Goal: Use online tool/utility: Utilize a website feature to perform a specific function

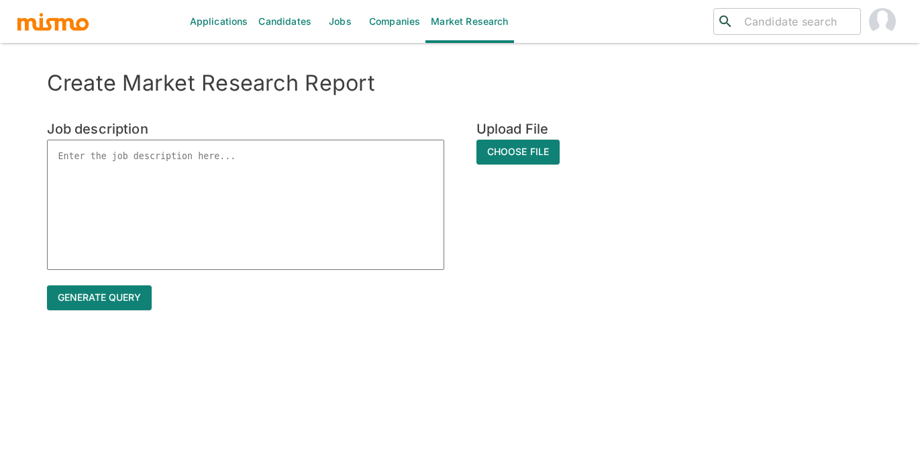
click at [187, 154] on textarea at bounding box center [245, 205] width 397 height 130
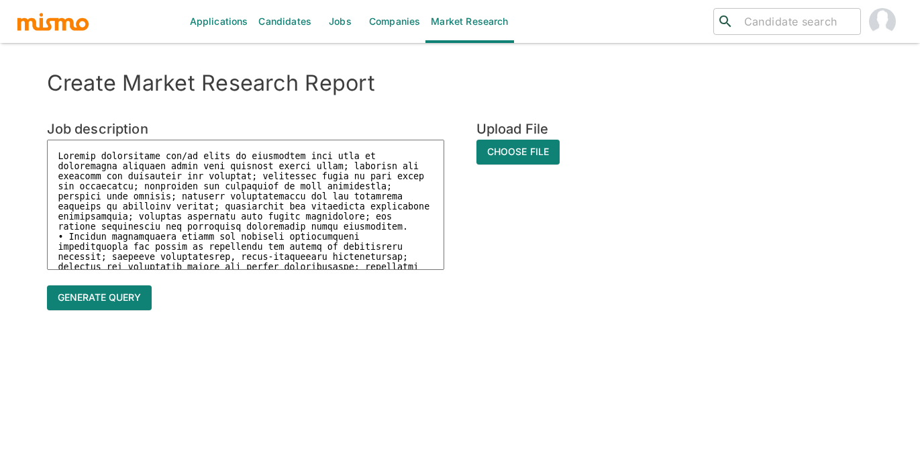
scroll to position [347, 0]
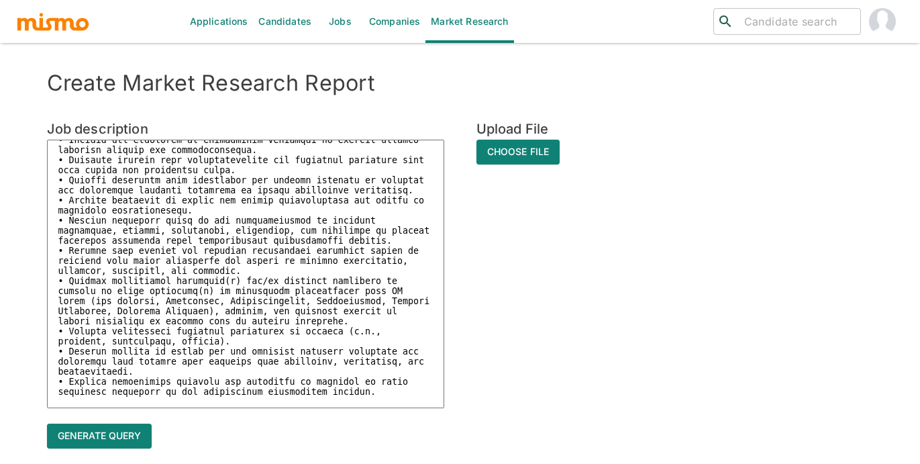
click at [346, 162] on textarea at bounding box center [245, 274] width 397 height 268
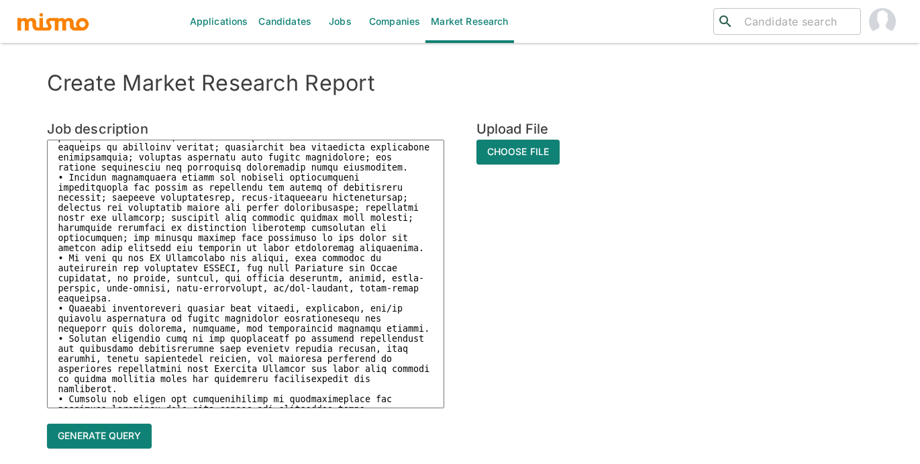
scroll to position [0, 0]
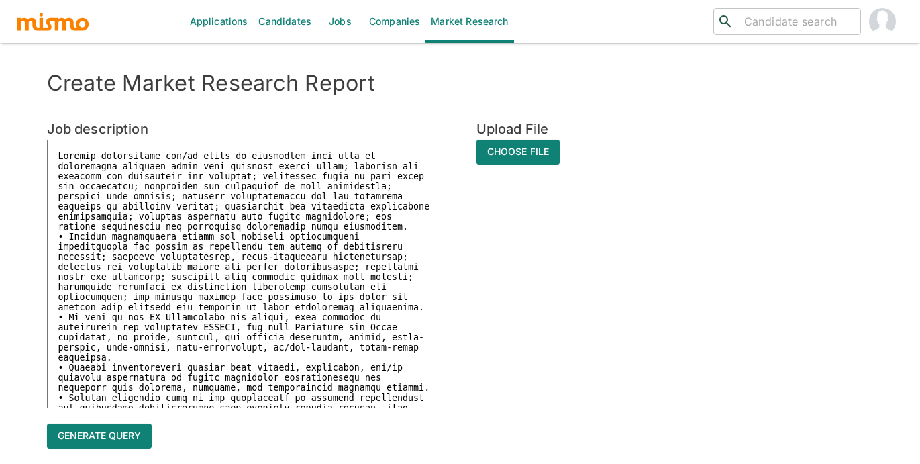
click at [63, 148] on textarea at bounding box center [245, 274] width 397 height 268
paste textarea "• Minimum five (5) years experience working on project(s) involving the impleme…"
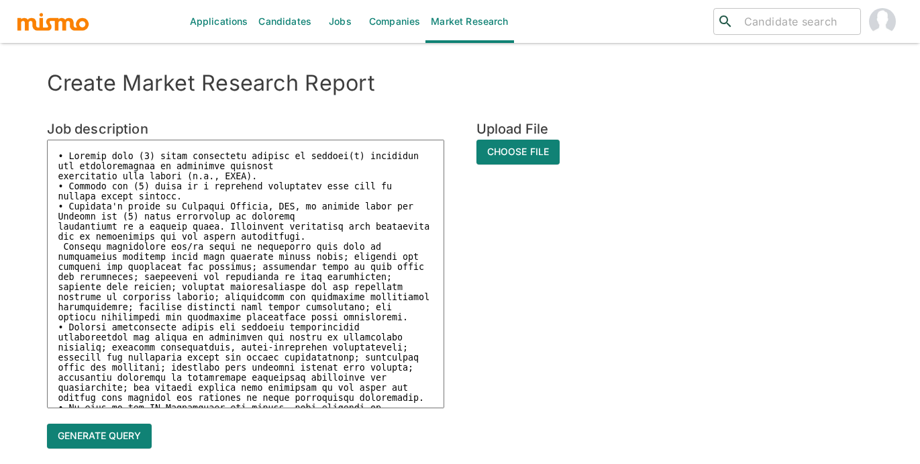
click at [63, 148] on textarea at bounding box center [245, 274] width 397 height 268
click at [69, 145] on textarea at bounding box center [245, 274] width 397 height 268
click at [121, 154] on textarea at bounding box center [245, 274] width 397 height 268
paste textarea "Mgr IT Engineering Applications-D&A Data Services Support Lead"
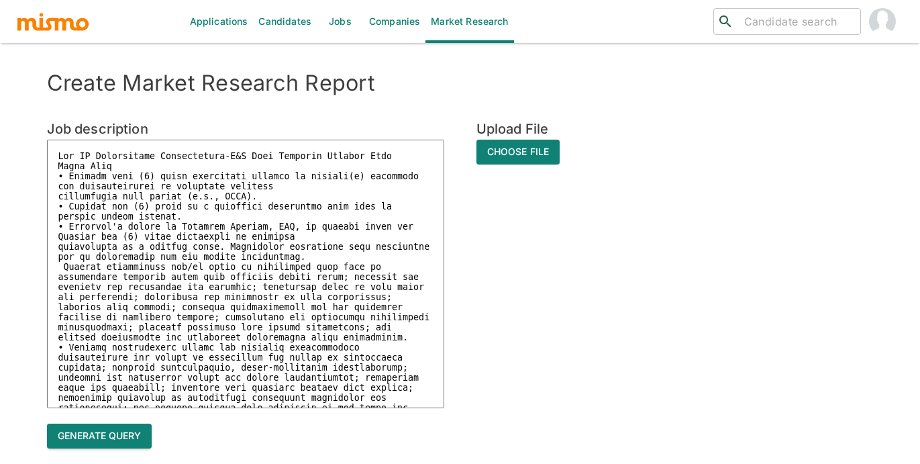
type textarea "Mgr IT Engineering Applications-D&A Data Services Support Lead Costa Rica • Min…"
click at [101, 431] on button "Generate query" at bounding box center [99, 435] width 105 height 25
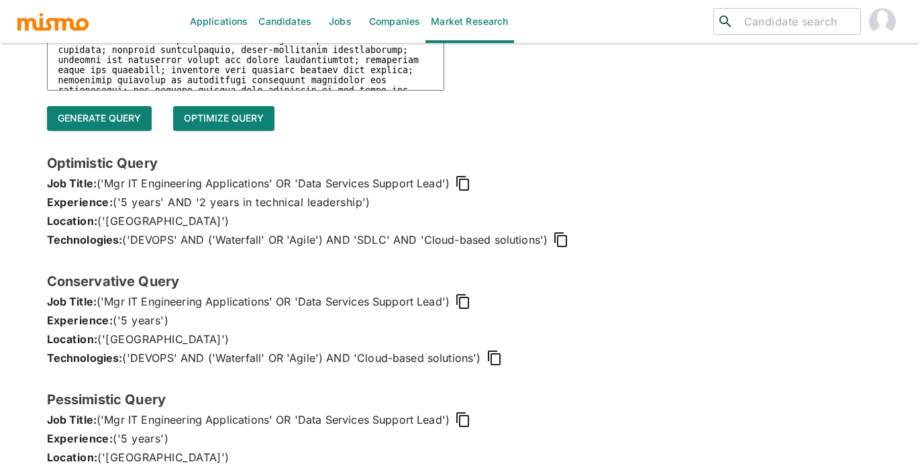
scroll to position [360, 0]
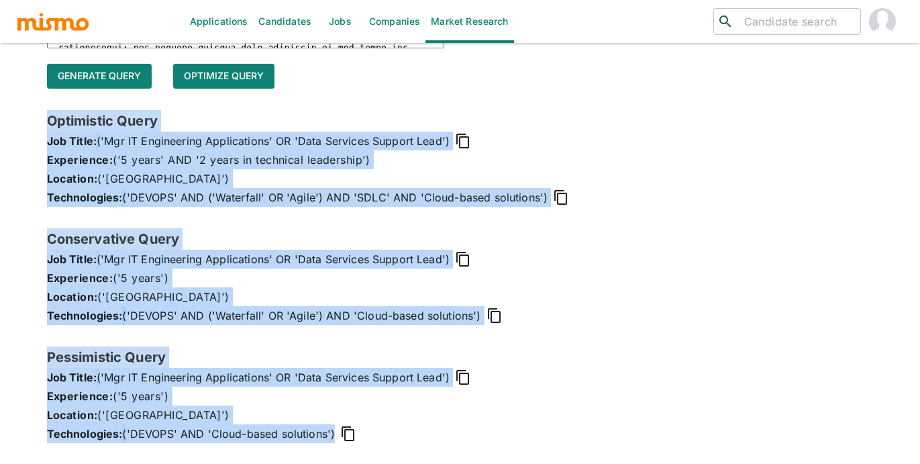
drag, startPoint x: 44, startPoint y: 118, endPoint x: 356, endPoint y: 437, distance: 445.9
click at [356, 437] on div "Create Market Research Report Job description x Upload File Choose File Generat…" at bounding box center [460, 87] width 859 height 754
copy div "Optimistic Query Job Title: ('Mgr IT Engineering Applications' OR 'Data Service…"
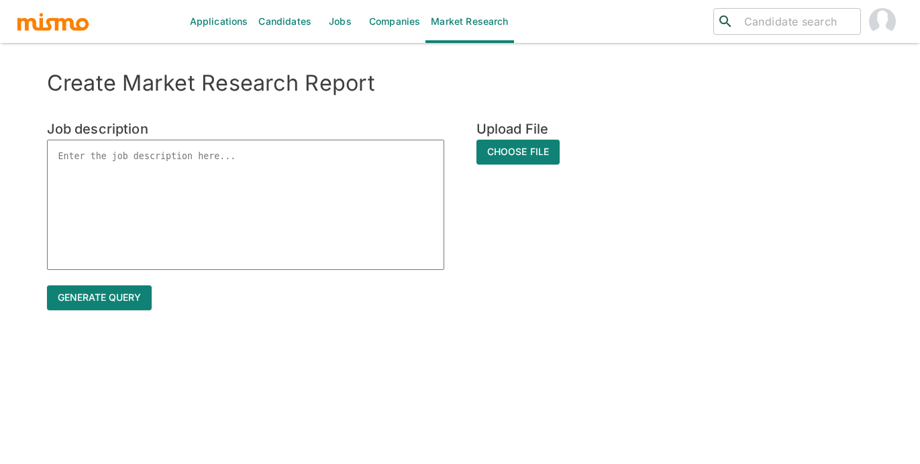
click at [205, 160] on textarea at bounding box center [245, 205] width 397 height 130
paste textarea "Systems Administrator V"
type textarea "Systems Administrator V"
type textarea "x"
type textarea "Systems Administrator V"
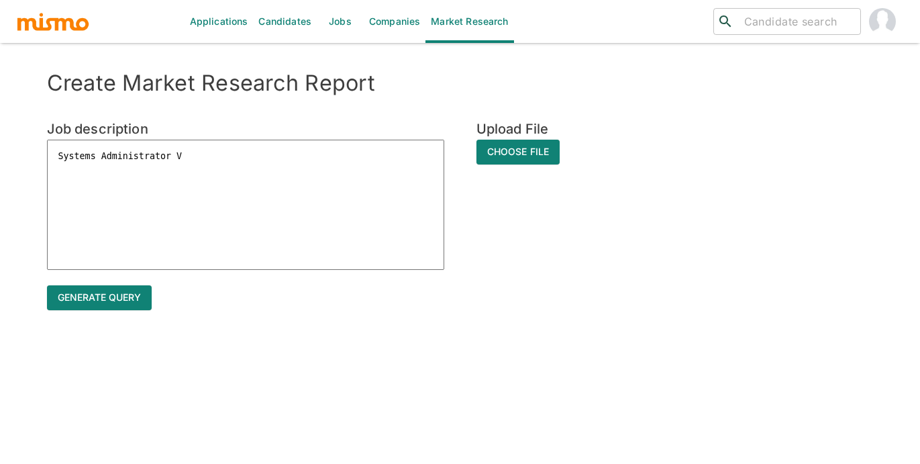
type textarea "x"
type textarea "cSystems Administrator V"
type textarea "x"
type textarea "Systems Administrator V"
type textarea "x"
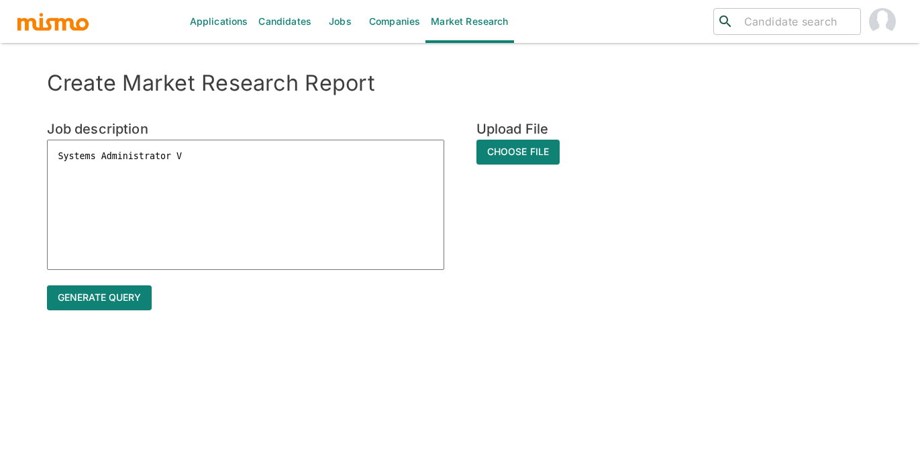
click at [231, 157] on textarea "Systems Administrator V" at bounding box center [245, 205] width 397 height 130
type textarea "Systems Administrator V"
type textarea "x"
type textarea "Systems Administrator V C"
type textarea "x"
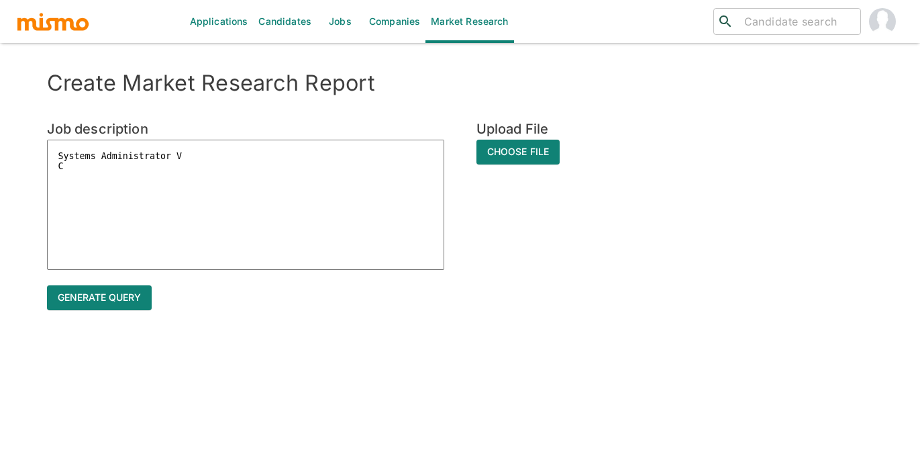
type textarea "Systems Administrator V Co"
type textarea "x"
type textarea "Systems Administrator V Cos"
type textarea "x"
type textarea "Systems Administrator V Cost"
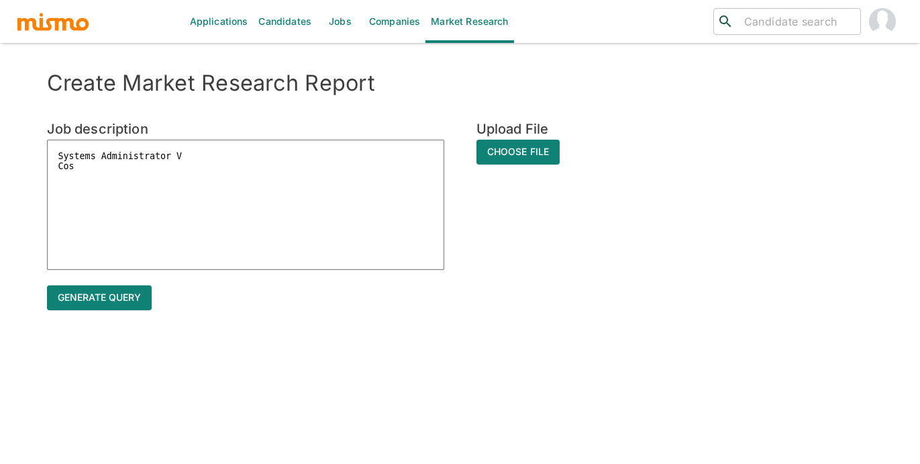
type textarea "x"
type textarea "Systems Administrator V Costa"
type textarea "x"
type textarea "Systems Administrator V Costa"
type textarea "x"
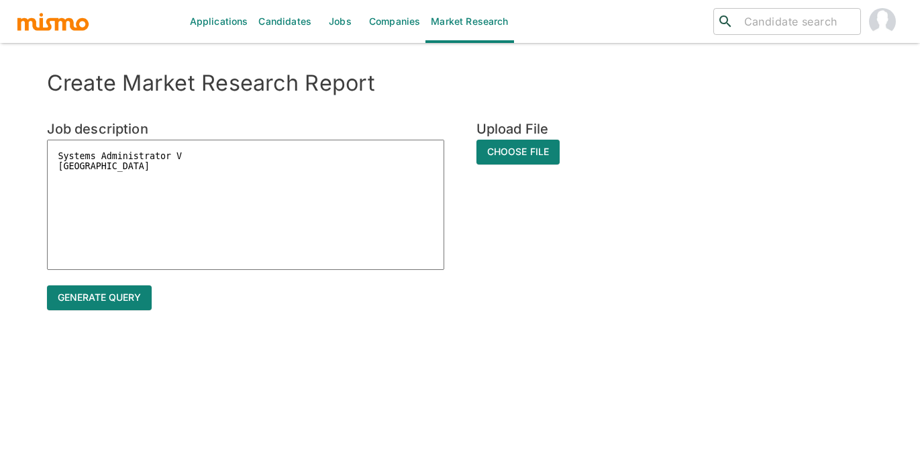
type textarea "Systems Administrator V Costa R"
type textarea "x"
type textarea "Systems Administrator V Costa Ri"
type textarea "x"
type textarea "Systems Administrator V Costa Ric"
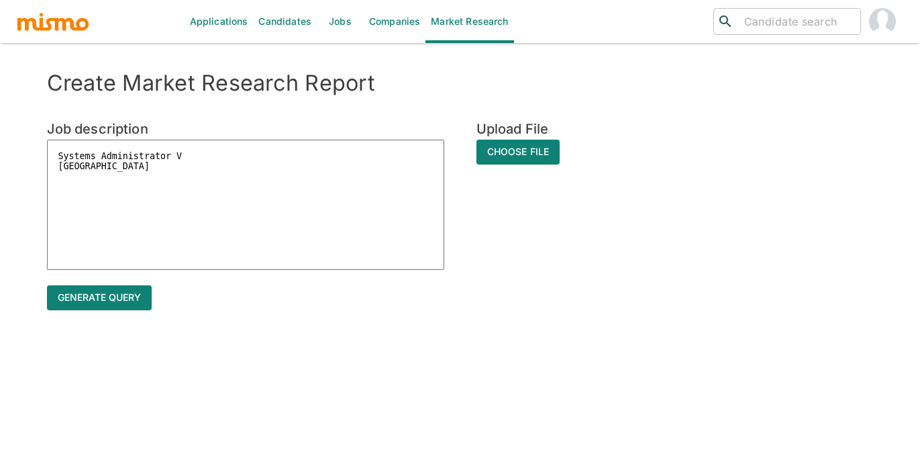
type textarea "x"
type textarea "Systems Administrator V Costa Rica"
type textarea "x"
type textarea "Systems Administrator V Costa Rica"
type textarea "x"
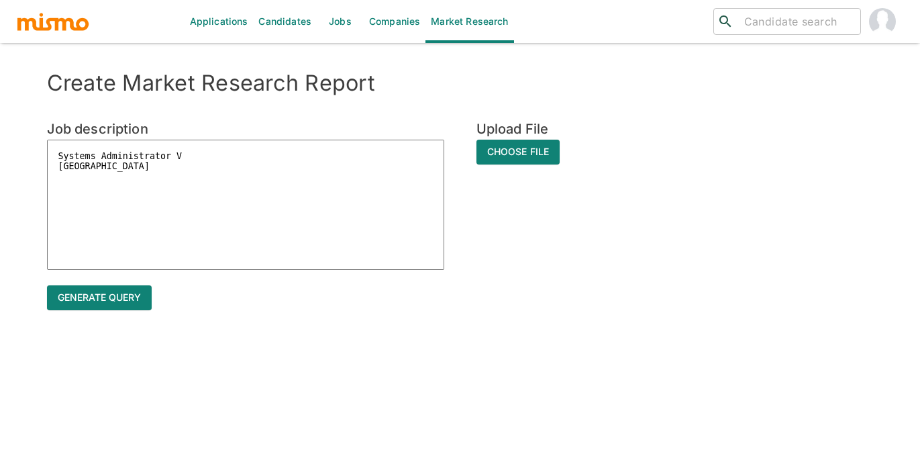
paste textarea ""• Conducts or oversees business-specific projects by applying deep expertise i…"
type textarea "Systems Administrator V Costa Rica "• Conducts or oversees business-specific pr…"
type textarea "x"
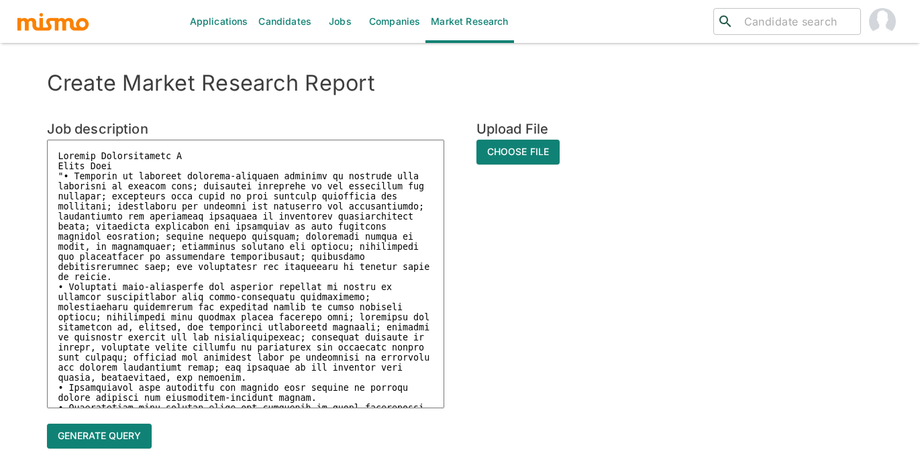
scroll to position [357, 0]
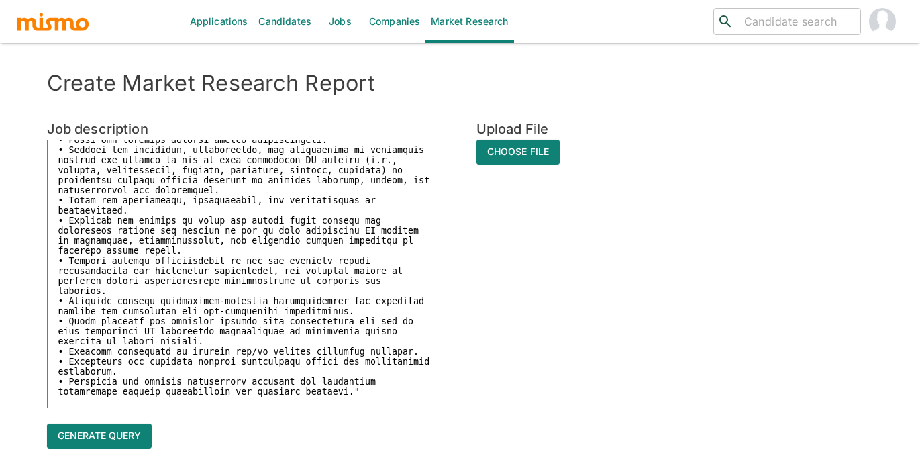
type textarea "Systems Administrator V Costa Rica "• Conducts or oversees business-specific pr…"
type textarea "x"
paste textarea "• Minimum two (2) years in a lead role working with IT or operational teams. • …"
type textarea "Systems Administrator V Costa Rica "• Conducts or oversees business-specific pr…"
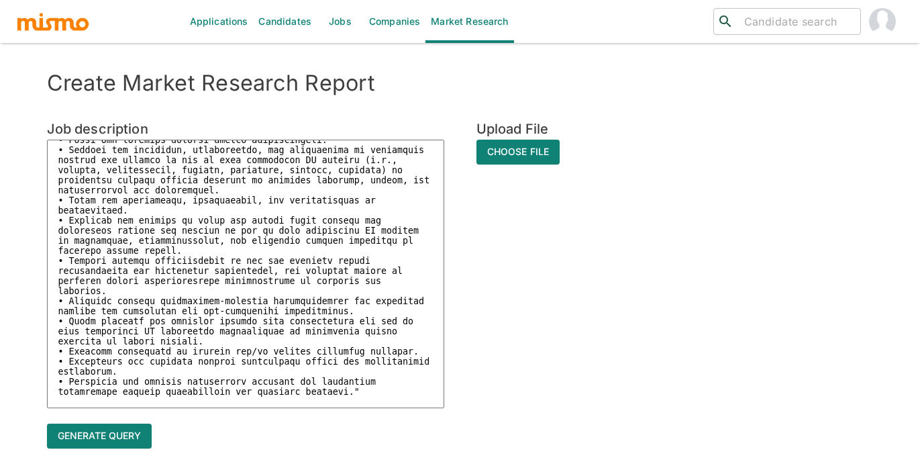
type textarea "x"
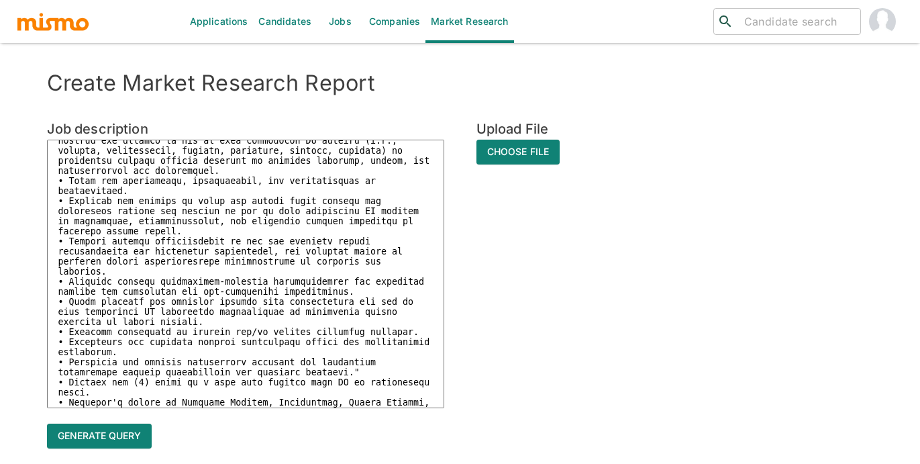
scroll to position [419, 0]
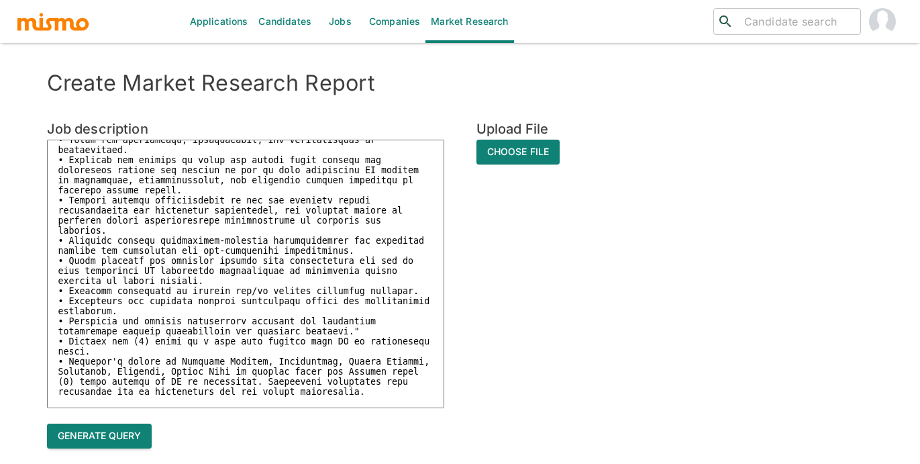
type textarea "Systems Administrator V Costa Rica "• Conducts or oversees business-specific pr…"
click at [122, 431] on button "Generate query" at bounding box center [99, 435] width 105 height 25
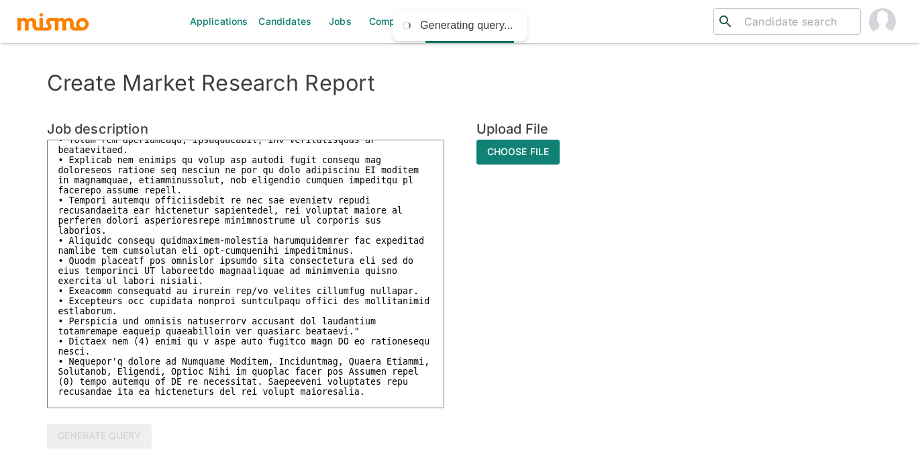
type textarea "x"
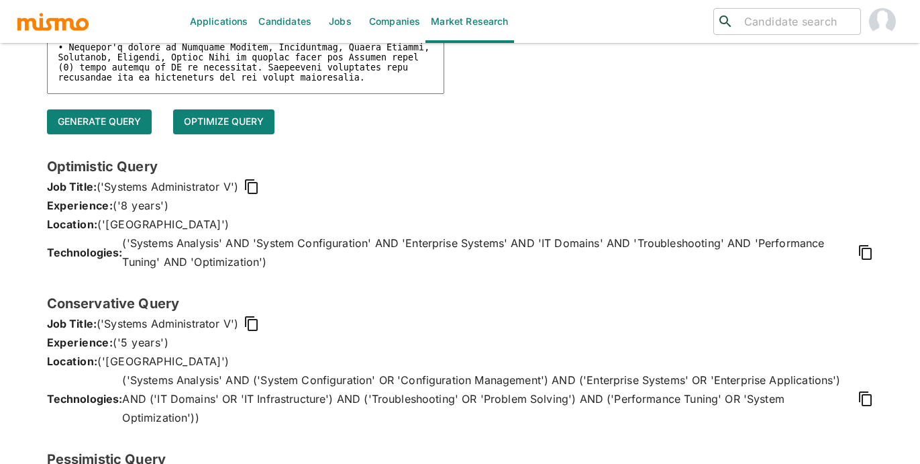
scroll to position [416, 0]
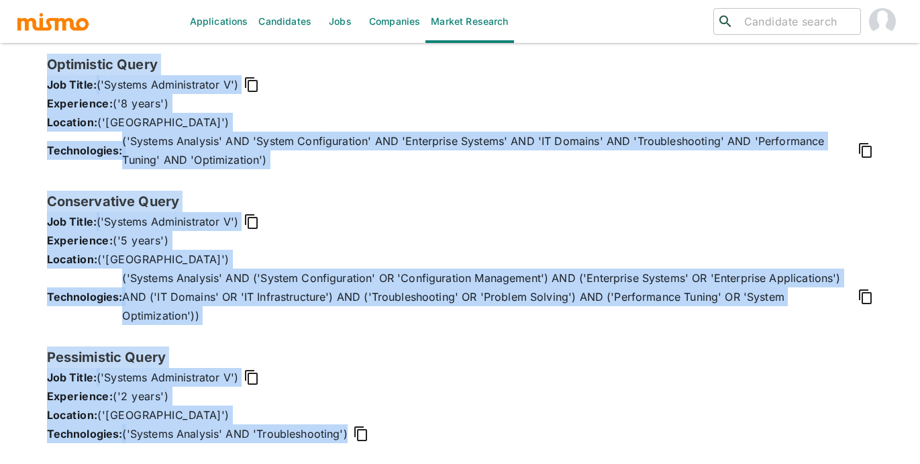
drag, startPoint x: 44, startPoint y: 59, endPoint x: 395, endPoint y: 443, distance: 520.0
click at [395, 443] on div "Create Market Research Report Job description x Upload File Choose File Generat…" at bounding box center [460, 59] width 859 height 810
copy div "Optimistic Query Job Title: ('Systems Administrator V') Experience: ('8 years')…"
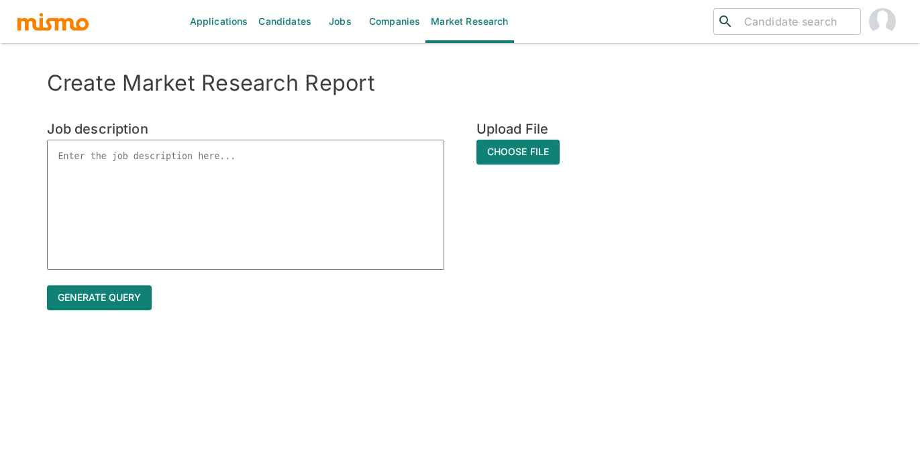
click at [154, 162] on textarea at bounding box center [245, 205] width 397 height 130
paste textarea "IT Applications Engineer V"
type textarea "IT Applications Engineer V"
type textarea "x"
type textarea "IT Applications Engineer V"
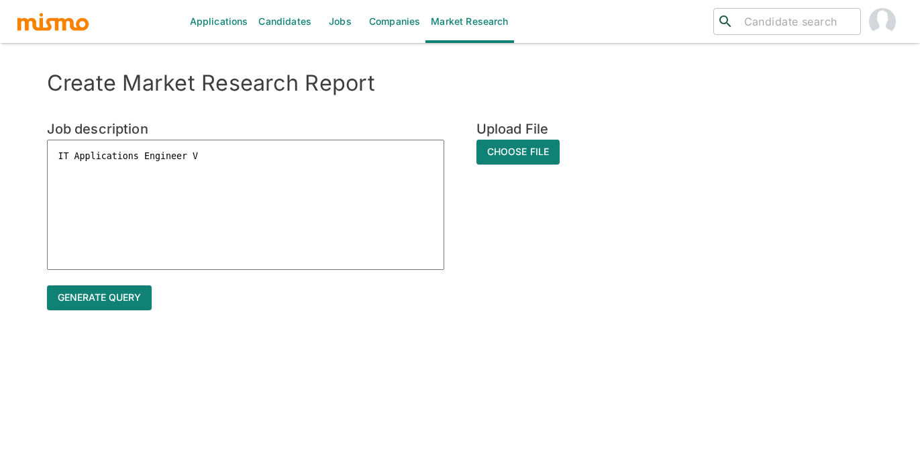
type textarea "x"
type textarea "IT Applications Engineer V C"
type textarea "x"
type textarea "IT Applications Engineer V Co"
type textarea "x"
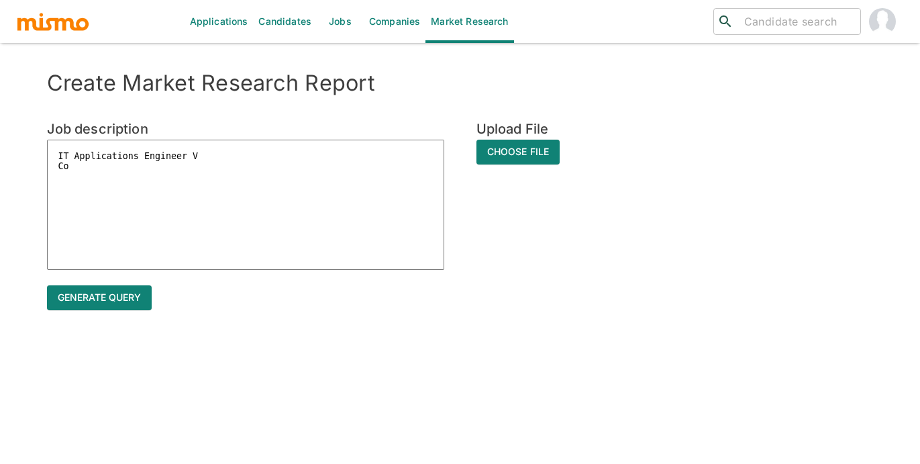
type textarea "IT Applications Engineer V Cos"
type textarea "x"
type textarea "IT Applications Engineer V Cost"
type textarea "x"
type textarea "IT Applications Engineer V Costa"
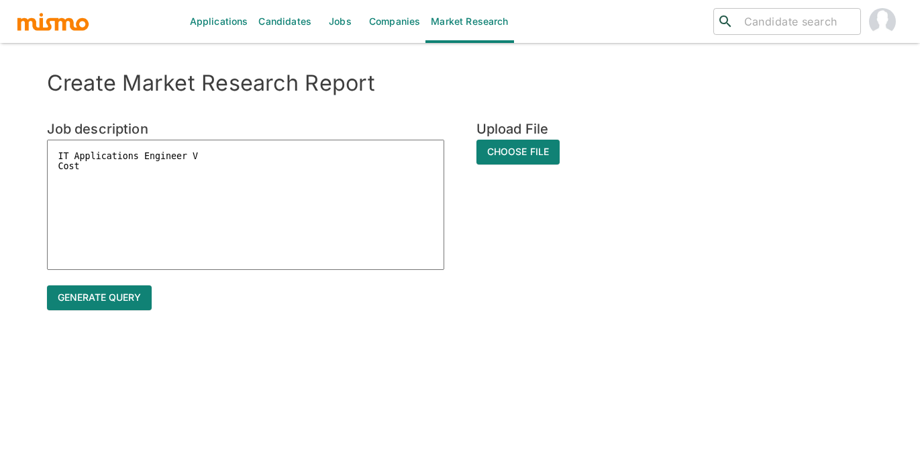
type textarea "x"
type textarea "IT Applications Engineer V Costa"
type textarea "x"
type textarea "IT Applications Engineer V Costa R"
type textarea "x"
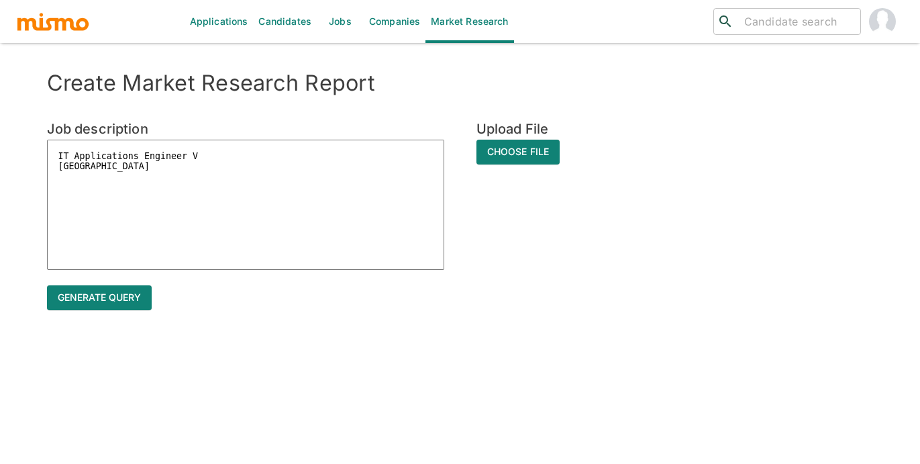
type textarea "IT Applications Engineer V Costa Ri"
type textarea "x"
type textarea "IT Applications Engineer V Costa Ric"
type textarea "x"
type textarea "IT Applications Engineer V Costa Rica"
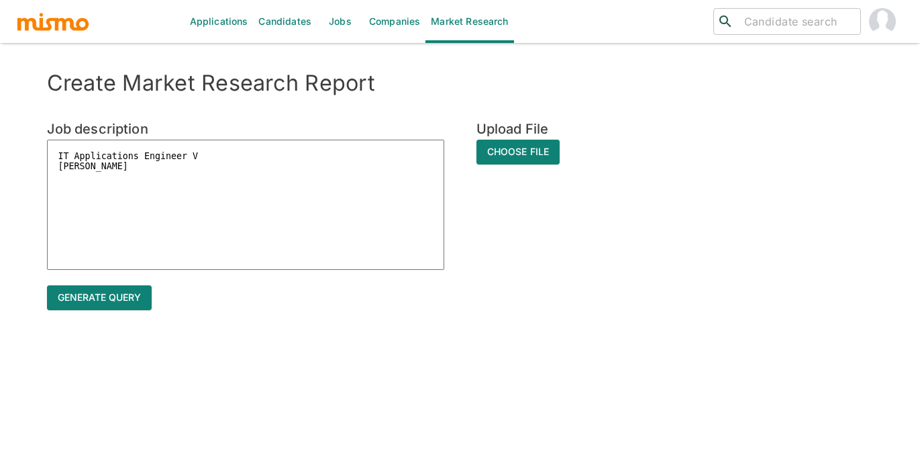
type textarea "x"
click at [97, 242] on textarea "IT Applications Engineer V Costa Rica" at bounding box center [245, 205] width 397 height 130
click at [60, 193] on textarea "IT Applications Engineer V Costa Rica" at bounding box center [245, 205] width 397 height 130
type textarea "IT Applications Engineer V Costa Rica"
type textarea "x"
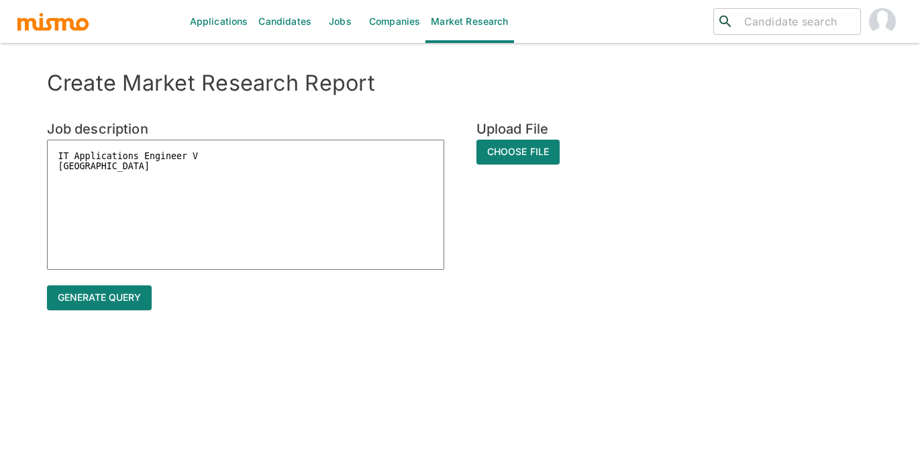
paste textarea ""• Conducts or oversees business-specific projects by applying deep expertise i…"
type textarea "IT Applications Engineer V Costa Rica"• Conducts or oversees business-specific …"
type textarea "x"
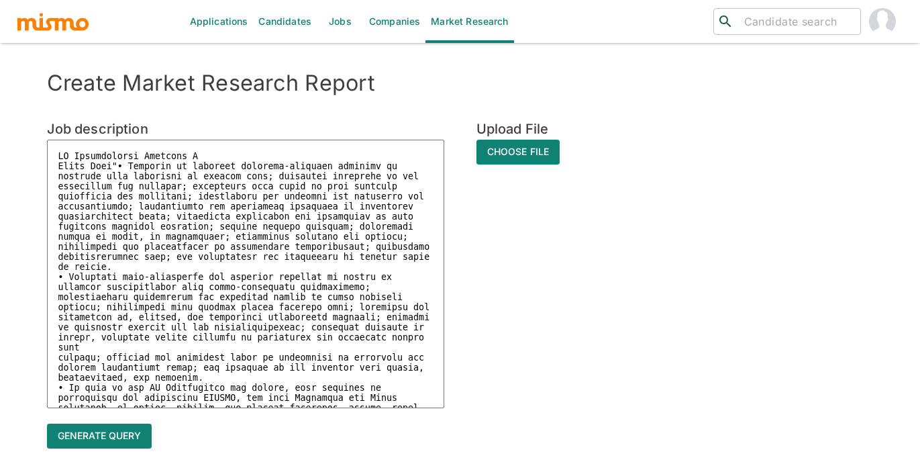
scroll to position [742, 0]
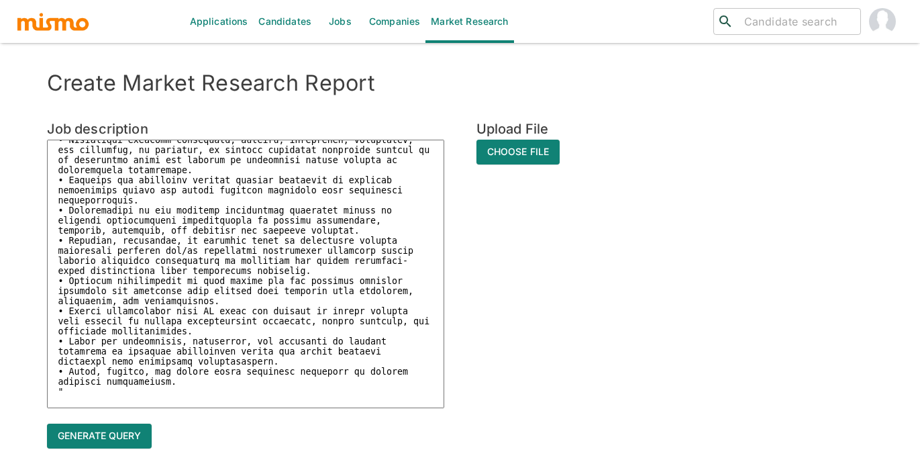
click at [391, 166] on textarea at bounding box center [245, 274] width 397 height 268
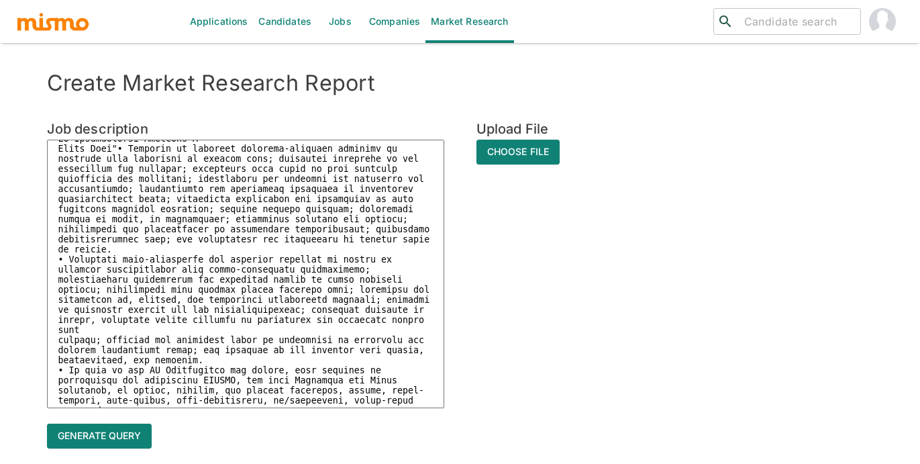
scroll to position [11, 0]
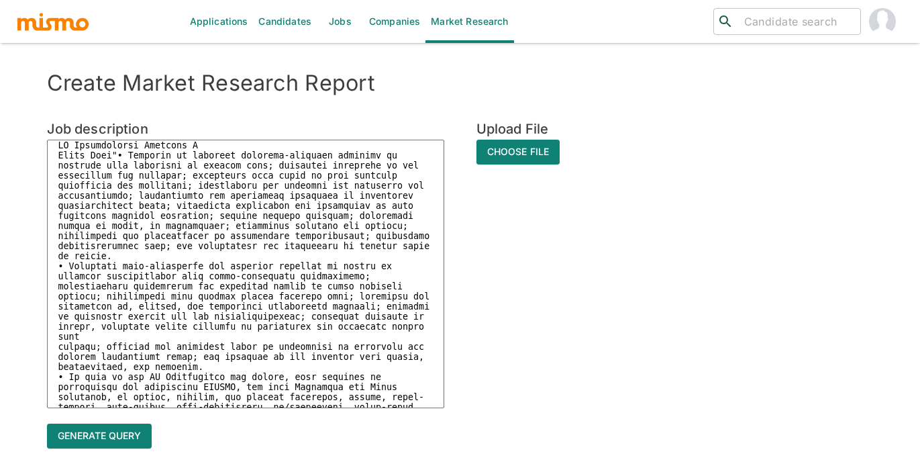
click at [118, 154] on textarea at bounding box center [245, 274] width 397 height 268
type textarea "IT Applications Engineer V Costa Rica" • Conducts or oversees business-specific…"
type textarea "x"
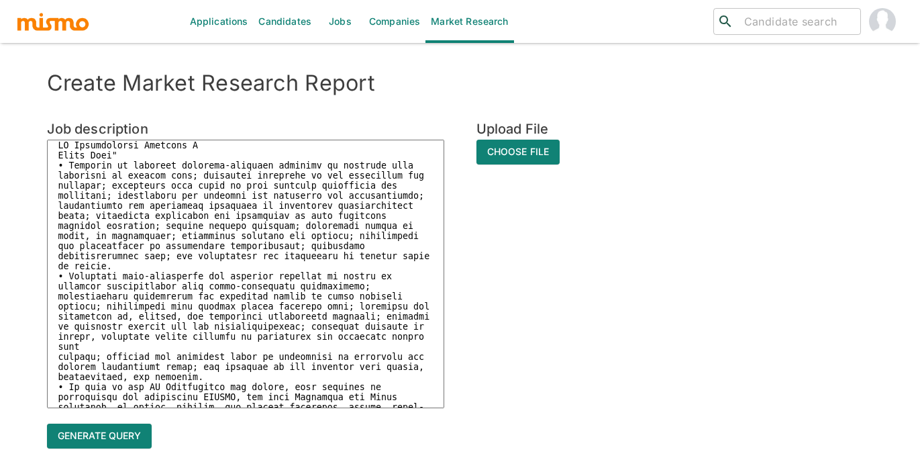
click at [139, 155] on textarea at bounding box center [245, 274] width 397 height 268
type textarea "IT Applications Engineer V Costa Rica"\ • Conducts or oversees business-specifi…"
type textarea "x"
type textarea "IT Applications Engineer V Costa Rica" • Conducts or oversees business-specific…"
type textarea "x"
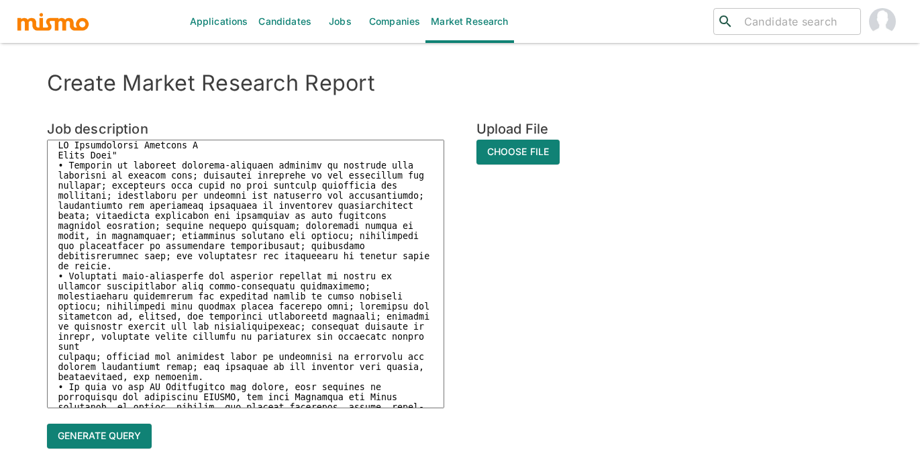
type textarea "IT Applications Engineer V Costa Rica" • Conducts or oversees business-specific…"
type textarea "x"
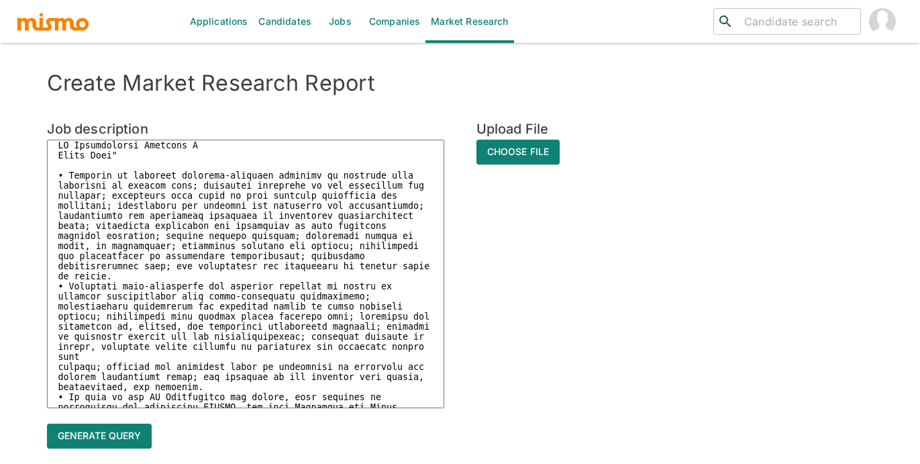
paste textarea ""• Minimum five (5) years experience working on project(s) involving the implem…"
type textarea "IT Applications Engineer V Costa Rica" "• Minimum five (5) years experience wor…"
type textarea "x"
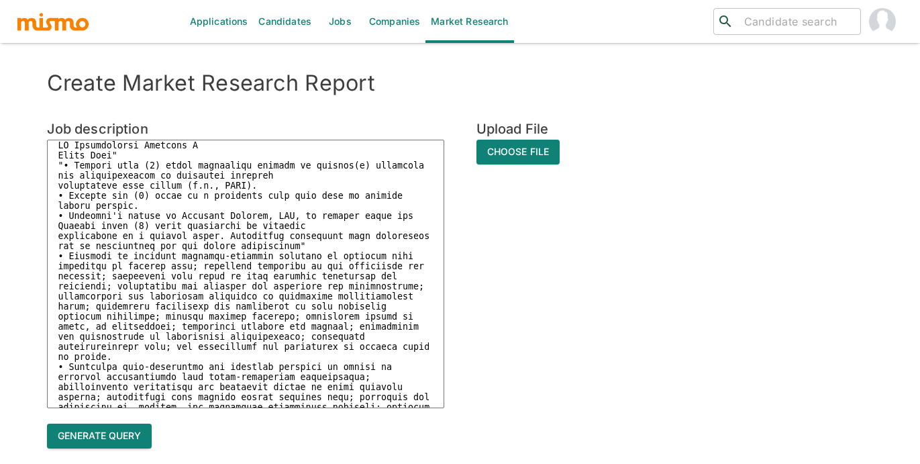
type textarea "IT Applications Engineer V Costa Rica" "• Minimum five (5) years experience wor…"
click at [89, 438] on button "Generate query" at bounding box center [99, 435] width 105 height 25
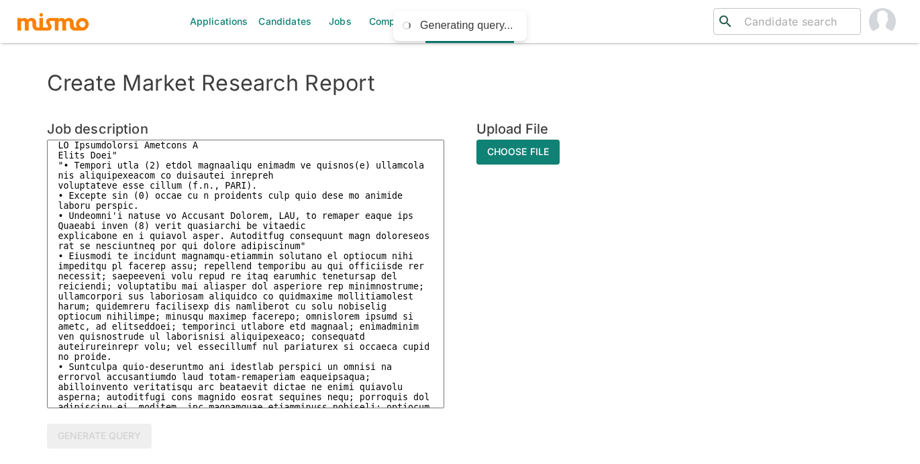
type textarea "x"
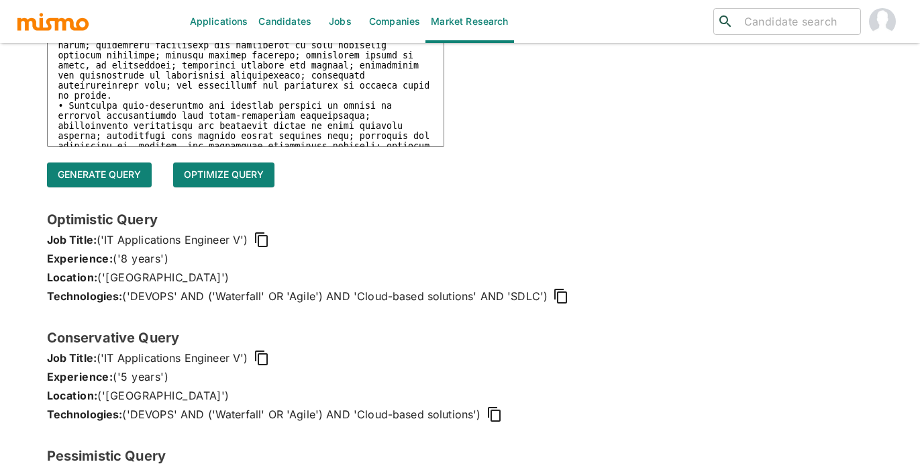
scroll to position [360, 0]
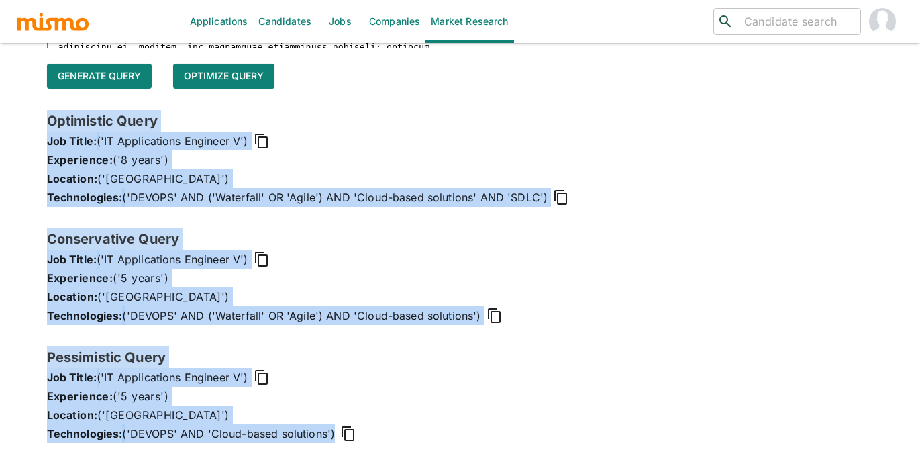
drag, startPoint x: 46, startPoint y: 117, endPoint x: 371, endPoint y: 430, distance: 451.7
click at [371, 430] on div "Create Market Research Report Job description x Upload File Choose File Generat…" at bounding box center [460, 87] width 859 height 754
copy div "Optimistic Query Job Title: ('IT Applications Engineer V') Experience: ('8 year…"
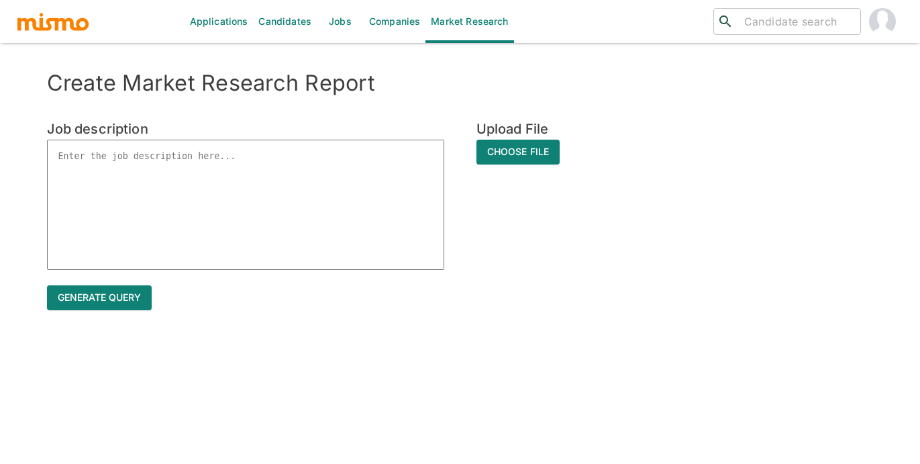
click at [93, 168] on textarea at bounding box center [245, 205] width 397 height 130
type textarea "x"
paste textarea ""• Loremipsu dolo sitametcons adi elitsedd eiusmodt-incididu utlabore et dolore…"
type textarea ""• Loremipsu dolo sitametcons adi elitsedd eiusmodt-incididu utlabore et dolore…"
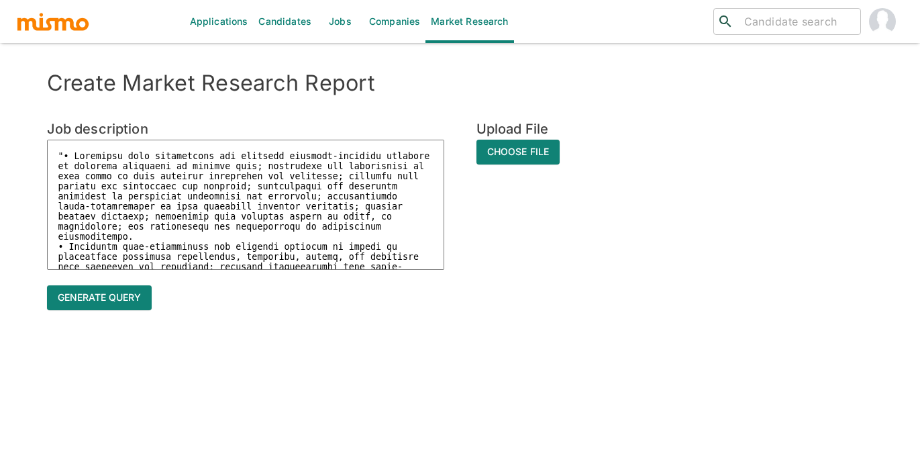
type textarea "x"
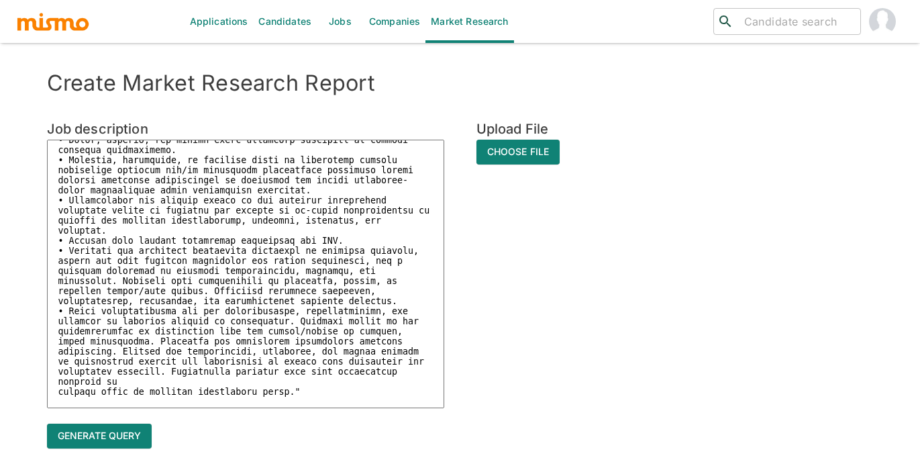
click at [388, 138] on h6 "Job description" at bounding box center [245, 128] width 397 height 21
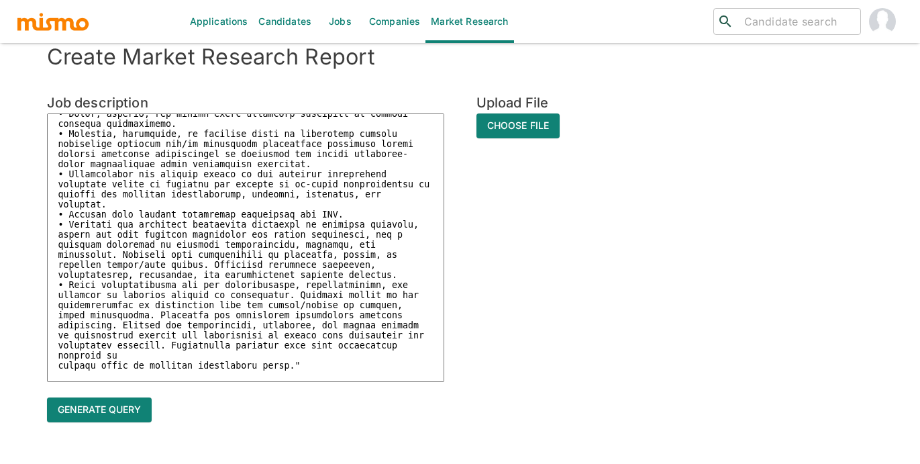
scroll to position [27, 0]
click at [388, 138] on textarea at bounding box center [245, 247] width 397 height 268
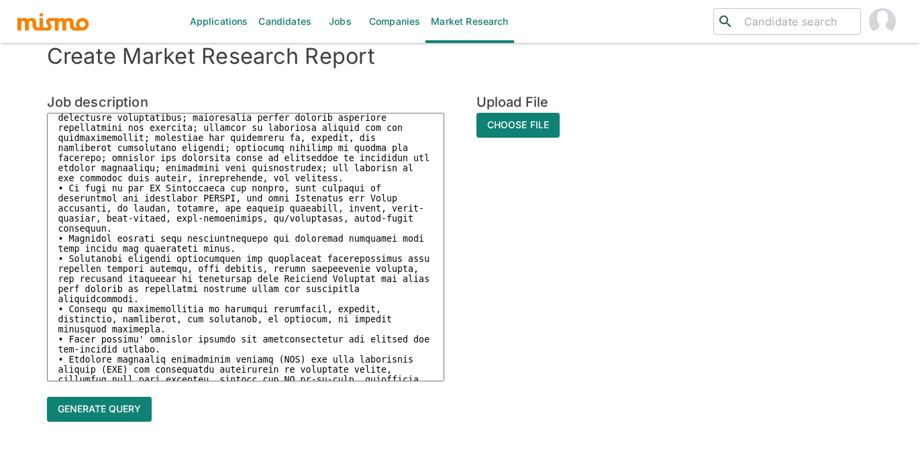
scroll to position [0, 0]
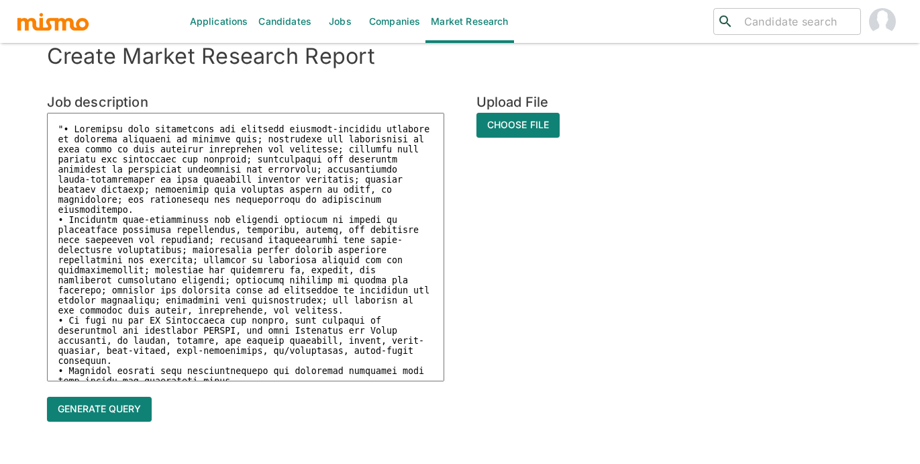
paste textarea ""• Minimum three (3) years experience working on project(s) involving the imple…"
type textarea ""• Loremip dolor (6) sitam consectetu adipisc el seddoei(t) incididun utl etdol…"
type textarea "x"
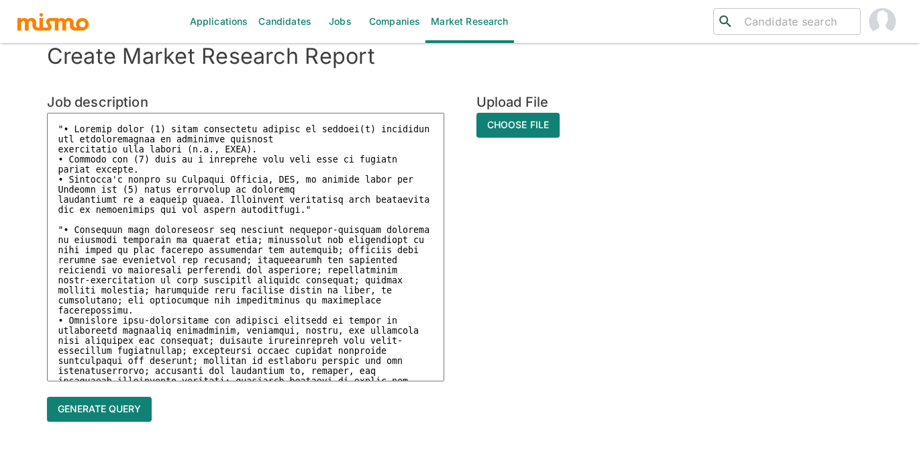
click at [69, 123] on textarea at bounding box center [245, 247] width 397 height 268
click at [94, 116] on textarea at bounding box center [245, 247] width 397 height 268
type textarea ""• Loremip dolor (4) sitam consectetu adipisc el seddoei(t) incididun utl etdol…"
type textarea "x"
click at [66, 126] on textarea at bounding box center [245, 247] width 397 height 268
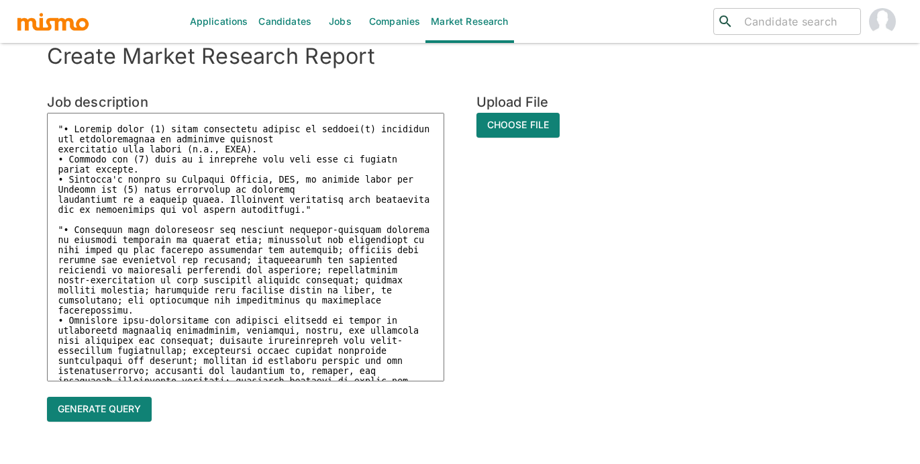
paste textarea "IT Applications Engineer IV"
type textarea "LO Ipsumdolorsi Ametcons AD "• Elitsed doeiu (5) tempo incididunt utlabor et do…"
type textarea "x"
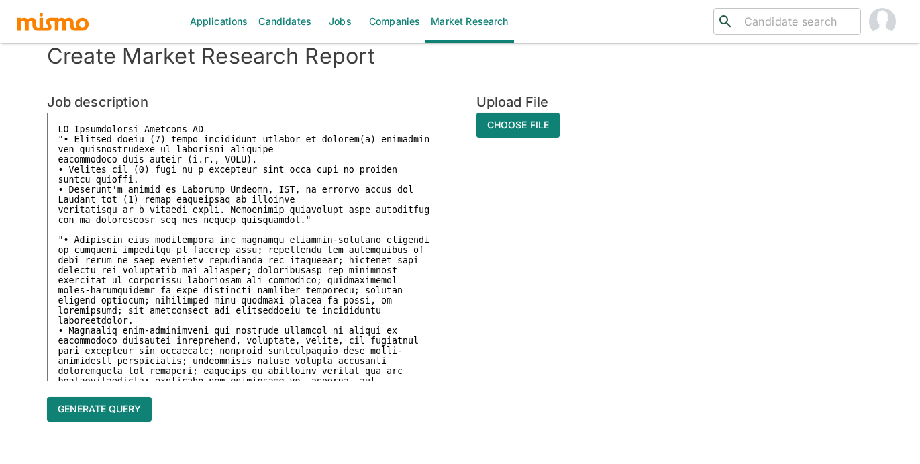
type textarea "LO Ipsumdolorsi Ametcons AD "• Elitsed doeiu (1) tempo incididunt utlabor et do…"
type textarea "x"
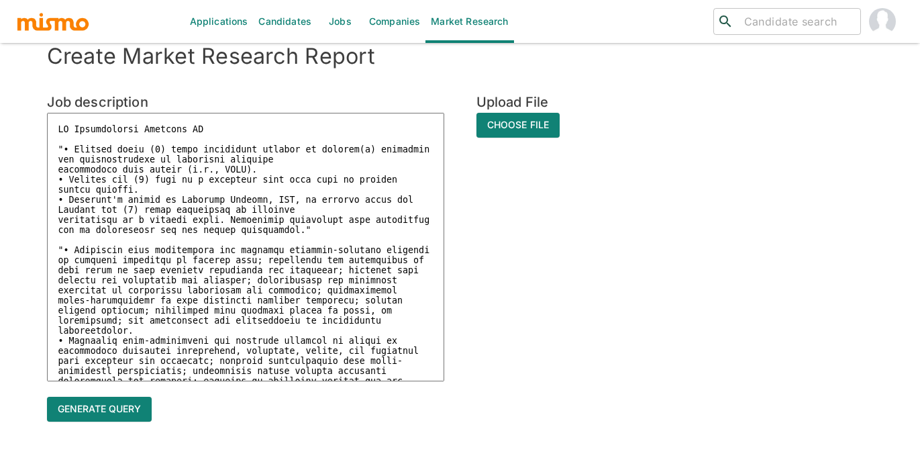
type textarea "IT Applications Engineer IV C "• Minimum three (3) years experience working on …"
type textarea "x"
type textarea "IT Applications Engineer IV Co "• Minimum three (3) years experience working on…"
type textarea "x"
type textarea "IT Applications Engineer IV Cos "• Minimum three (3) years experience working o…"
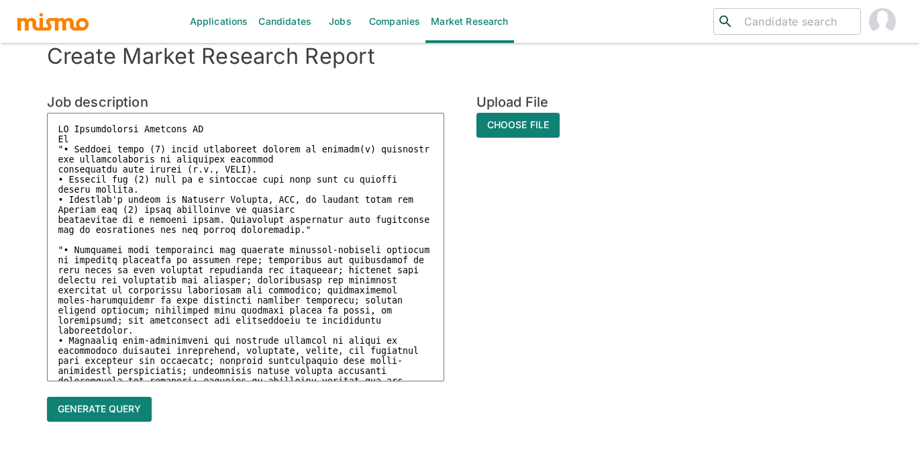
type textarea "x"
type textarea "IT Applications Engineer IV Cost "• Minimum three (3) years experience working …"
type textarea "x"
type textarea "IT Applications Engineer IV Costa "• Minimum three (3) years experience working…"
type textarea "x"
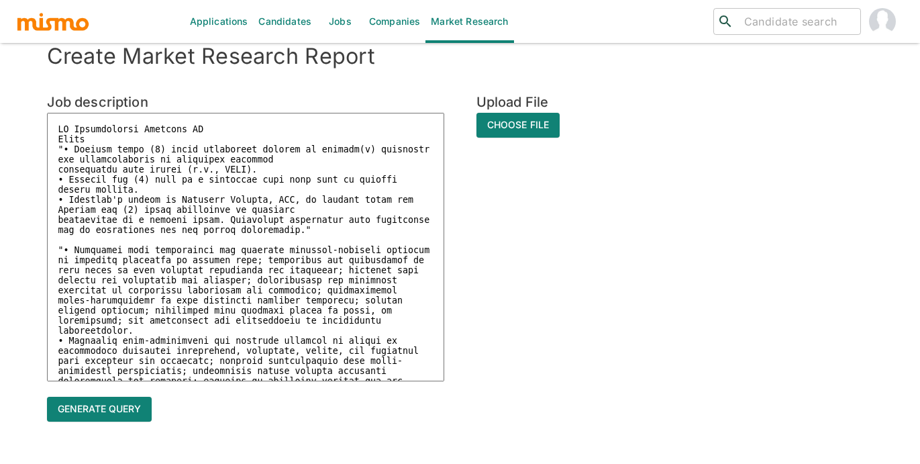
type textarea "IT Applications Engineer IV Costa "• Minimum three (3) years experience working…"
type textarea "x"
type textarea "IT Applications Engineer IV Costa R "• Minimum three (3) years experience worki…"
type textarea "x"
type textarea "IT Applications Engineer IV Costa Ri "• Minimum three (3) years experience work…"
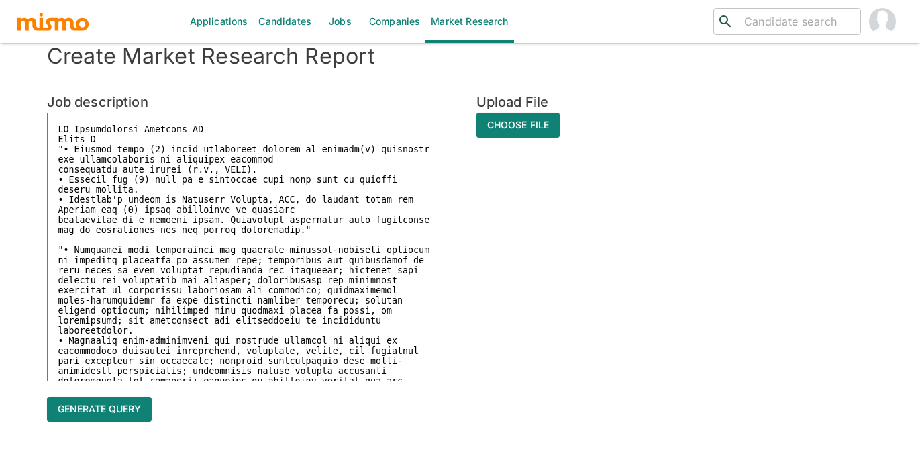
type textarea "x"
type textarea "IT Applications Engineer IV Costa Ric "• Minimum three (3) years experience wor…"
type textarea "x"
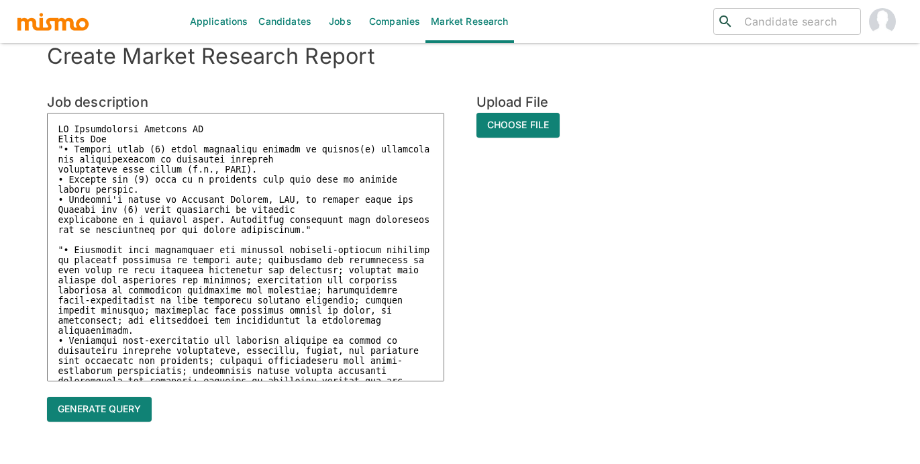
type textarea "IT Applications Engineer IV Costa Rica "• Minimum three (3) years experience wo…"
type textarea "x"
type textarea "IT Applications Engineer IV Costa Rica "• Minimum three (3) years experience wo…"
type textarea "x"
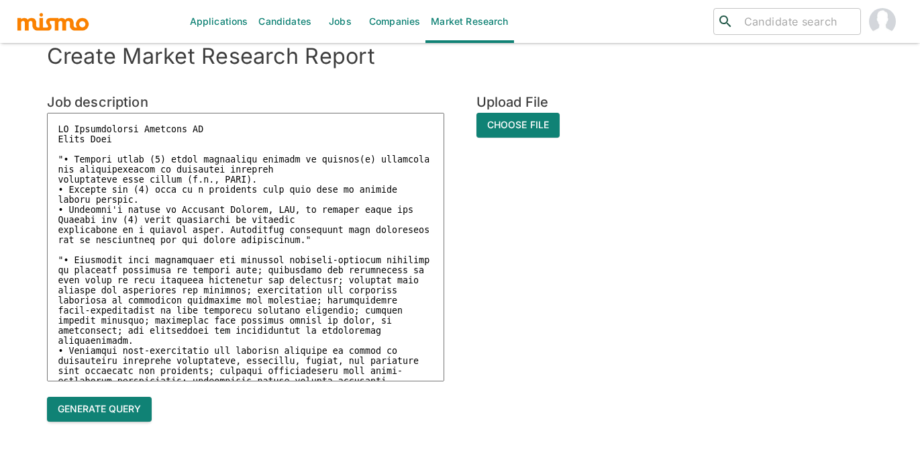
type textarea "IT Applications Engineer IV Costa Rica "• Minimum three (3) years experience wo…"
click at [109, 407] on button "Generate query" at bounding box center [99, 408] width 105 height 25
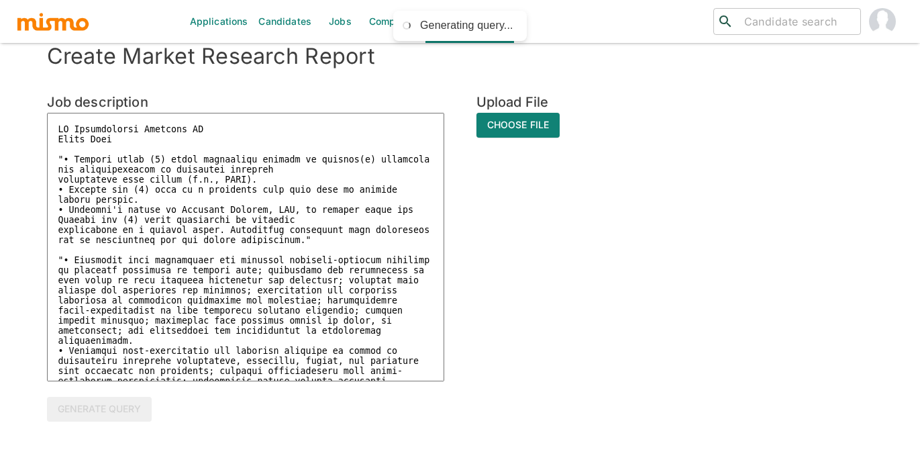
type textarea "x"
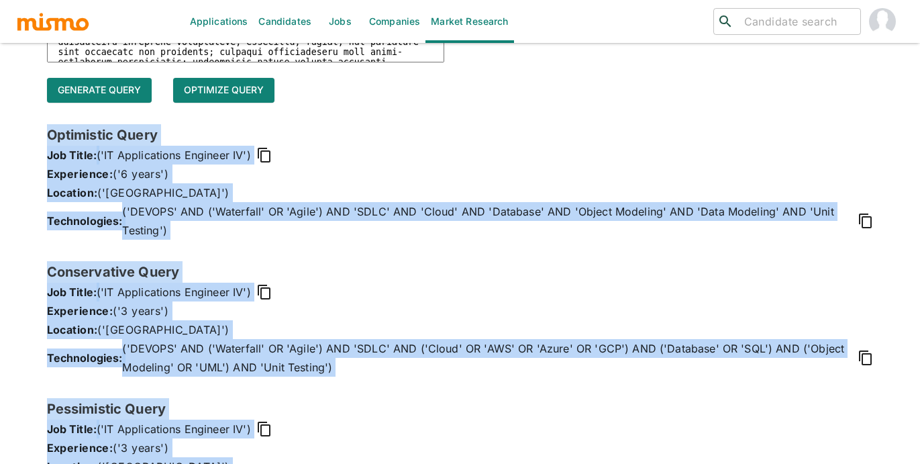
scroll to position [397, 0]
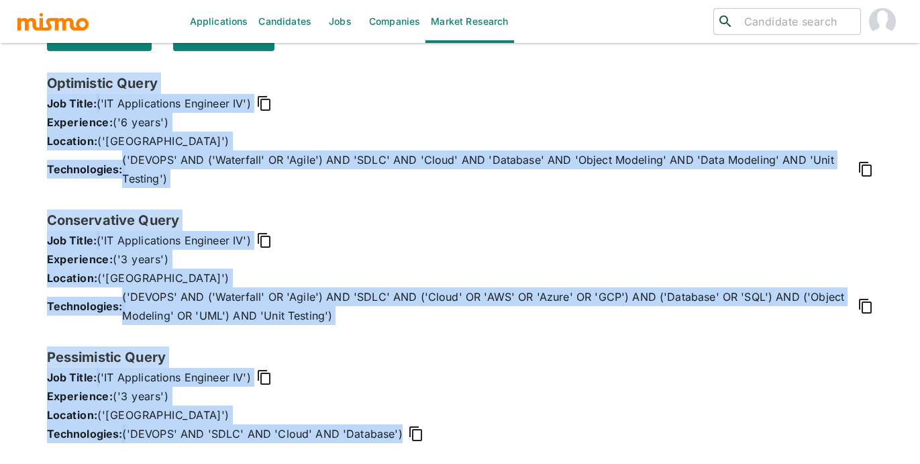
drag, startPoint x: 45, startPoint y: 132, endPoint x: 358, endPoint y: 484, distance: 470.9
copy div "Optimistic Query Job Title: ('IT Applications Engineer IV') Experience: ('6 yea…"
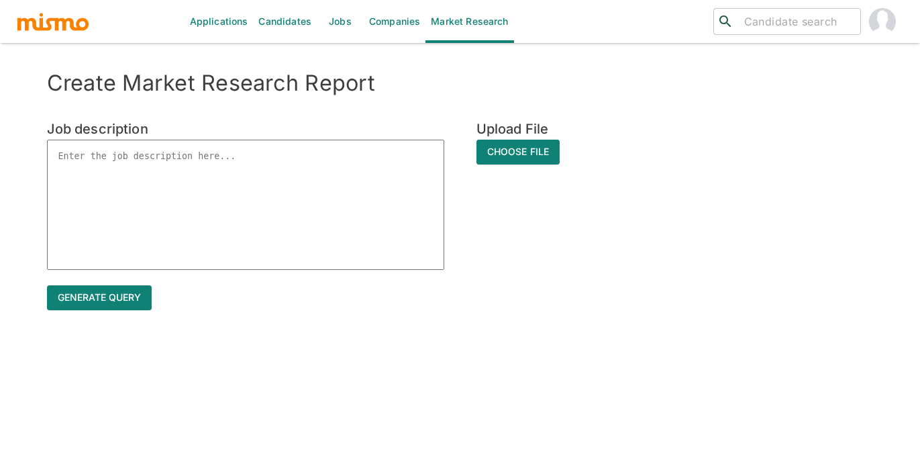
click at [207, 163] on textarea at bounding box center [245, 205] width 397 height 130
paste textarea "Release and Deployment Consultant IV, Devops"
type textarea "Release and Deployment Consultant IV, Devops"
type textarea "x"
click at [94, 176] on textarea "Release and Deployment Consultant IV, Devops" at bounding box center [245, 205] width 397 height 130
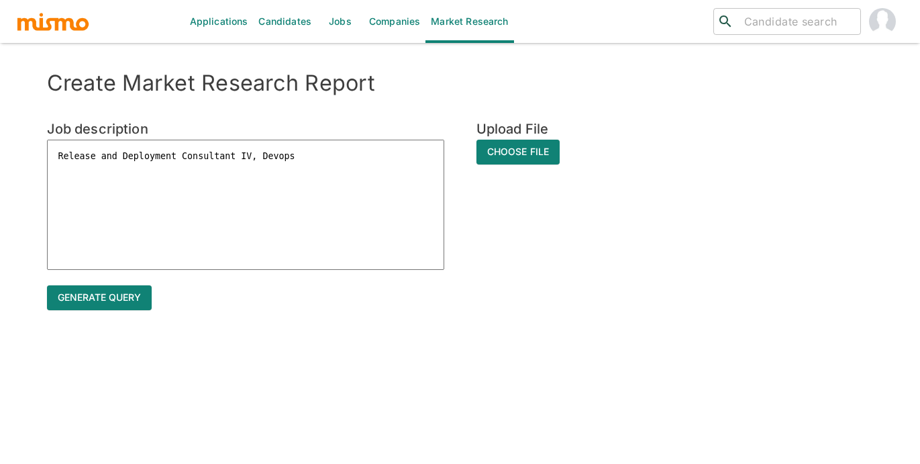
click at [55, 252] on textarea "Release and Deployment Consultant IV, Devops" at bounding box center [245, 205] width 397 height 130
click at [299, 154] on textarea "Release and Deployment Consultant IV, Devops" at bounding box center [245, 205] width 397 height 130
type textarea "Release and Deployment Consultant IV, Devops"
type textarea "x"
type textarea "Release and Deployment Consultant IV, Devops"
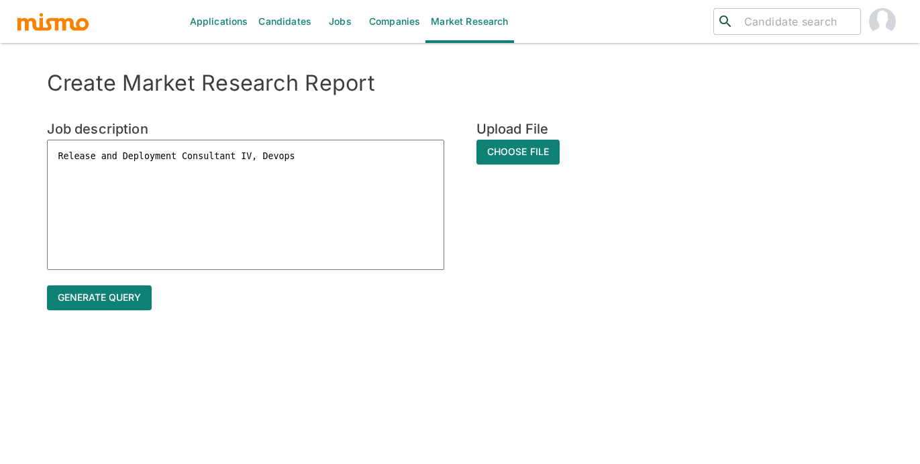
type textarea "x"
type textarea "Release and Deployment Consultant IV, Devops"
type textarea "x"
type textarea "Release and Deployment Consultant IV, Devops"
type textarea "x"
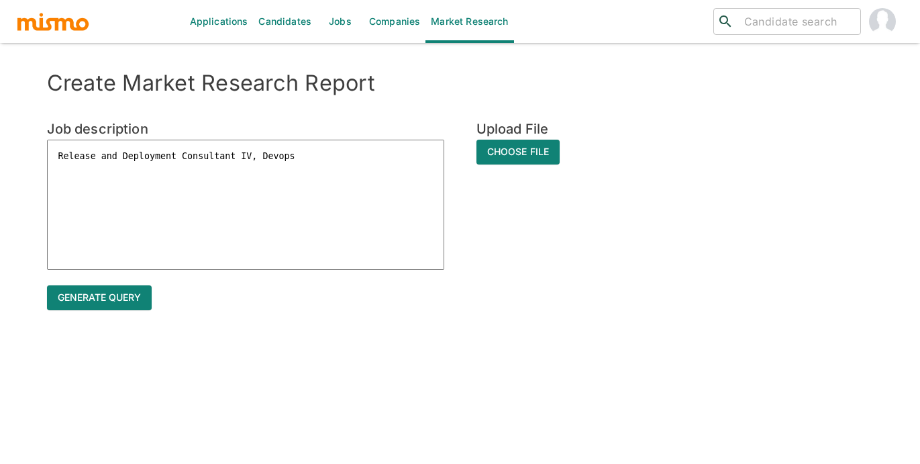
type textarea "Release and Deployment Consultant IV, Devops"
type textarea "x"
type textarea "Release and Deployment Consultant IV, Devops"
type textarea "x"
type textarea "Release and Deployment Consultant IV, Devops"
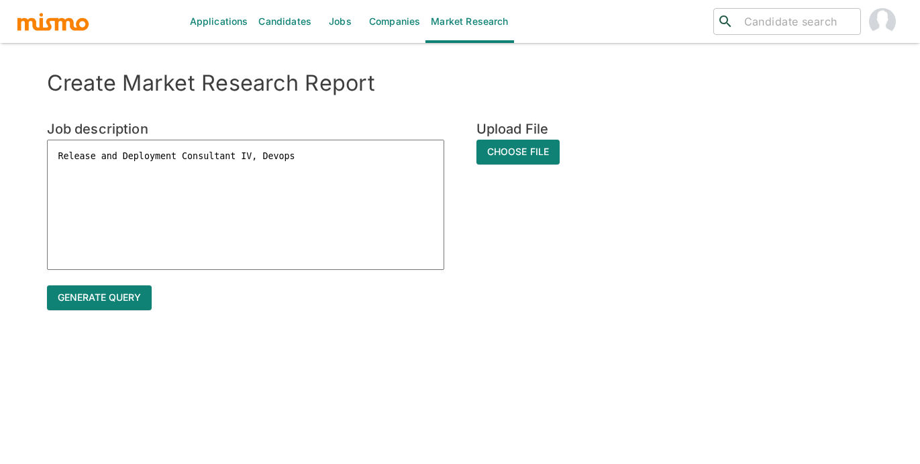
type textarea "x"
type textarea "Release and Deployment Consultant IV, Devops"
type textarea "x"
type textarea "Release and Deployment Consultant IV, Devops"
type textarea "x"
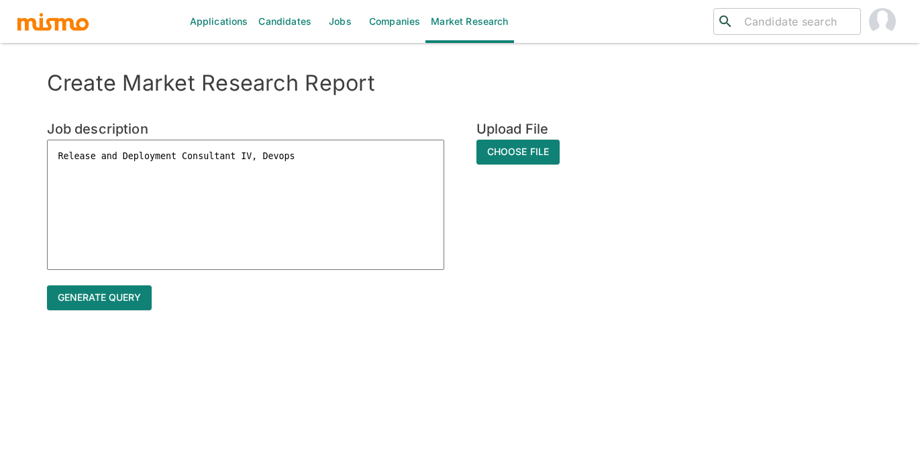
type textarea "Release and Deployment Consultant IV, Devops"
type textarea "x"
type textarea "Release and Deployment Consultant IV, Devops"
type textarea "x"
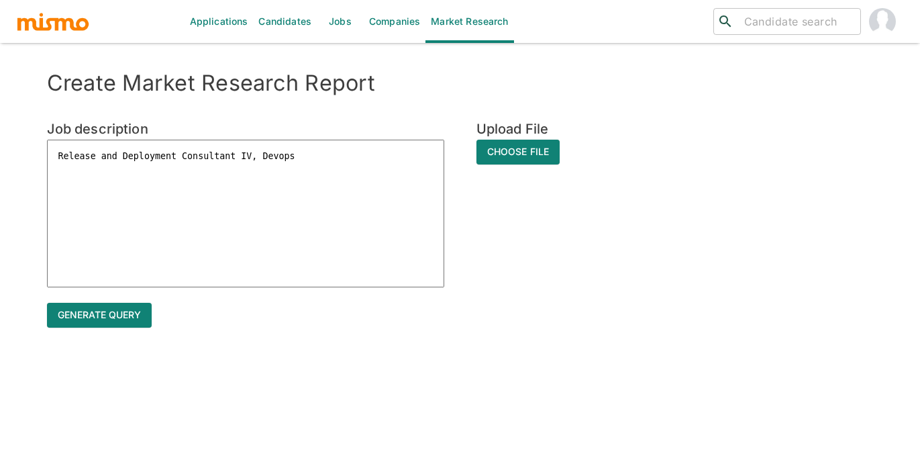
type textarea "Release and Deployment Consultant IV, Devops"
type textarea "x"
type textarea "Release and Deployment Consultant IV, Devops"
type textarea "x"
type textarea "Release and Deployment Consultant IV, Devops"
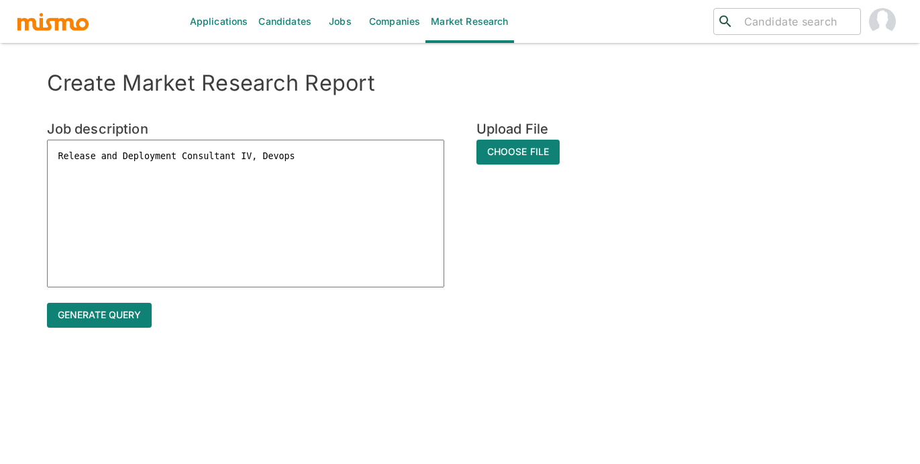
type textarea "x"
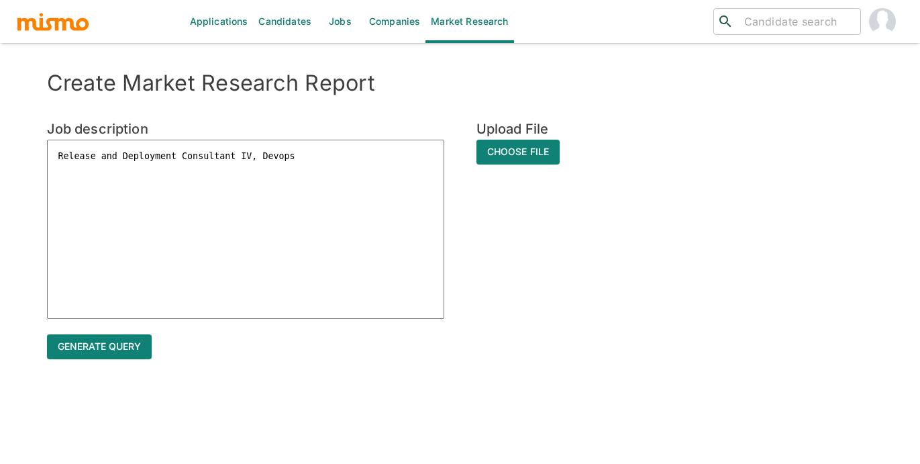
type textarea "Release and Deployment Consultant IV, Devops"
type textarea "x"
type textarea "Release and Deployment Consultant IV, Devops"
type textarea "x"
type textarea "Release and Deployment Consultant IV, Devops"
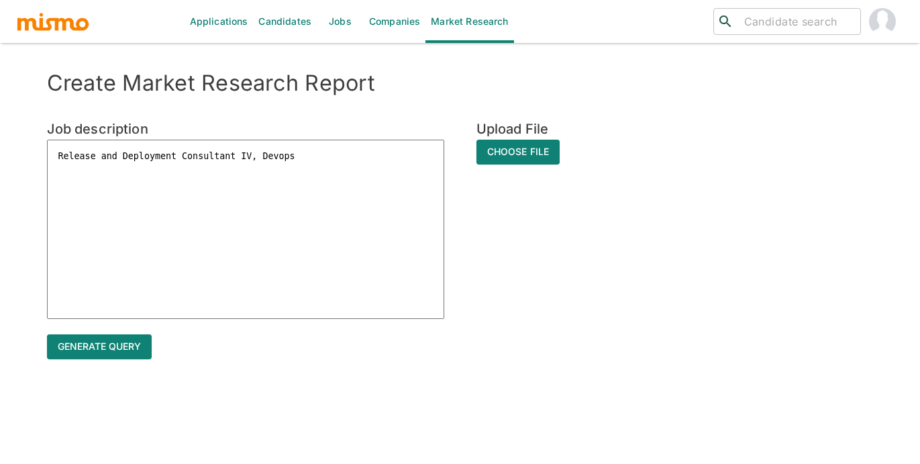
type textarea "x"
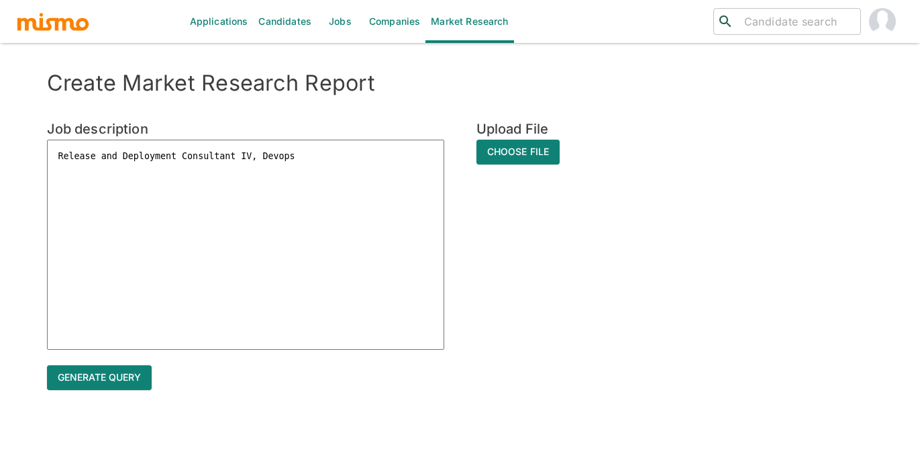
type textarea "Release and Deployment Consultant IV, Devops"
type textarea "x"
type textarea "Release and Deployment Consultant IV, Devops"
type textarea "x"
type textarea "Release and Deployment Consultant IV, Devops"
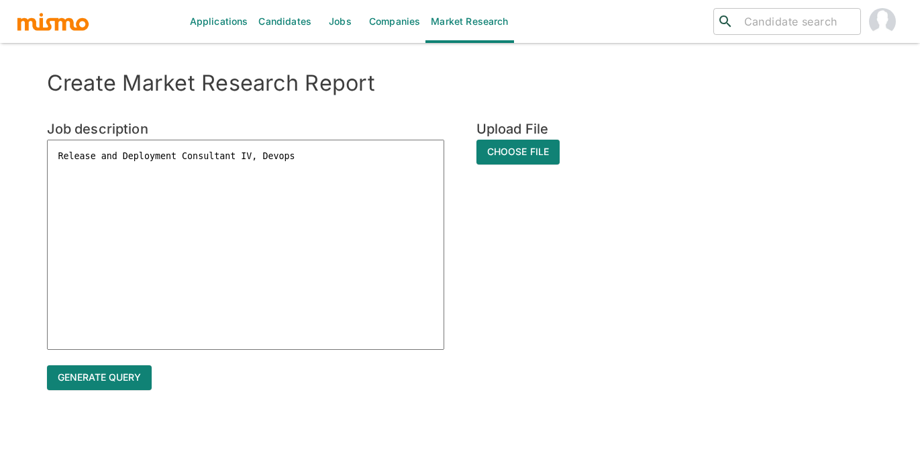
type textarea "x"
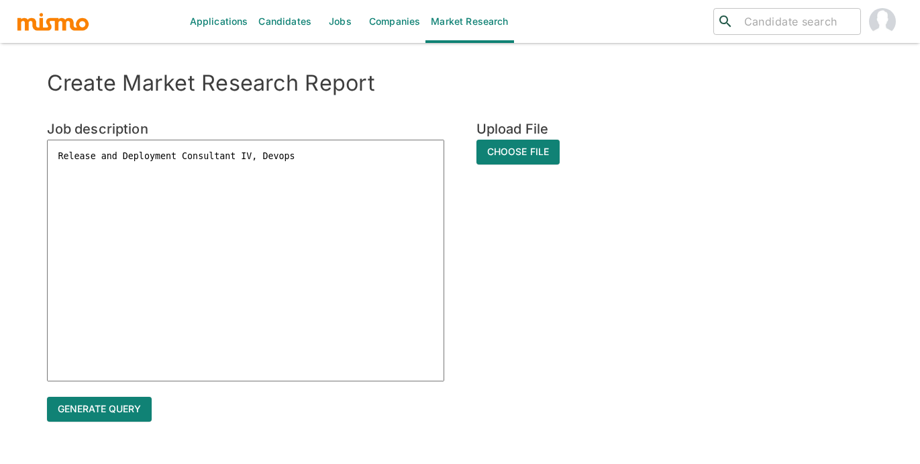
paste textarea ""• Promotes learning in others by proactively providing and/or developing infor…"
type textarea "Release and Deployment Consultant IV, Devops "• Promotes learning in others by …"
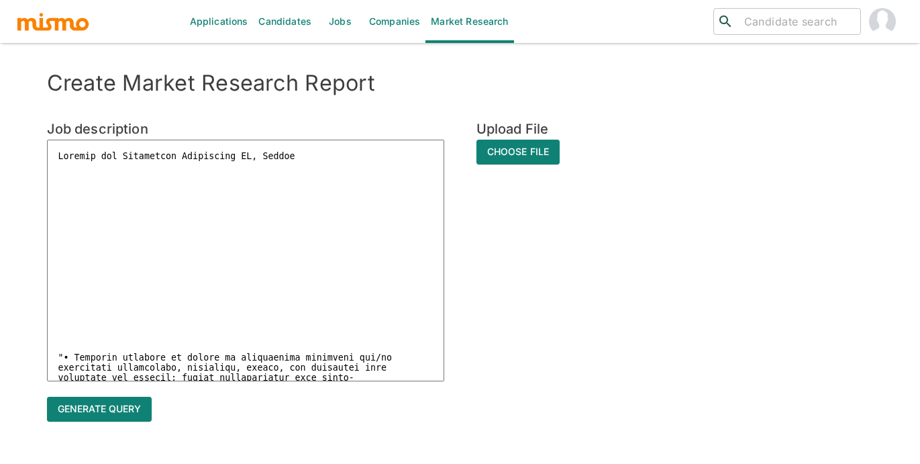
type textarea "x"
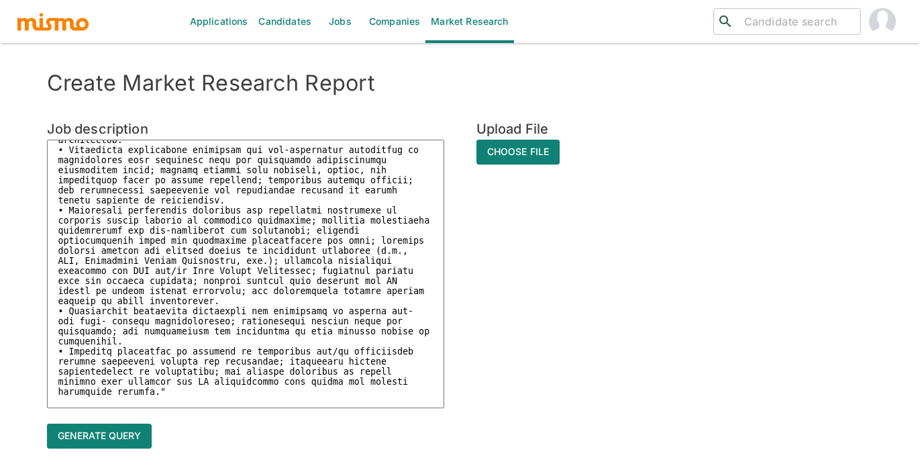
click at [316, 154] on textarea at bounding box center [245, 274] width 397 height 268
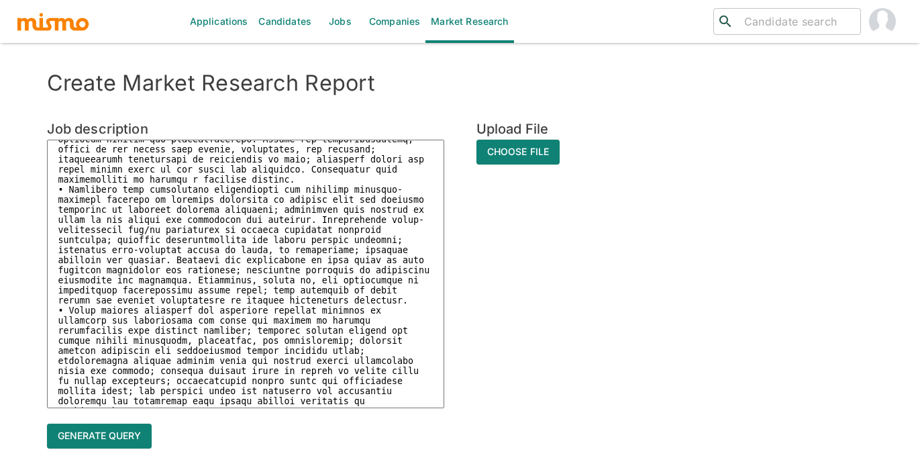
scroll to position [163, 0]
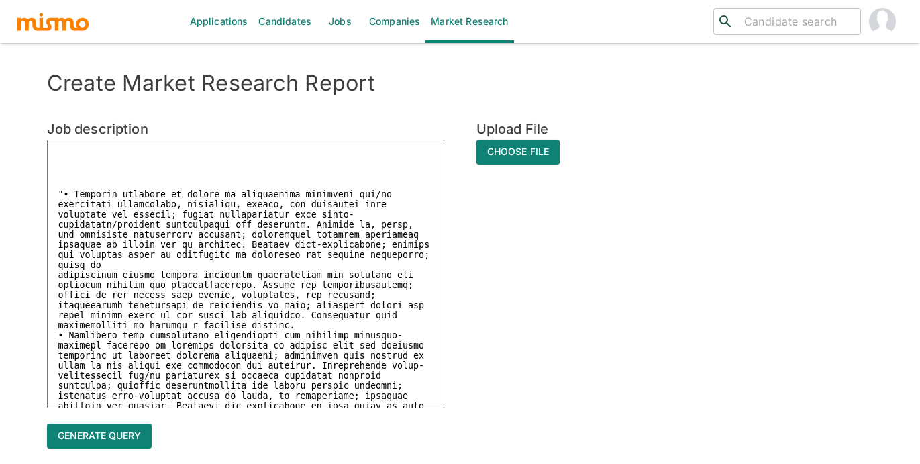
click at [76, 153] on textarea at bounding box center [245, 274] width 397 height 268
paste textarea "Release and Deployment Consultant IV,"
type textarea "Release and Deployment Consultant IV, Devops Release and Deployment Consultant …"
type textarea "x"
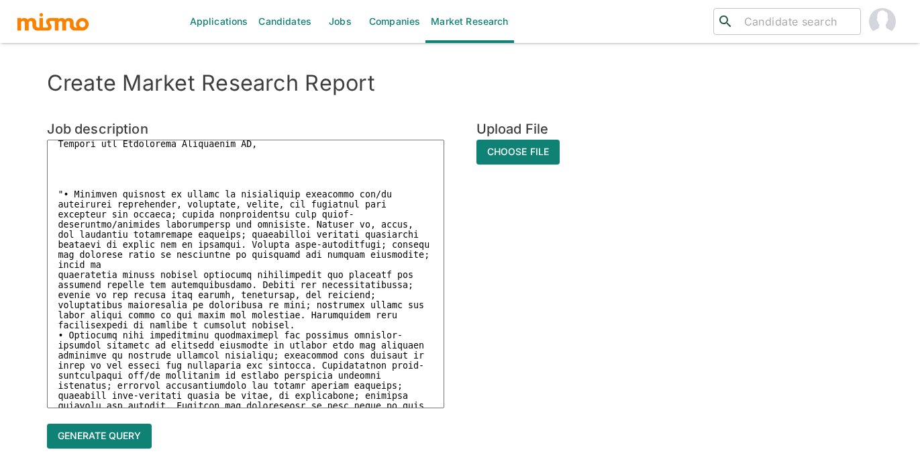
type textarea "Release and Deployment Consultant IV, Devops Release and Deployment Consultant …"
type textarea "x"
type textarea "Release and Deployment Consultant IV, Devops Release and Deployment Consultant …"
type textarea "x"
type textarea "Release and Deployment Consultant IV, Devops Release and Deployment Consultant …"
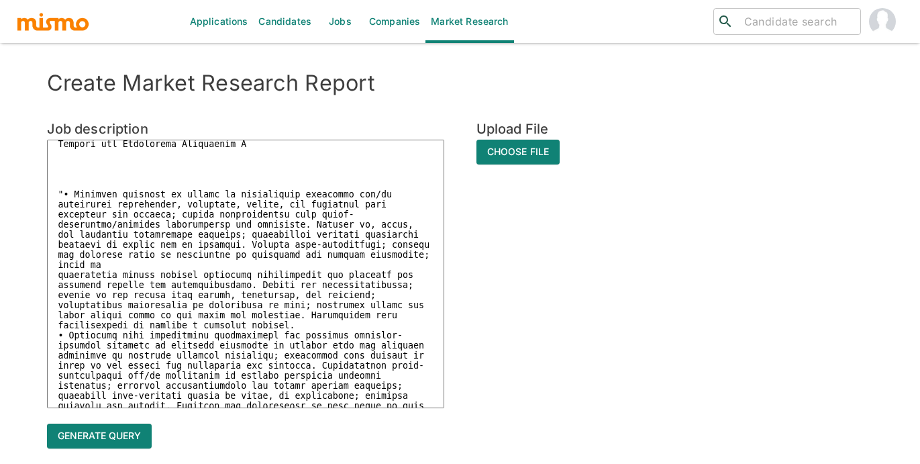
type textarea "x"
type textarea "Release and Deployment Consultant IV, Devops Release and Deployment Consultant …"
type textarea "x"
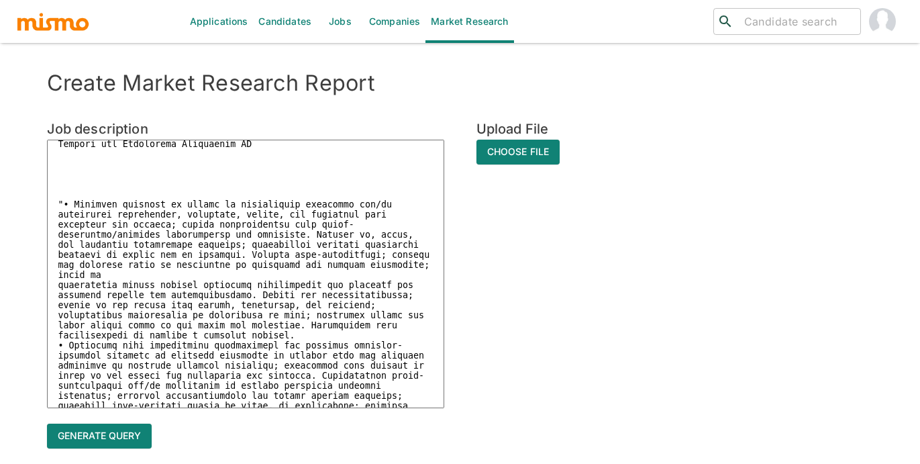
scroll to position [174, 0]
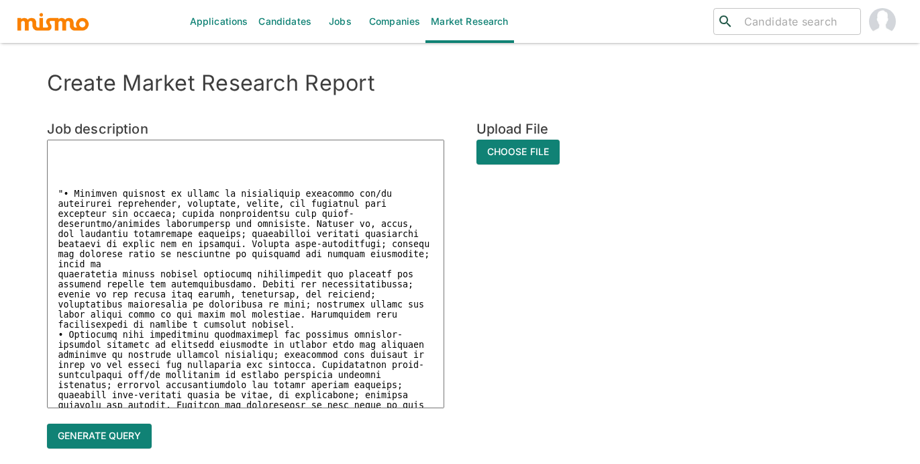
type textarea "Release and Deployment Consultant IV, Devops Release and Deployment Consultant …"
type textarea "x"
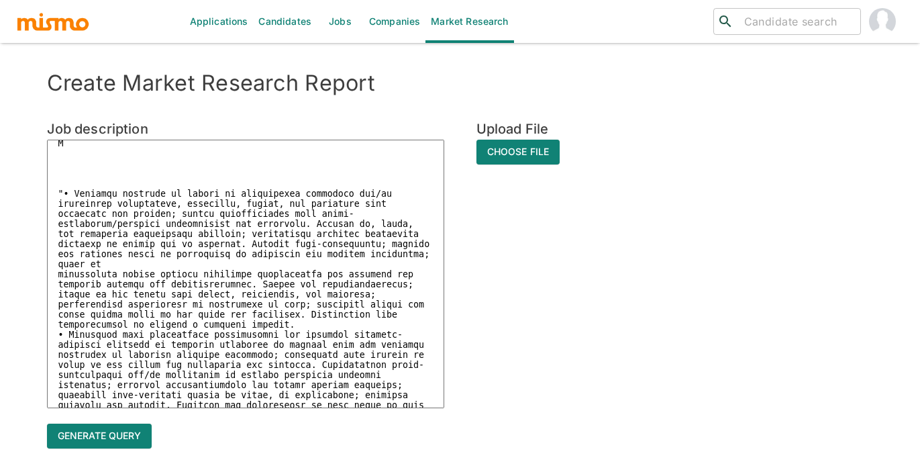
type textarea "Release and Deployment Consultant IV, Devops Release and Deployment Consultant …"
type textarea "x"
type textarea "Release and Deployment Consultant IV, Devops Release and Deployment Consultant …"
type textarea "x"
type textarea "Release and Deployment Consultant IV, Devops Release and Deployment Consultant …"
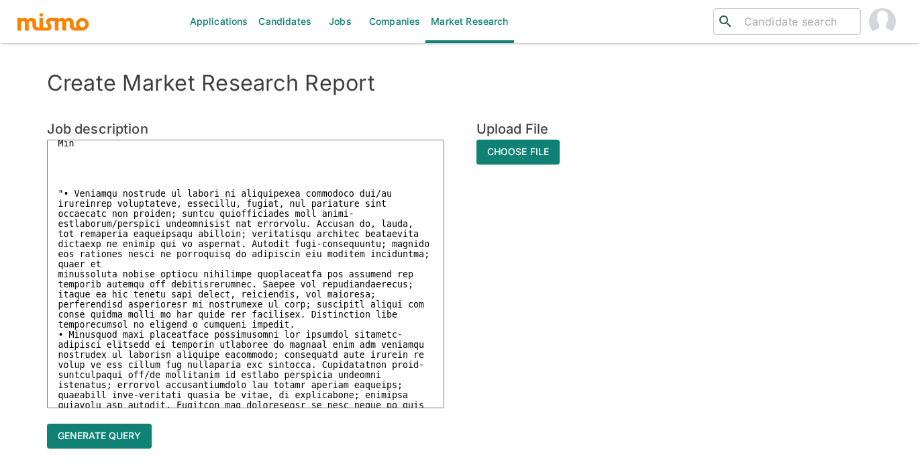
type textarea "x"
type textarea "Release and Deployment Consultant IV, Devops Release and Deployment Consultant …"
type textarea "x"
type textarea "Release and Deployment Consultant IV, Devops Release and Deployment Consultant …"
type textarea "x"
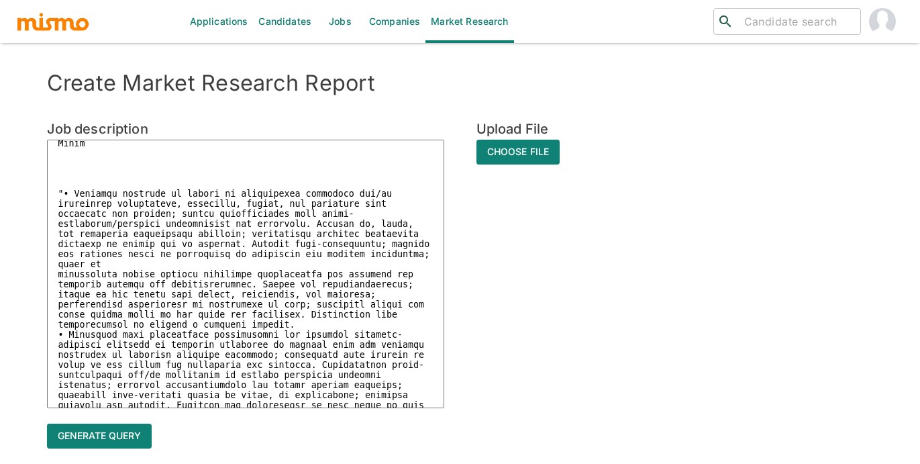
type textarea "Release and Deployment Consultant IV, Devops Release and Deployment Consultant …"
type textarea "x"
type textarea "Release and Deployment Consultant IV, Devops Release and Deployment Consultant …"
type textarea "x"
type textarea "Release and Deployment Consultant IV, Devops Release and Deployment Consultant …"
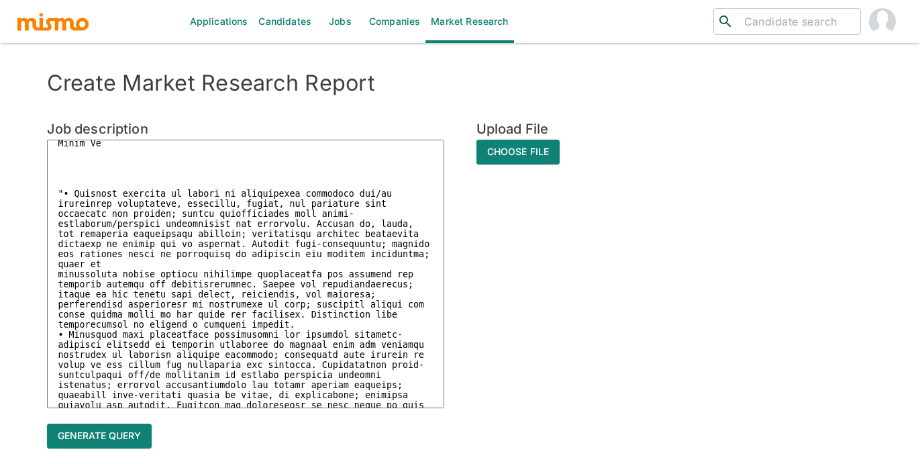
type textarea "x"
type textarea "Release and Deployment Consultant IV, Devops Release and Deployment Consultant …"
type textarea "x"
click at [59, 162] on textarea at bounding box center [245, 274] width 397 height 268
click at [67, 183] on textarea at bounding box center [245, 274] width 397 height 268
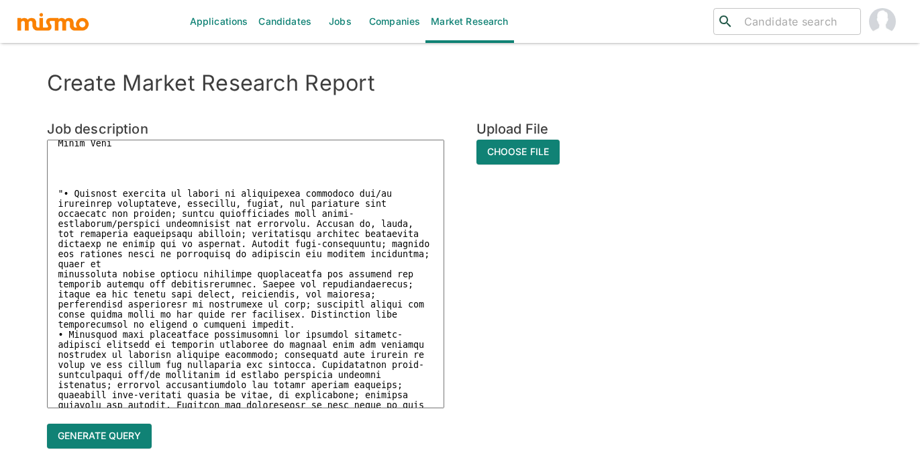
type textarea "Release and Deployment Consultant IV, Devops Release and Deployment Consultant …"
type textarea "x"
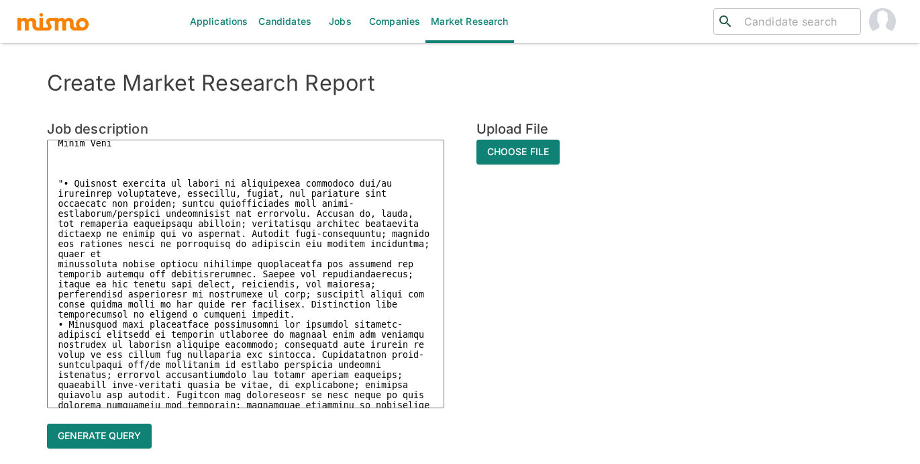
type textarea "Release and Deployment Consultant IV, Devops Release and Deployment Consultant …"
type textarea "x"
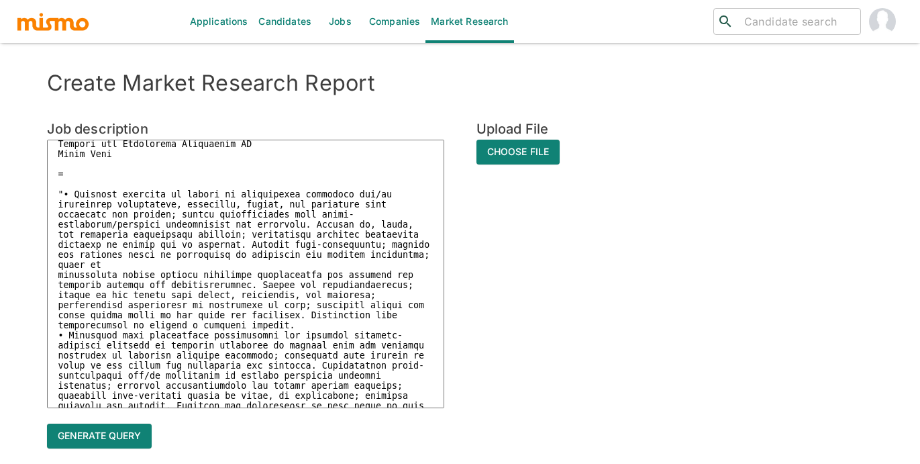
type textarea "Release and Deployment Consultant IV, Devops Release and Deployment Consultant …"
type textarea "x"
type textarea "Release and Deployment Consultant IV, Devops Release and Deployment Consultant …"
type textarea "x"
type textarea "Release and Deployment Consultant IV, Devops Release and Deployment Consultant …"
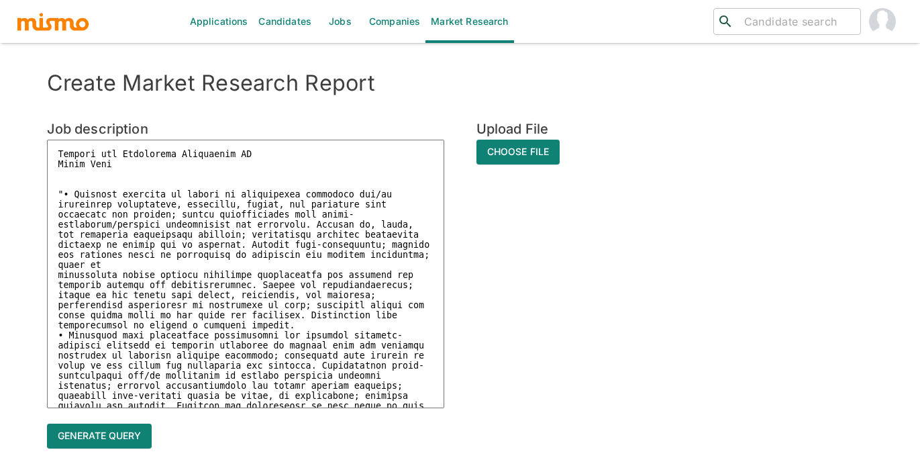
type textarea "x"
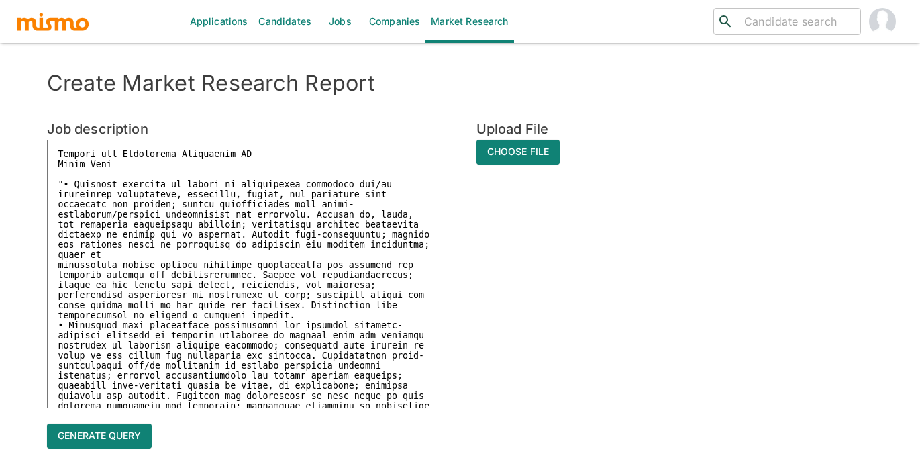
scroll to position [142, 0]
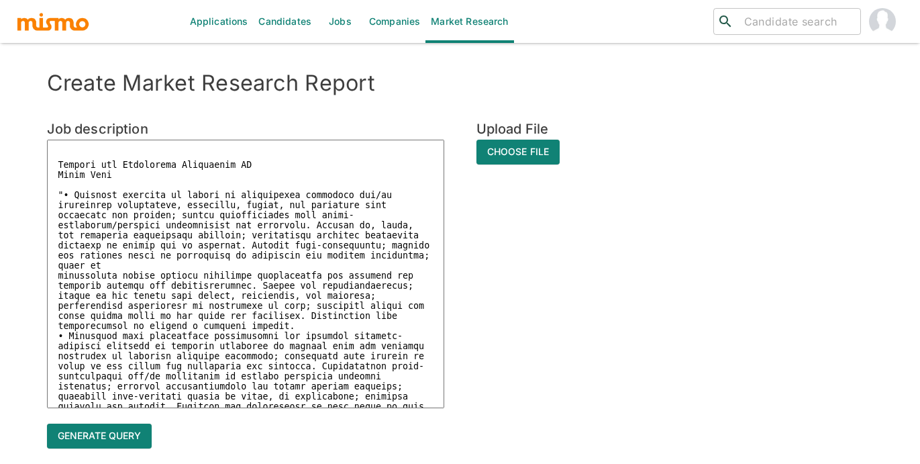
click at [66, 159] on textarea at bounding box center [245, 274] width 397 height 268
type textarea "Release and Deployment Consultant IV, Devops Release and Deployment Consultant …"
type textarea "x"
type textarea "Release and Deployment Consultant IV, Devops Release and Deployment Consultant …"
type textarea "x"
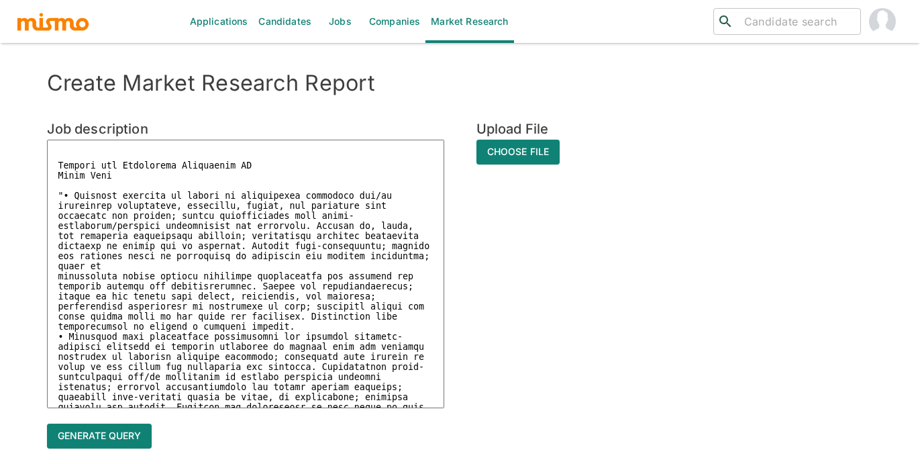
type textarea "Release and Deployment Consultant IV, Devops Release and Deployment Consultant …"
type textarea "x"
type textarea "Release and Deployment Consultant IV, Devops Release and Deployment Consultant …"
type textarea "x"
type textarea "Release and Deployment Consultant IV, Devops Release and Deployment Consultant …"
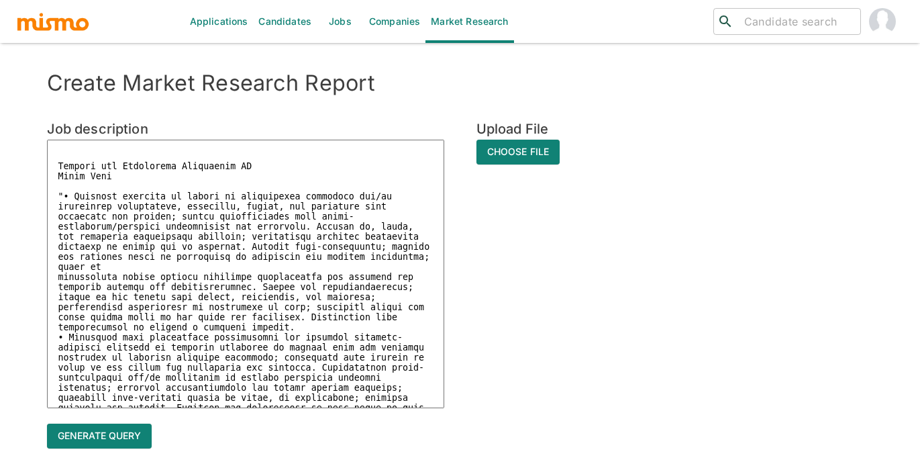
type textarea "x"
type textarea "Release and Deployment Consultant IV, Devops Release and Deployment Consultant …"
type textarea "x"
type textarea "Release and Deployment Consultant IV, Devops Release and Deployment Consultant …"
type textarea "x"
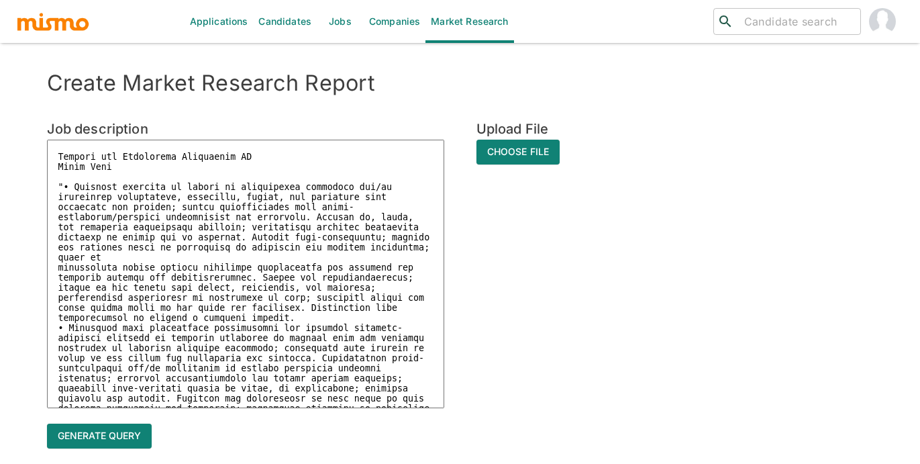
scroll to position [70, 0]
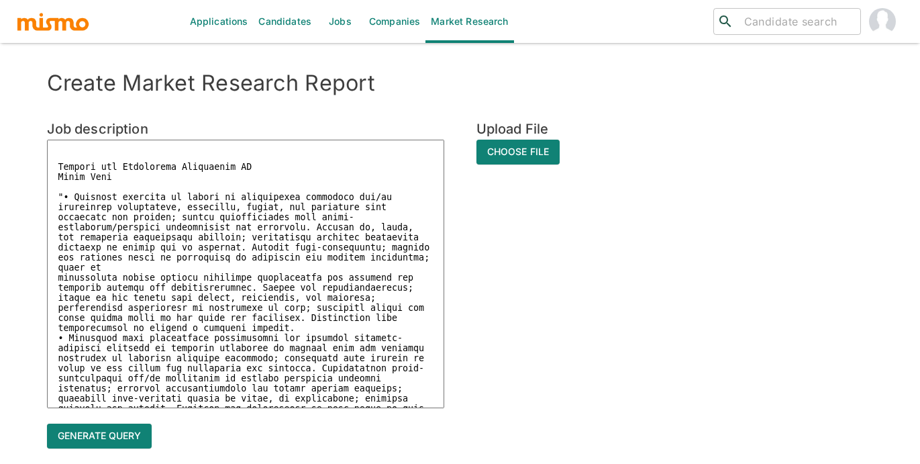
click at [54, 174] on textarea at bounding box center [245, 274] width 397 height 268
type textarea "Release and Deployment Consultant IV, Devops Release and Deployment Consultant …"
type textarea "x"
type textarea "Release and Deployment Consultant IV, Devops Release and Deployment Consultant …"
type textarea "x"
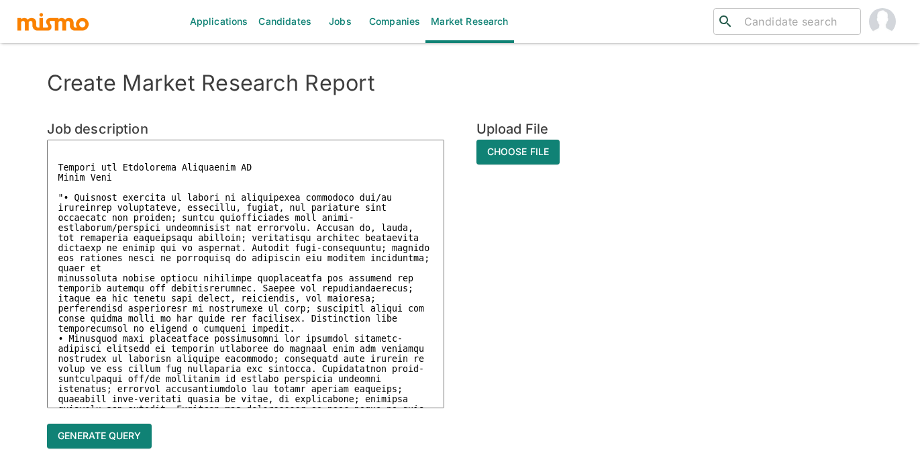
type textarea "Release and Deployment Consultant IV, Devops Release and Deployment Consultant …"
type textarea "x"
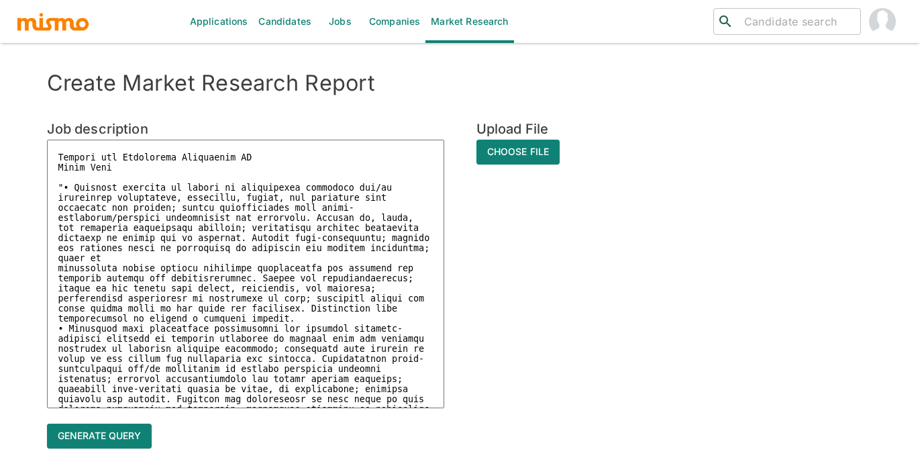
scroll to position [38, 0]
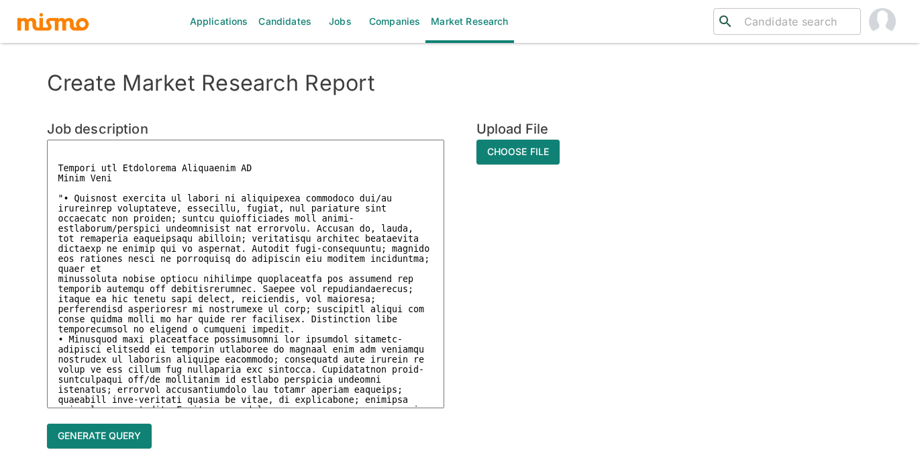
click at [59, 158] on textarea at bounding box center [245, 274] width 397 height 268
click at [134, 183] on textarea at bounding box center [245, 274] width 397 height 268
type textarea "Release and Deployment Consultant IV, Devops Release and Deployment Consultant …"
type textarea "x"
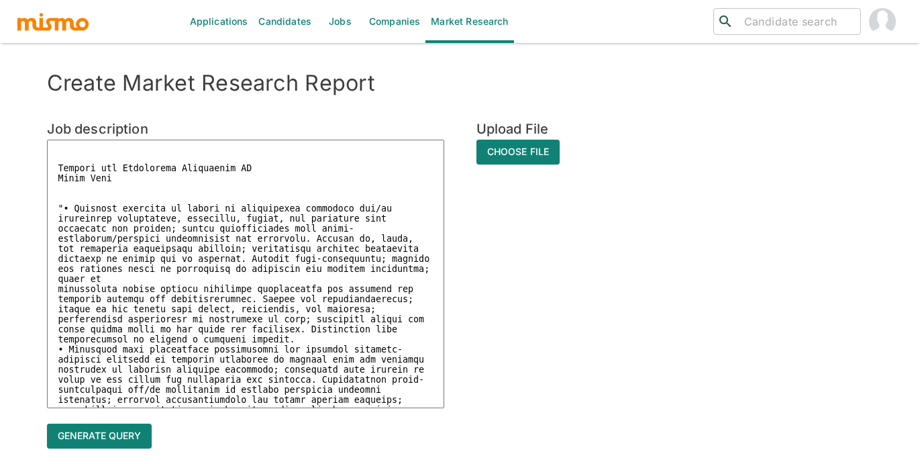
scroll to position [49, 0]
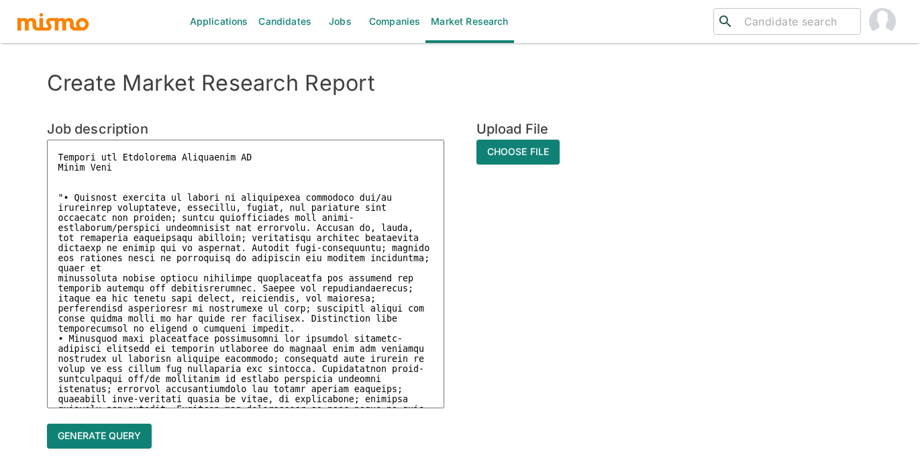
paste textarea ""• Minimum two (2) years experience enabling DevOps for an organization. • Mini…"
type textarea "Release and Deployment Consultant IV, Devops Release and Deployment Consultant …"
type textarea "x"
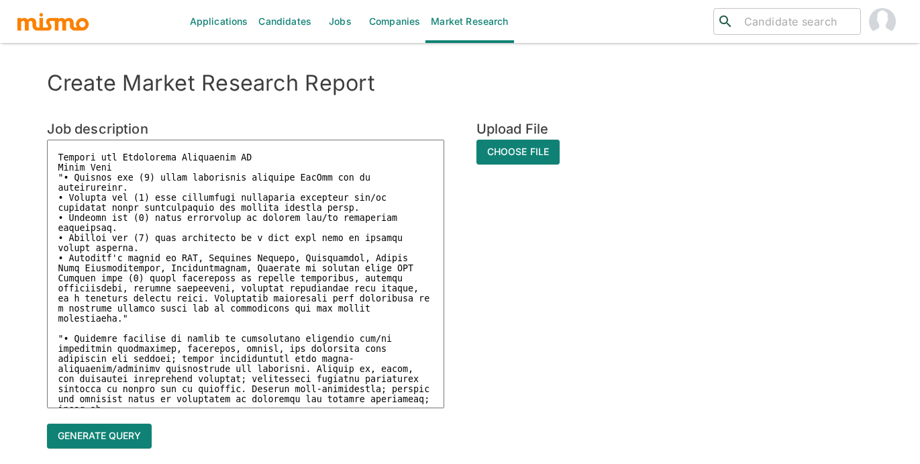
scroll to position [195, 0]
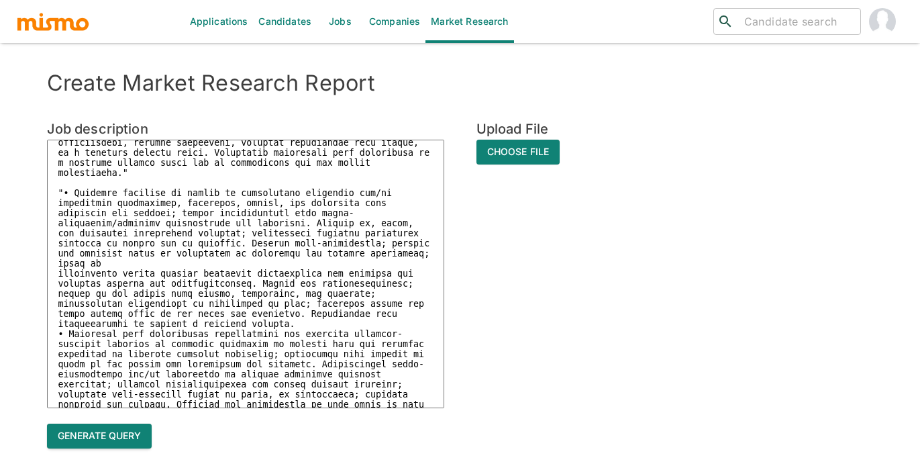
type textarea "Release and Deployment Consultant IV, Devops Release and Deployment Consultant …"
click at [116, 439] on button "Generate query" at bounding box center [99, 435] width 105 height 25
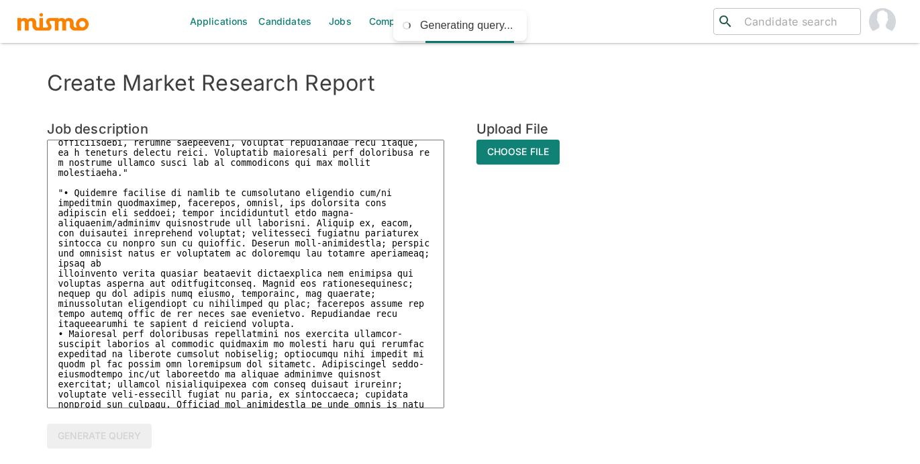
type textarea "x"
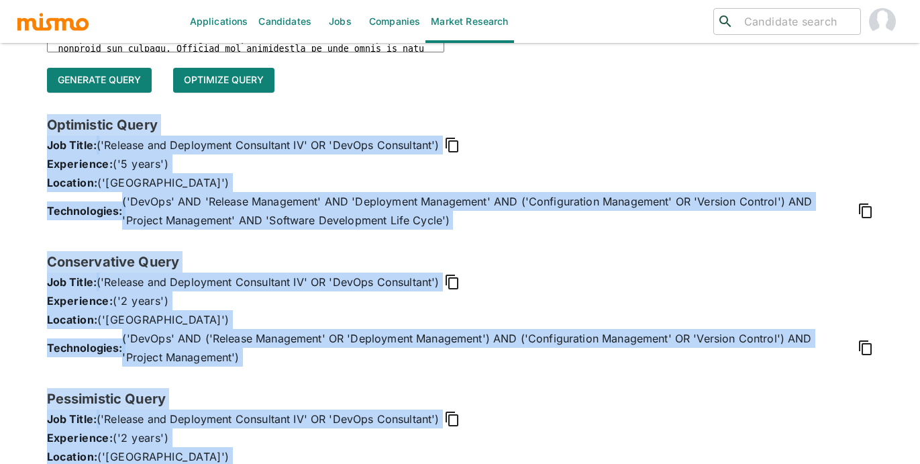
scroll to position [397, 0]
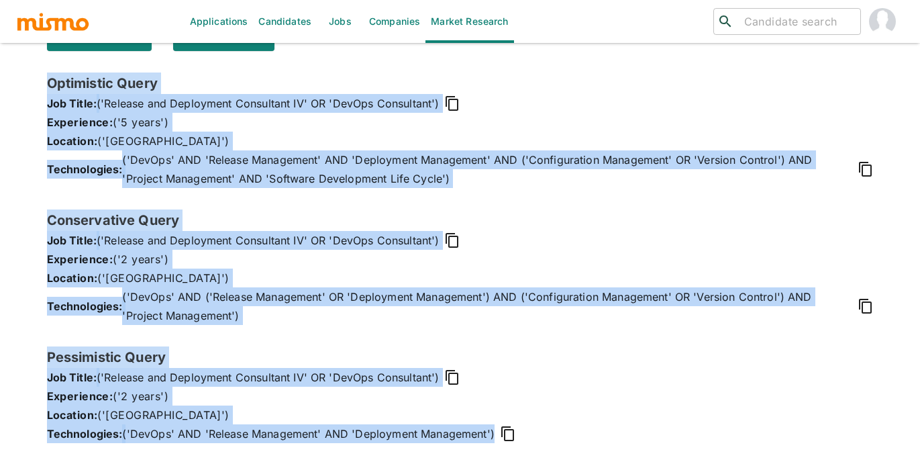
drag, startPoint x: 48, startPoint y: 236, endPoint x: 407, endPoint y: 505, distance: 448.5
copy div "Optimistic Query Job Title: ('Release and Deployment Consultant IV' OR 'DevOps …"
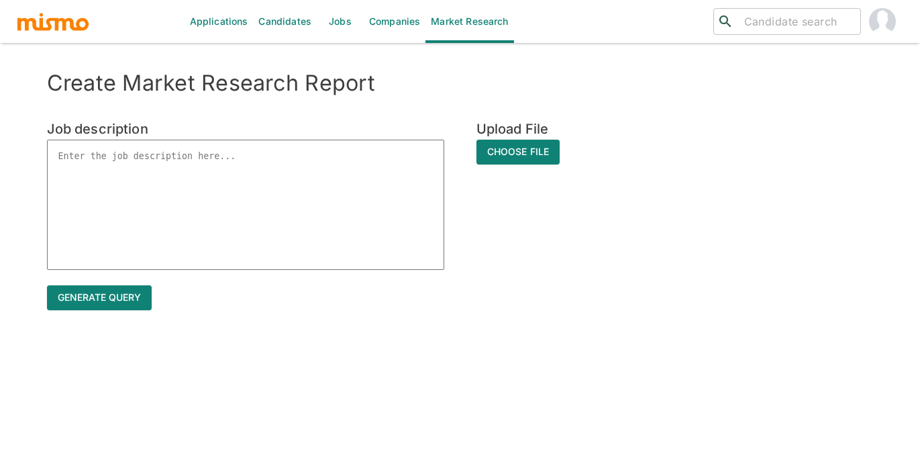
click at [170, 164] on textarea at bounding box center [245, 205] width 397 height 130
paste textarea "IT Consultant III IT Consultant III"
type textarea "IT Consultant III IT Consultant III"
type textarea "x"
type textarea "IT Consultant III IT Consultant III"
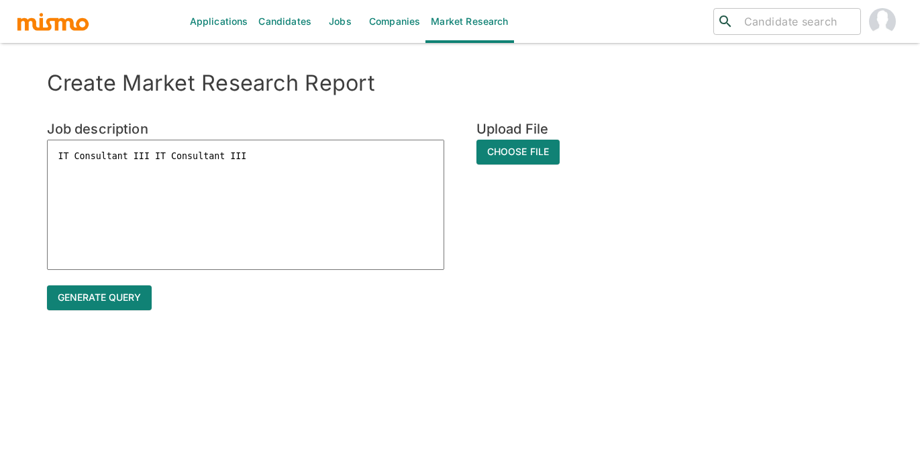
type textarea "x"
type textarea "IT Consultant III IT Consultant III C"
type textarea "x"
type textarea "IT Consultant III IT Consultant III Co"
type textarea "x"
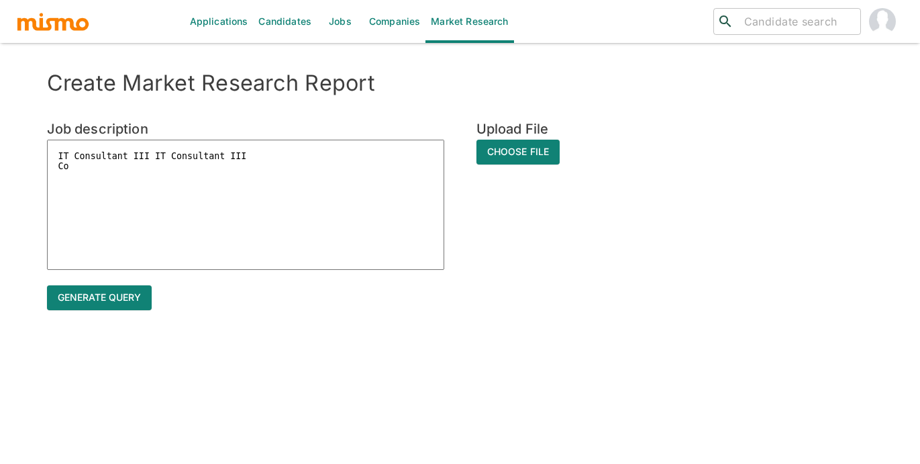
type textarea "IT Consultant III IT Consultant III Cos"
type textarea "x"
type textarea "IT Consultant III IT Consultant III Cost"
type textarea "x"
type textarea "IT Consultant III IT Consultant III Costa"
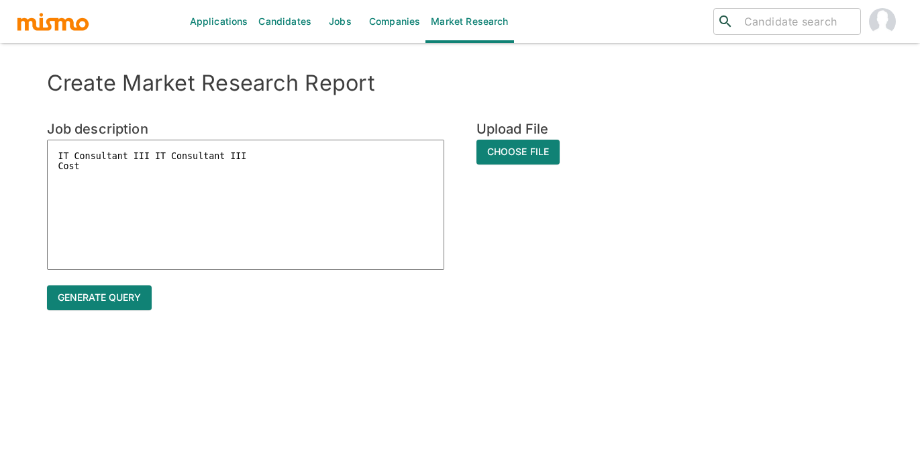
type textarea "x"
type textarea "IT Consultant III IT Consultant III Costa"
type textarea "x"
type textarea "IT Consultant III IT Consultant III Costa R"
type textarea "x"
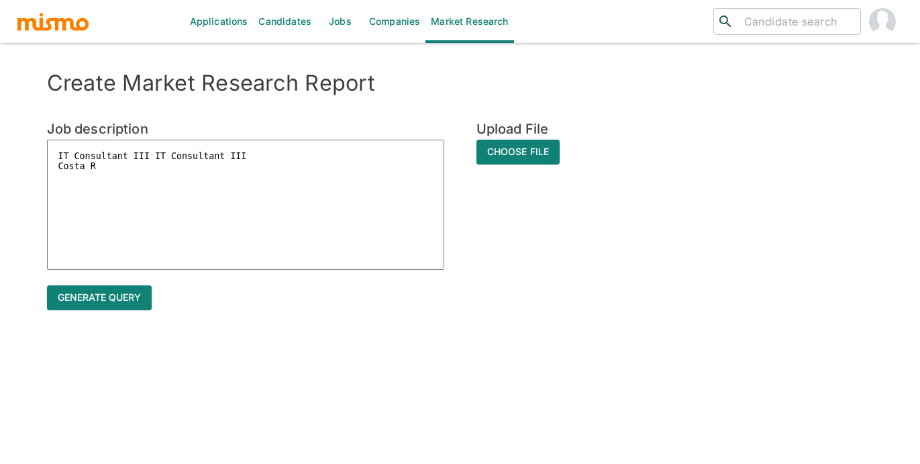
type textarea "IT Consultant III IT Consultant III Costa Ri"
type textarea "x"
type textarea "IT Consultant III IT Consultant III Costa Ric"
type textarea "x"
type textarea "IT Consultant III IT Consultant III Costa Rica"
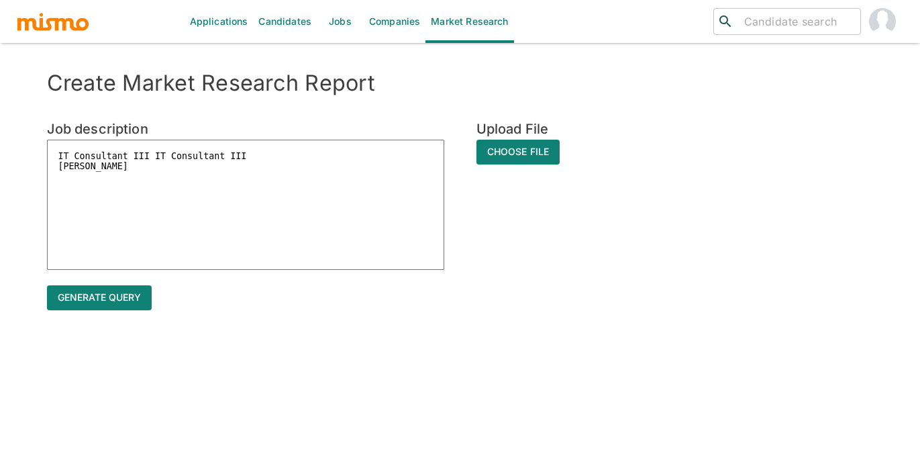
type textarea "x"
type textarea "IT Consultant III IT Consultant III Costa Rica"
type textarea "x"
paste textarea "• Completes work assignments by applying up-to-date knowledge in subject area t…"
type textarea "IT Consultant III IT Consultant III Costa Rica • Completes work assignments by …"
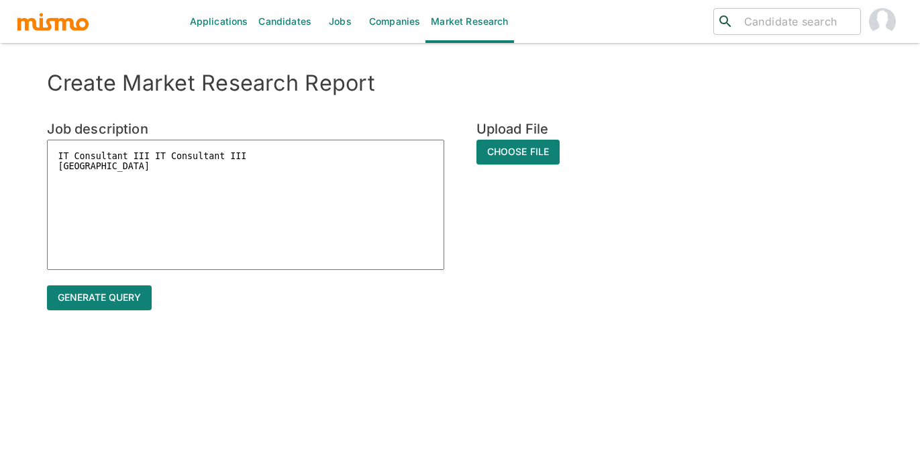
type textarea "x"
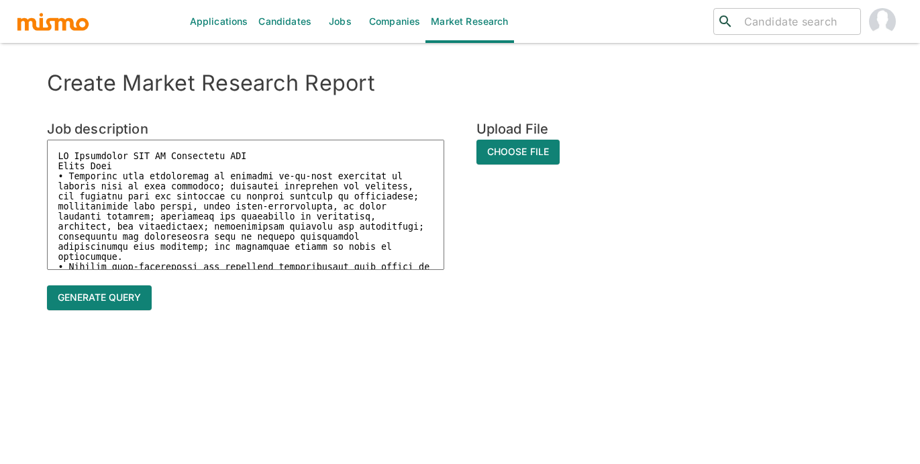
scroll to position [149, 0]
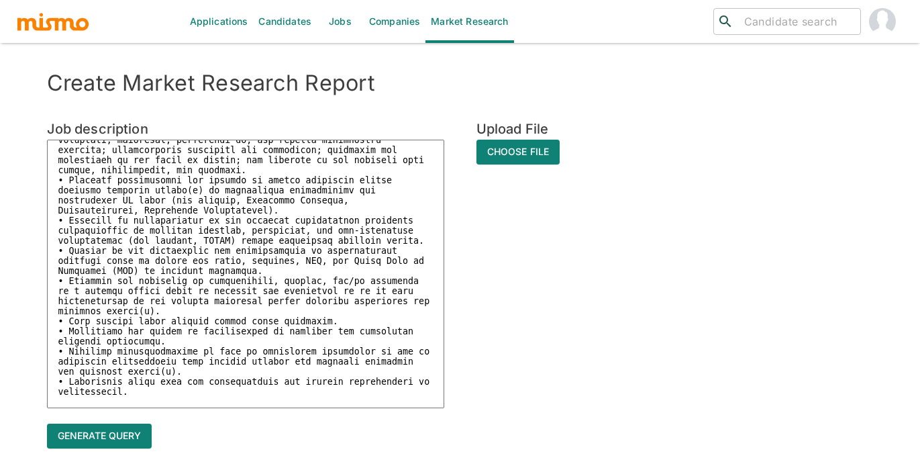
click at [243, 146] on textarea at bounding box center [245, 274] width 397 height 268
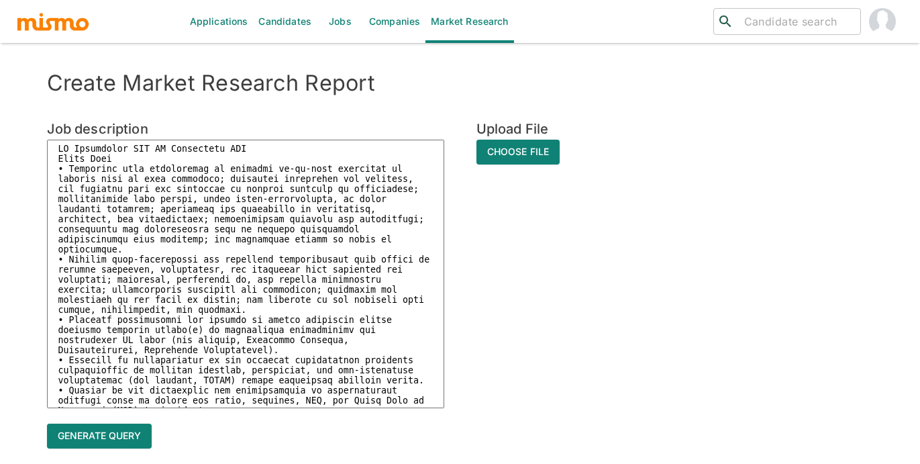
click at [115, 164] on textarea at bounding box center [245, 274] width 397 height 268
type textarea "IT Consultant III IT Consultant III Costa Rica • Completes work assignments by …"
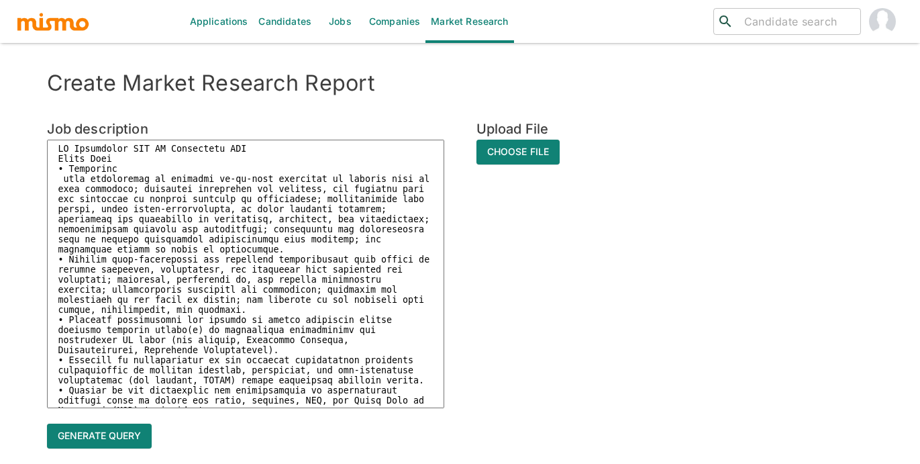
type textarea "x"
type textarea "IT Consultant III IT Consultant III Costa Rica • Completes work assignments by …"
type textarea "x"
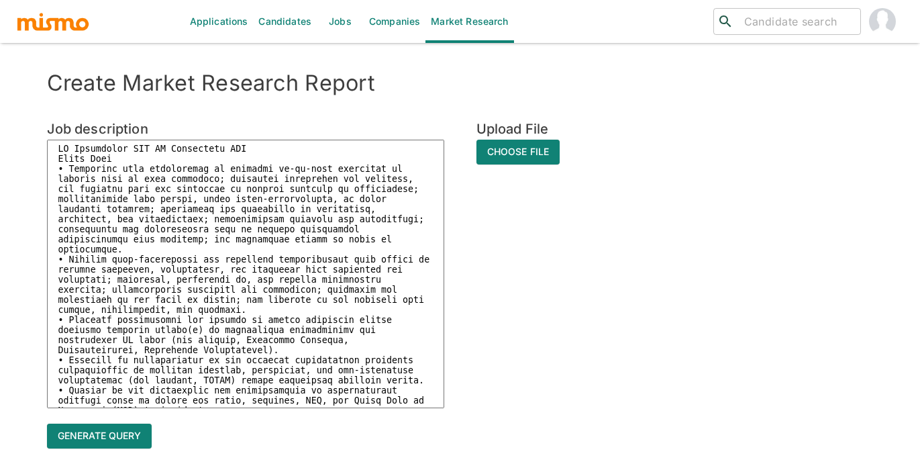
click at [111, 158] on textarea at bounding box center [245, 274] width 397 height 268
type textarea "IT Consultant III IT Consultant III Costa Rica • Completes work assignments by …"
type textarea "x"
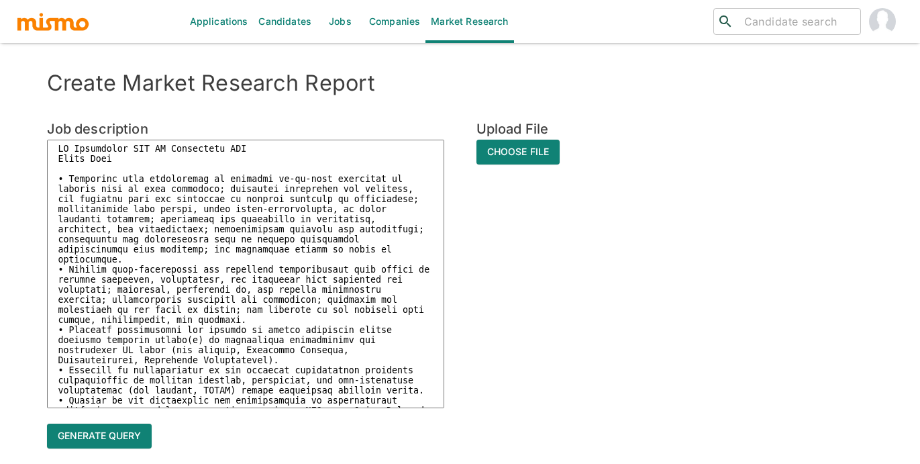
paste textarea "• Bachelor's degree in Business Administration, Computer Science, CIS or relate…"
type textarea "IT Consultant III IT Consultant III Costa Rica • Bachelor's degree in Business …"
type textarea "x"
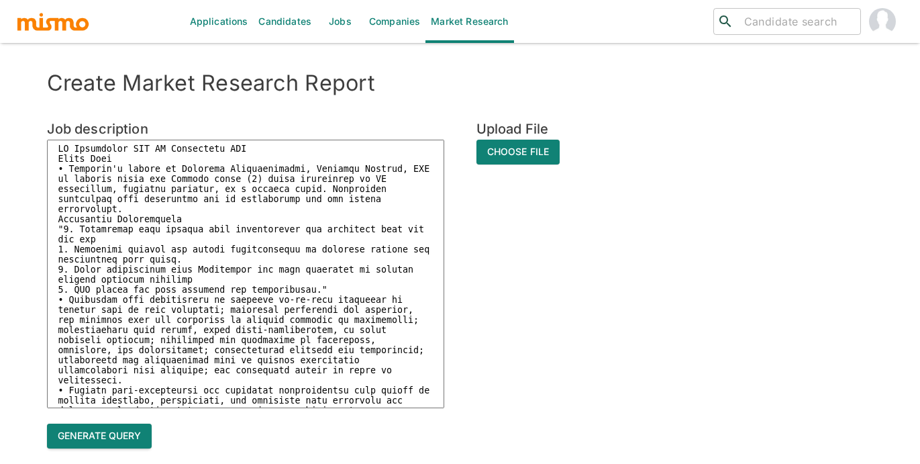
type textarea "IT Consultant III IT Consultant III Costa Rica • Bachelor's degree in Business …"
click at [106, 431] on button "Generate query" at bounding box center [99, 435] width 105 height 25
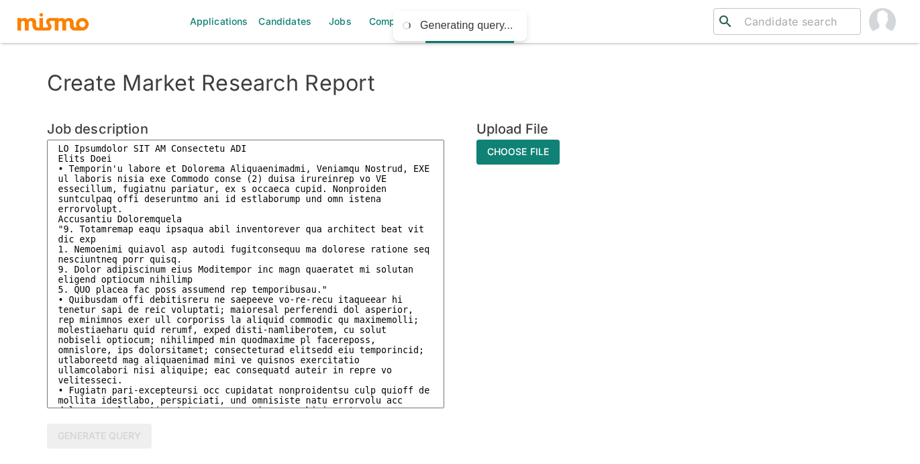
type textarea "x"
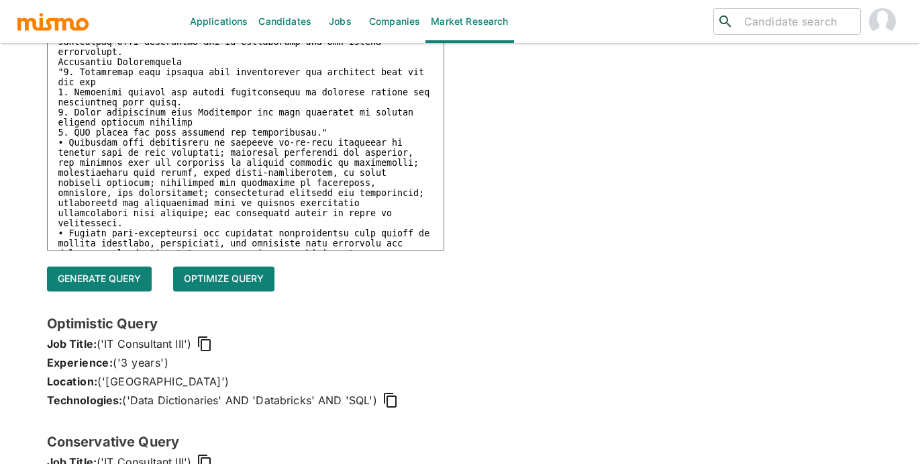
scroll to position [360, 0]
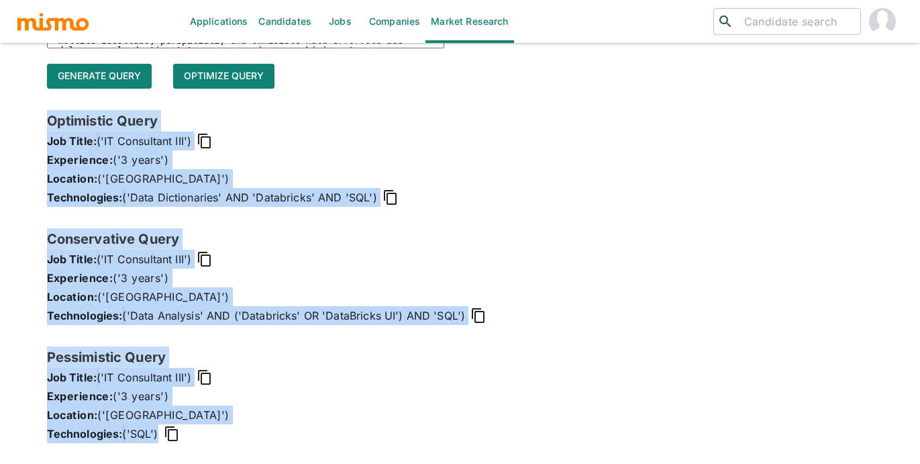
drag, startPoint x: 47, startPoint y: 117, endPoint x: 380, endPoint y: 445, distance: 467.3
click at [380, 445] on div "Optimistic Query Job Title: ('IT Consultant III') Experience: ('3 years') Locat…" at bounding box center [460, 287] width 827 height 354
copy div "Optimistic Query Job Title: ('IT Consultant III') Experience: ('3 years') Locat…"
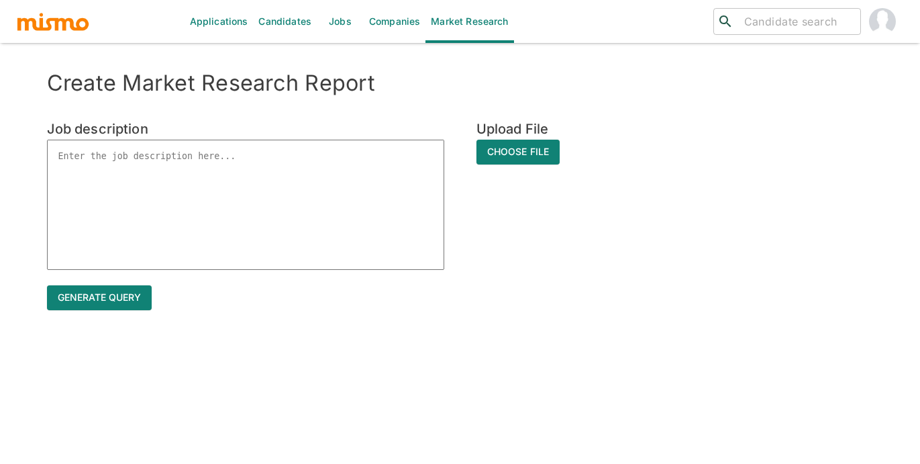
click at [107, 150] on textarea at bounding box center [245, 205] width 397 height 130
paste textarea "IT Consultant V IT Consultant V - Databricks support analyst 44217"
type textarea "IT Consultant V IT Consultant V - Databricks support analyst 44217"
type textarea "x"
drag, startPoint x: 99, startPoint y: 173, endPoint x: 62, endPoint y: 169, distance: 37.1
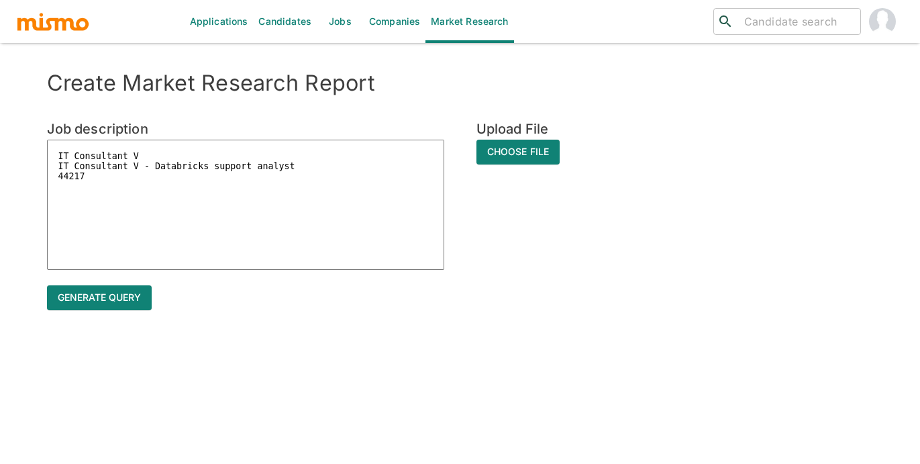
click at [62, 169] on textarea "IT Consultant V IT Consultant V - Databricks support analyst 44217" at bounding box center [245, 205] width 397 height 130
type textarea "IT Consultant V I"
type textarea "x"
type textarea "IT Consultant V"
type textarea "x"
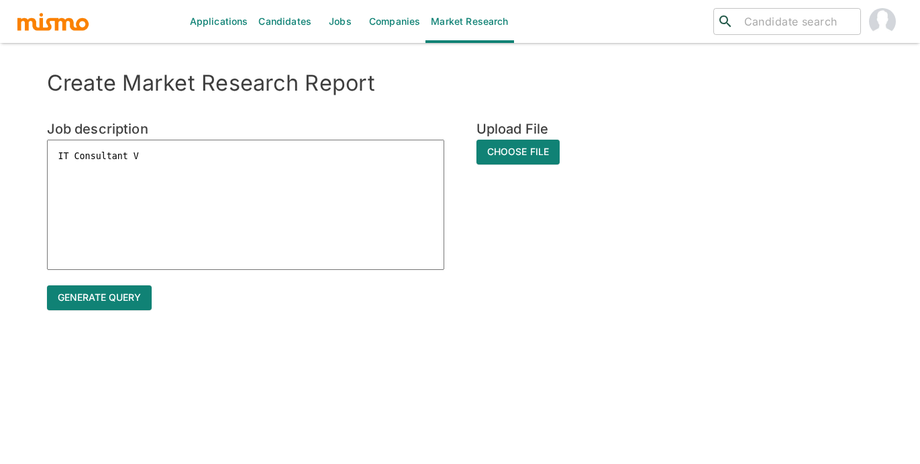
type textarea "IT Consultant V C"
type textarea "x"
type textarea "IT Consultant V Co"
type textarea "x"
type textarea "IT Consultant V Cos"
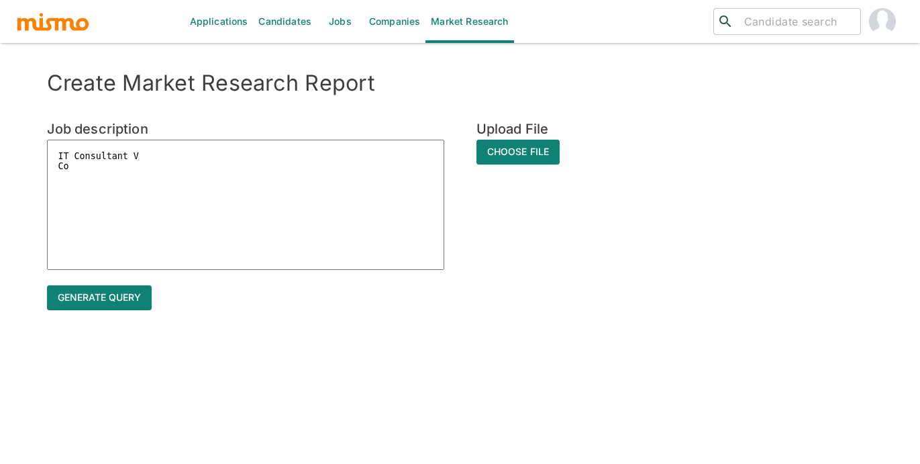
type textarea "x"
type textarea "IT Consultant V Cost"
type textarea "x"
type textarea "IT Consultant V Cost"
type textarea "x"
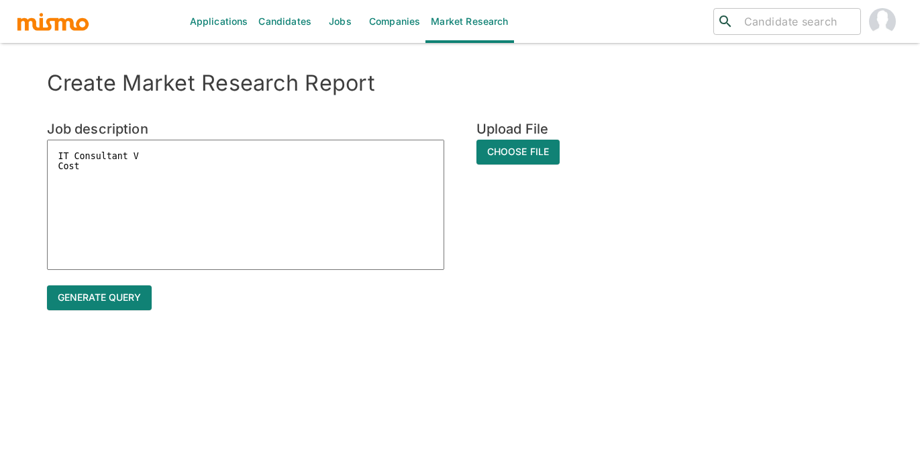
type textarea "IT Consultant V Cost"
type textarea "x"
type textarea "IT Consultant V Costa"
type textarea "x"
type textarea "IT Consultant V Costa"
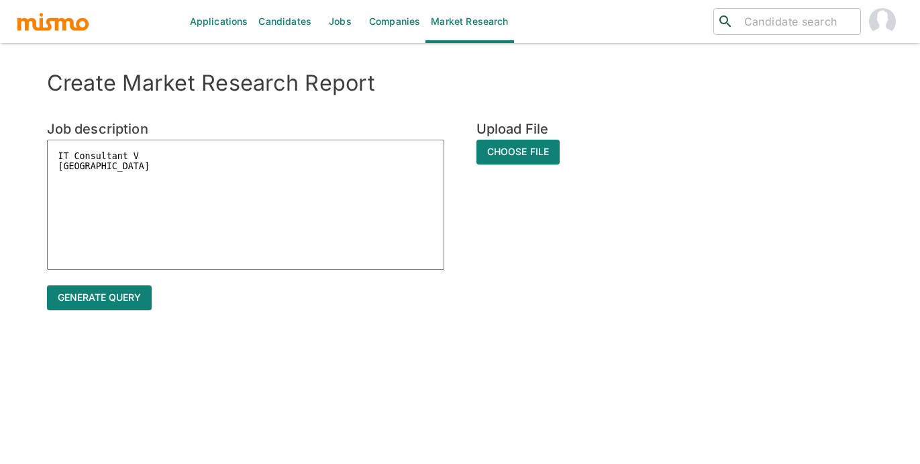
type textarea "x"
type textarea "IT Consultant V Costa T"
type textarea "x"
type textarea "IT Consultant V Costa Ti"
type textarea "x"
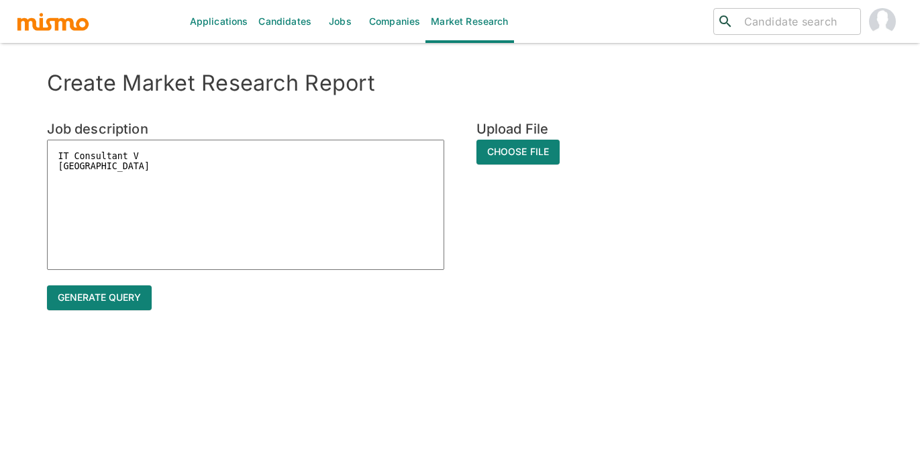
type textarea "IT Consultant V Costa T"
type textarea "x"
type textarea "IT Consultant V Costa"
type textarea "x"
type textarea "IT Consultant V Costa R"
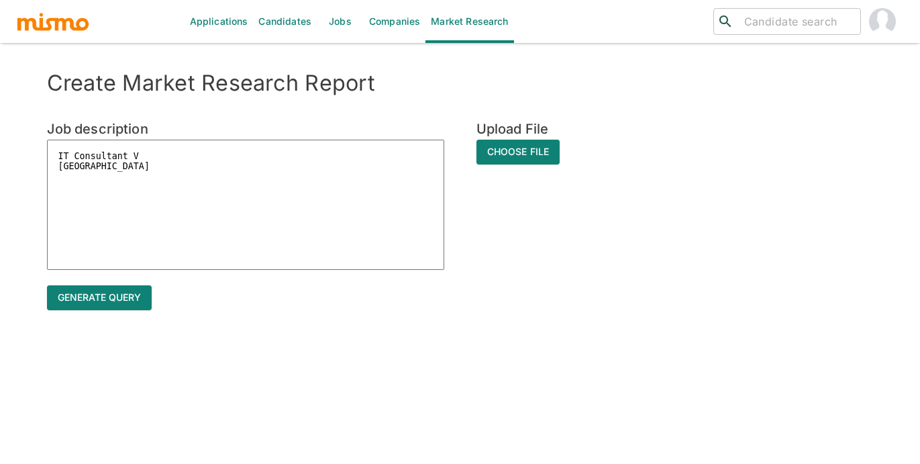
type textarea "x"
type textarea "IT Consultant V Costa Ri"
type textarea "x"
type textarea "IT Consultant V Costa Ric"
type textarea "x"
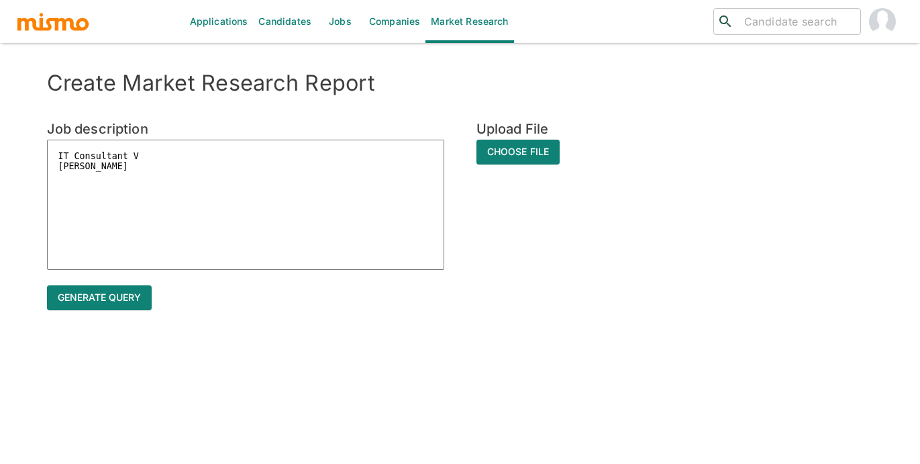
type textarea "IT Consultant V Costa Rica"
type textarea "x"
type textarea "IT Consultant V Costa Rica"
type textarea "x"
type textarea "IT Consultant V Costa Rica"
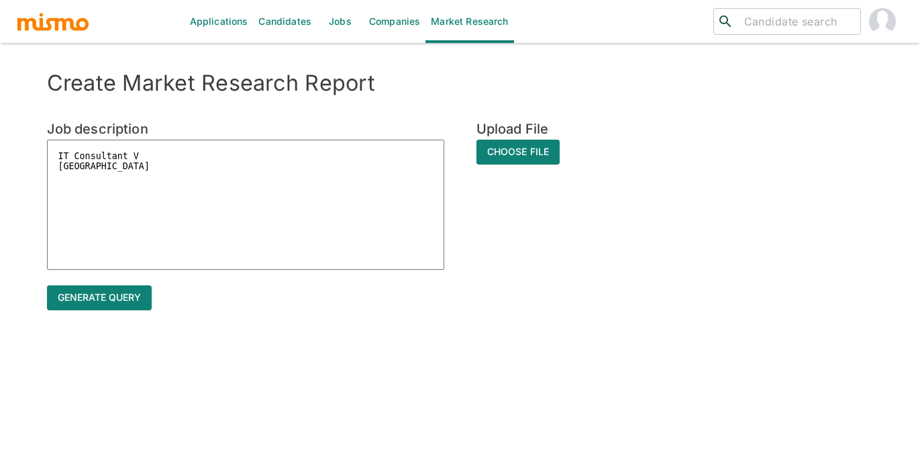
type textarea "x"
paste textarea "• Conducts or oversees business-specific projects by applying deep expertise in…"
type textarea "IT Consultant V Costa Rica • Conducts or oversees business-specific projects by…"
type textarea "x"
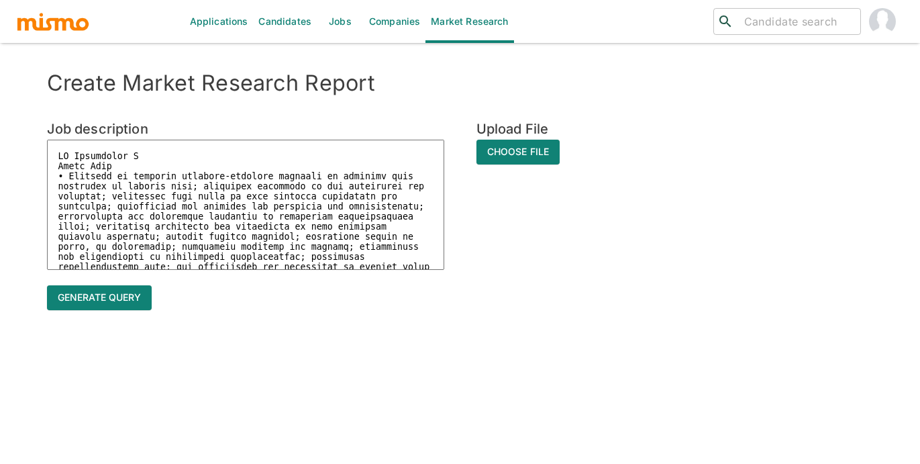
scroll to position [378, 0]
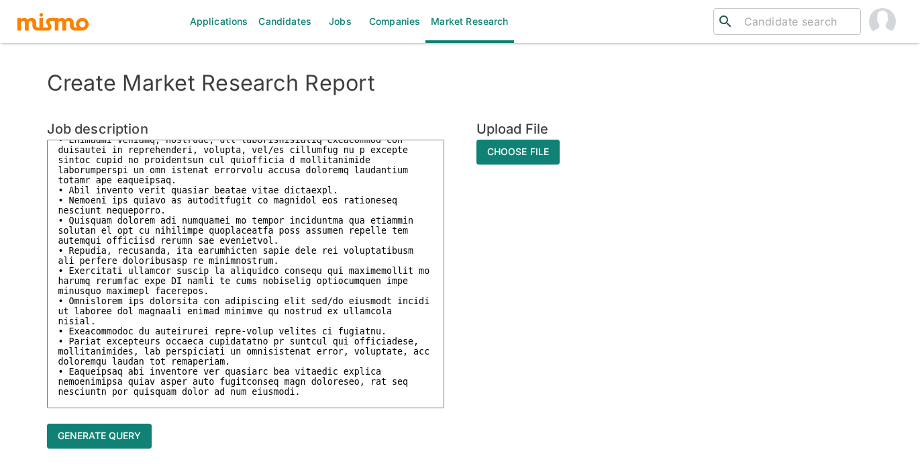
click at [221, 145] on textarea at bounding box center [245, 274] width 397 height 268
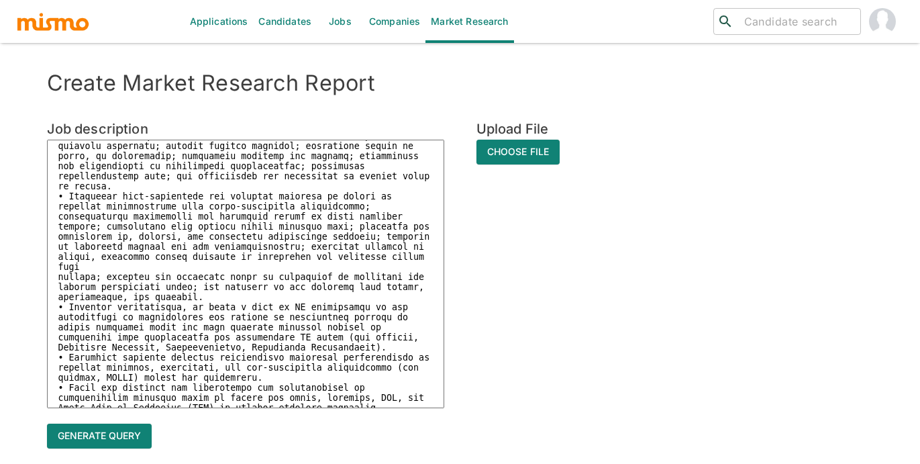
scroll to position [0, 0]
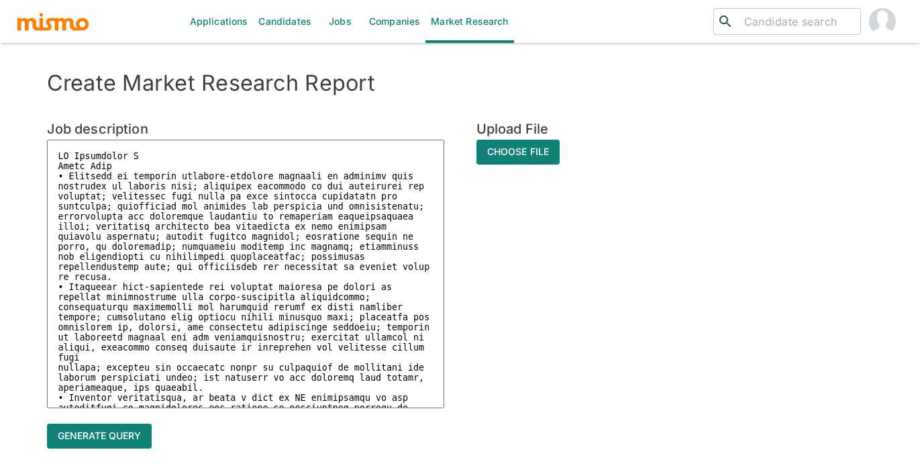
click at [119, 165] on textarea at bounding box center [245, 274] width 397 height 268
type textarea "IT Consultant V Costa Rica • Conducts or oversees business-specific projects by…"
type textarea "x"
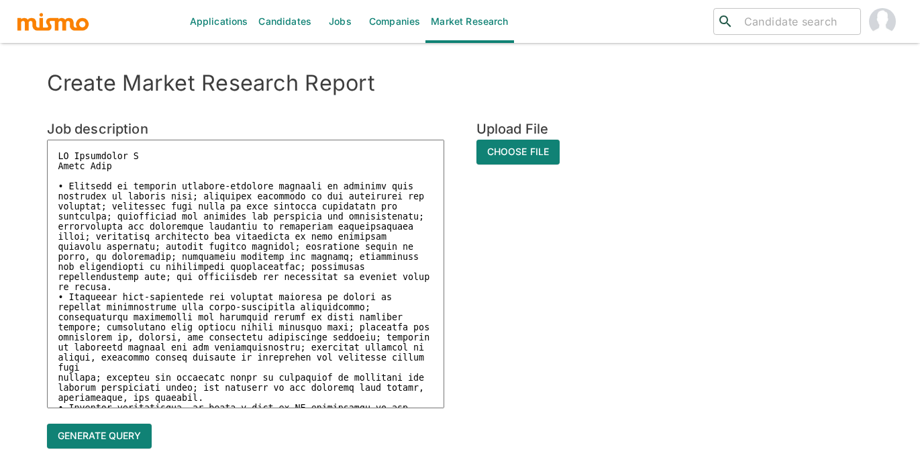
paste textarea "• Bachelor's degree in Business Administration, Computer Science, CIS or relate…"
type textarea "IT Consultant V Costa Rica • Bachelor's degree in Business Administration, Comp…"
type textarea "x"
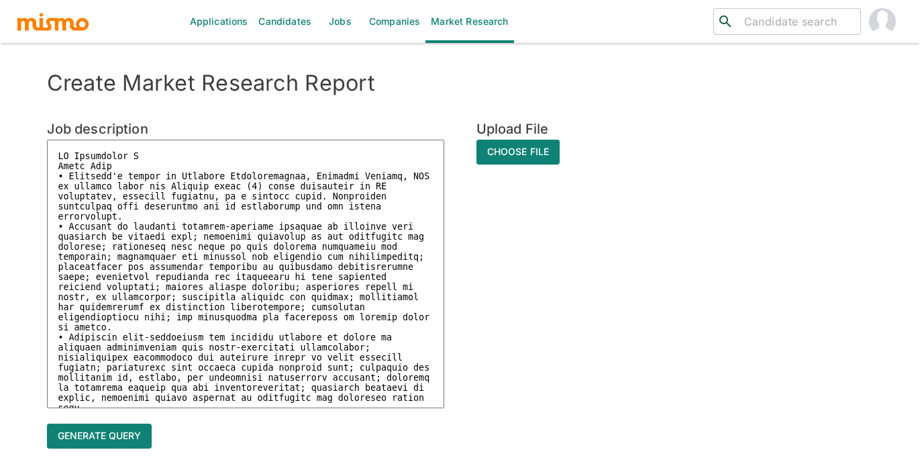
type textarea "IT Consultant V Costa Rica • Bachelor's degree in Business Administration, Comp…"
type textarea "x"
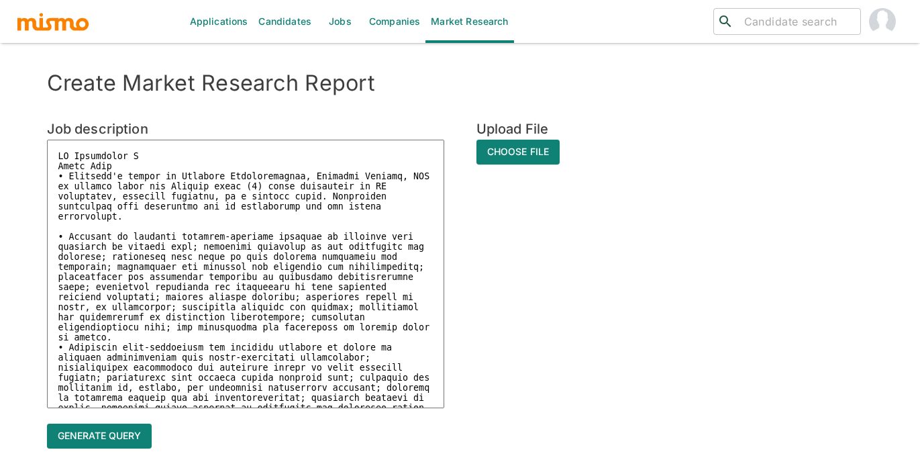
paste textarea ""1. Experience with Databricks features, such as the Unity Catalog, Delta Lake …"
type textarea "IT Consultant V Costa Rica • Bachelor's degree in Business Administration, Comp…"
type textarea "x"
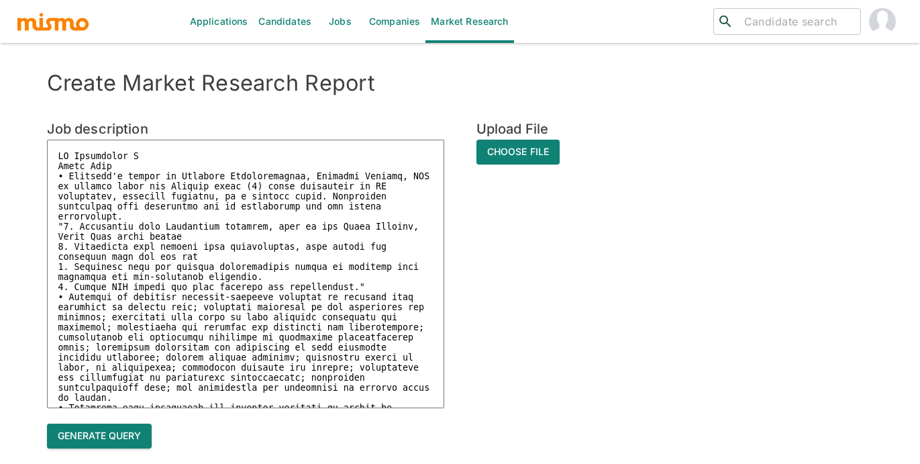
type textarea "IT Consultant V Costa Rica • Bachelor's degree in Business Administration, Comp…"
click at [102, 439] on button "Generate query" at bounding box center [99, 435] width 105 height 25
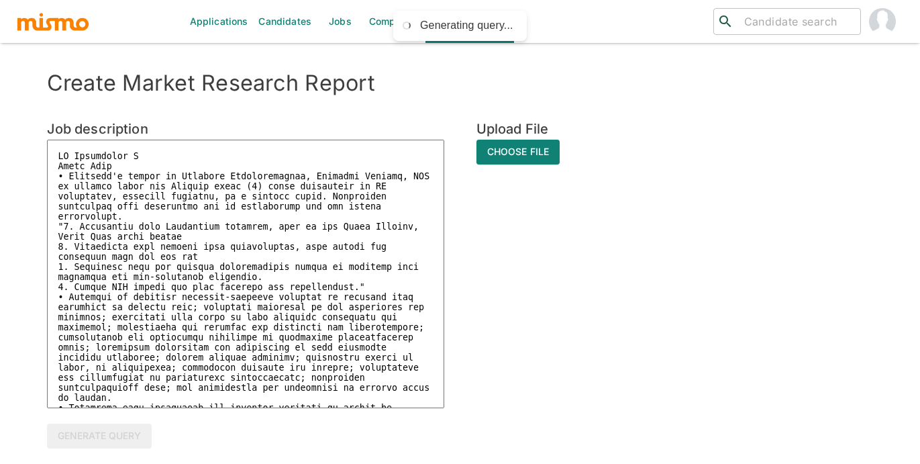
type textarea "x"
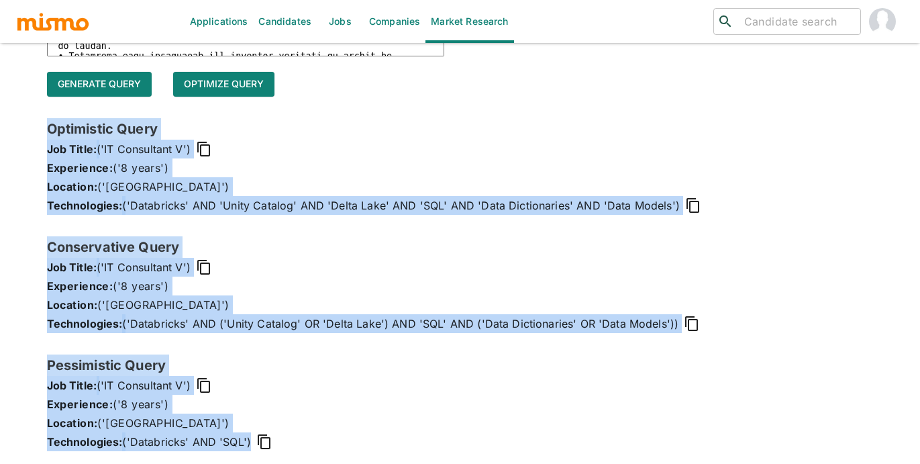
scroll to position [360, 0]
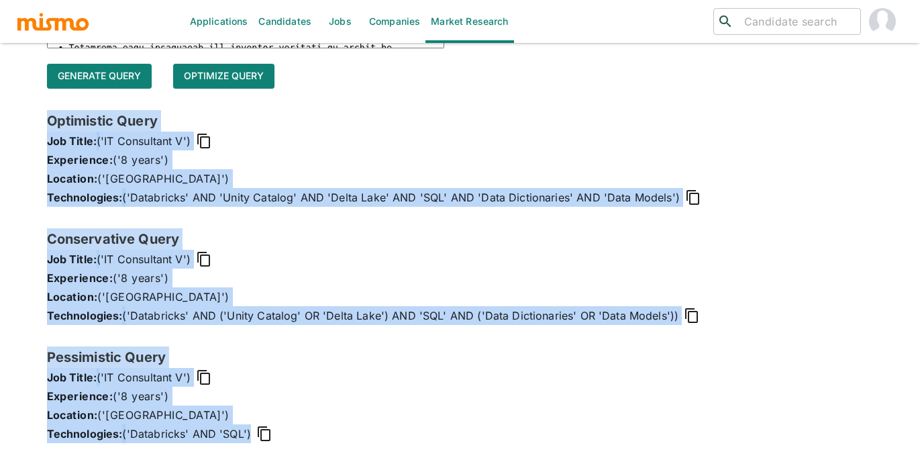
drag, startPoint x: 46, startPoint y: 159, endPoint x: 319, endPoint y: 468, distance: 412.1
copy div "Optimistic Query Job Title: ('IT Consultant V') Experience: ('8 years') Locatio…"
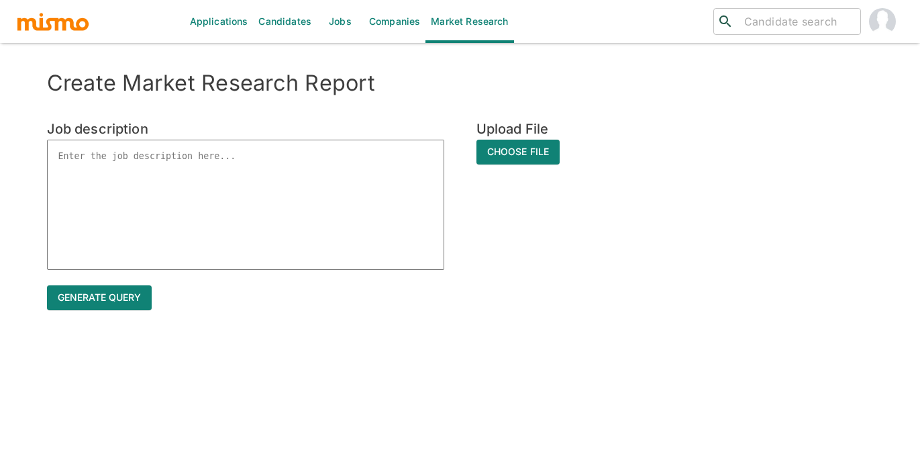
click at [225, 150] on textarea at bounding box center [245, 205] width 397 height 130
paste textarea "Systems Administrator V, Applications Systems Administrator V, Applications - I…"
type textarea "Systems Administrator V, Applications Systems Administrator V, Applications - I…"
type textarea "x"
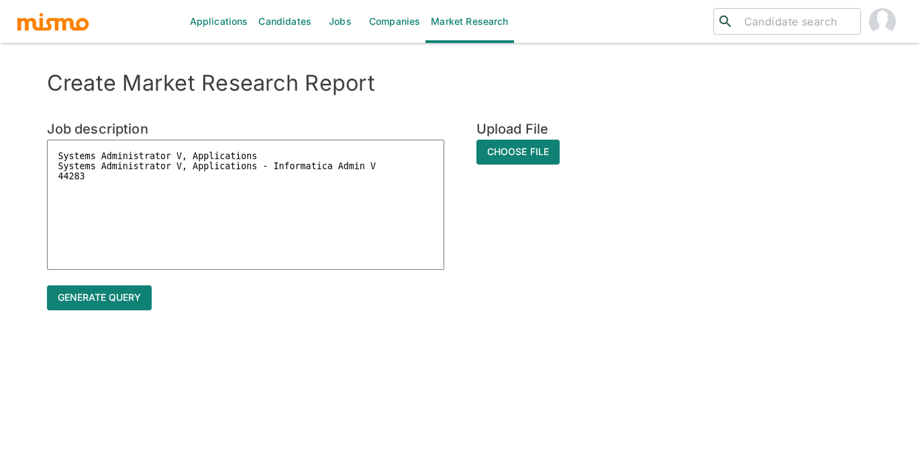
drag, startPoint x: 101, startPoint y: 178, endPoint x: 57, endPoint y: 168, distance: 45.4
click at [57, 168] on textarea "Systems Administrator V, Applications Systems Administrator V, Applications - I…" at bounding box center [245, 205] width 397 height 130
type textarea "Systems Administrator V, Applications"
type textarea "x"
type textarea "Systems Administrator V, Applications C"
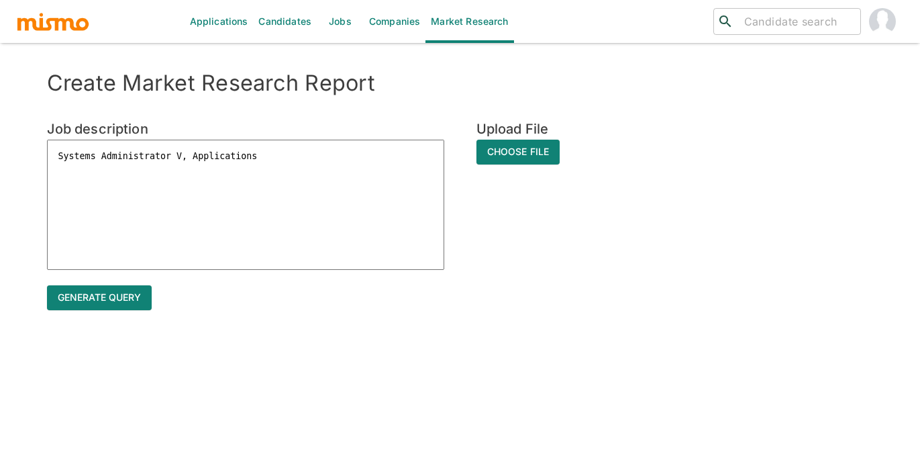
type textarea "x"
type textarea "Systems Administrator V, Applications Co"
type textarea "x"
type textarea "Systems Administrator V, Applications Cos"
type textarea "x"
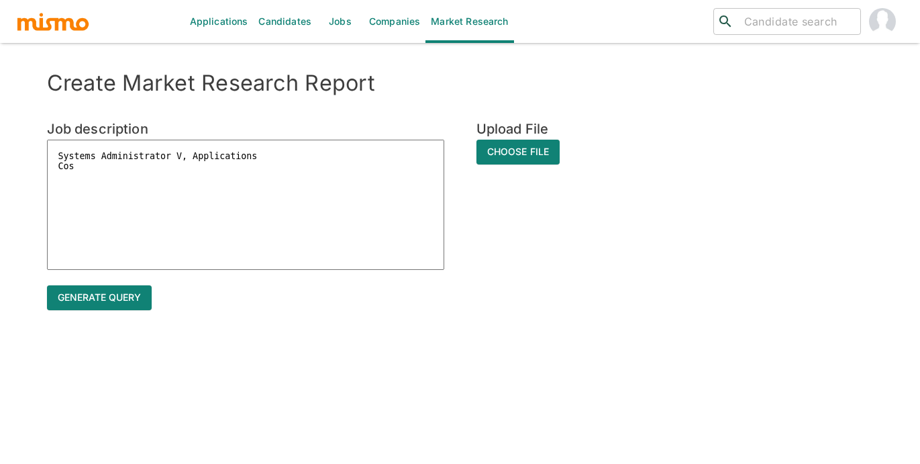
type textarea "Systems Administrator V, Applications Cost"
type textarea "x"
type textarea "Systems Administrator V, Applications Costa"
type textarea "x"
type textarea "Systems Administrator V, Applications Costa"
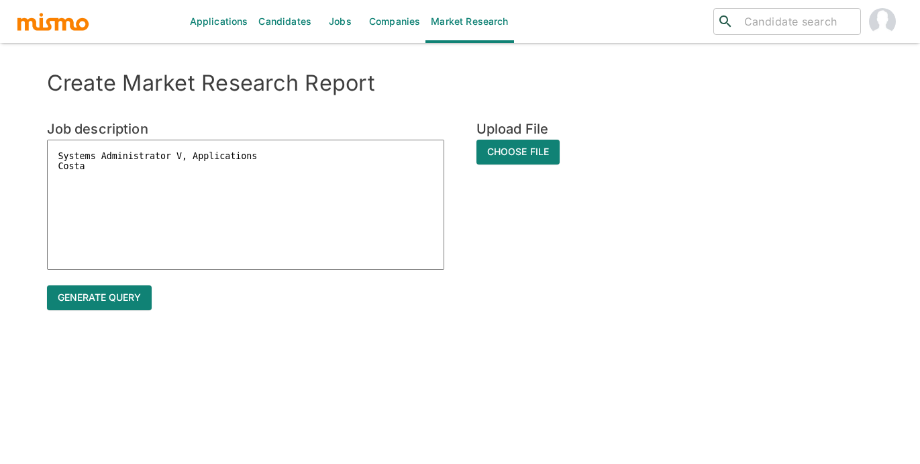
type textarea "x"
type textarea "Systems Administrator V, Applications Costa R"
type textarea "x"
type textarea "Systems Administrator V, Applications Costa Ri"
type textarea "x"
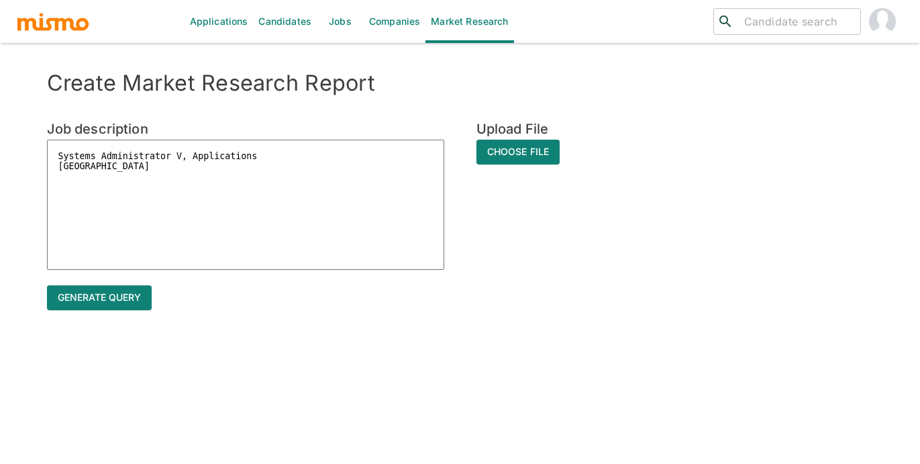
type textarea "Systems Administrator V, Applications Costa Ric"
type textarea "x"
type textarea "Systems Administrator V, Applications Costa Rica"
type textarea "x"
type textarea "Systems Administrator V, Applications Costa Rica"
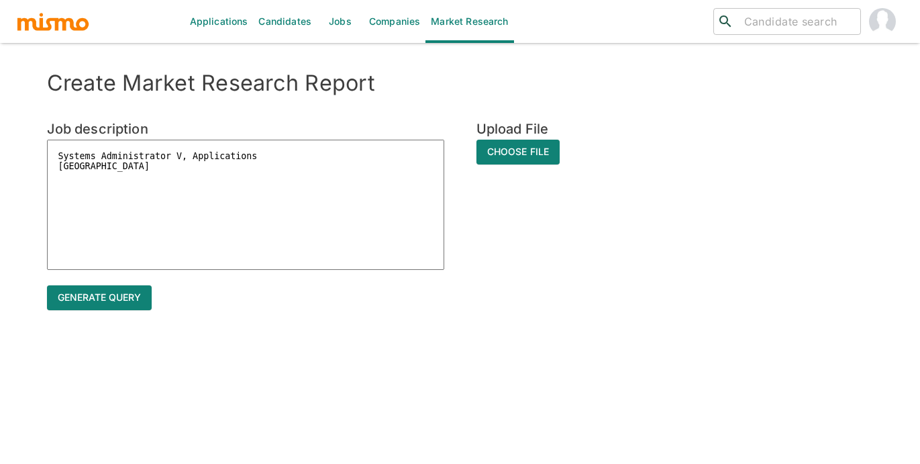
type textarea "x"
paste textarea ""Conducts or oversees business-specific projects by applying deep expertise in …"
type textarea "Systems Administrator V, Applications Costa Rica "Conducts or oversees business…"
type textarea "x"
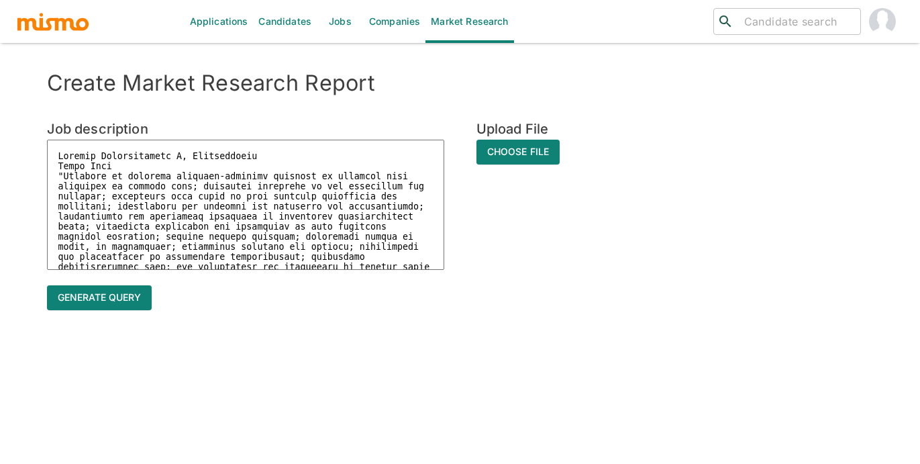
scroll to position [347, 0]
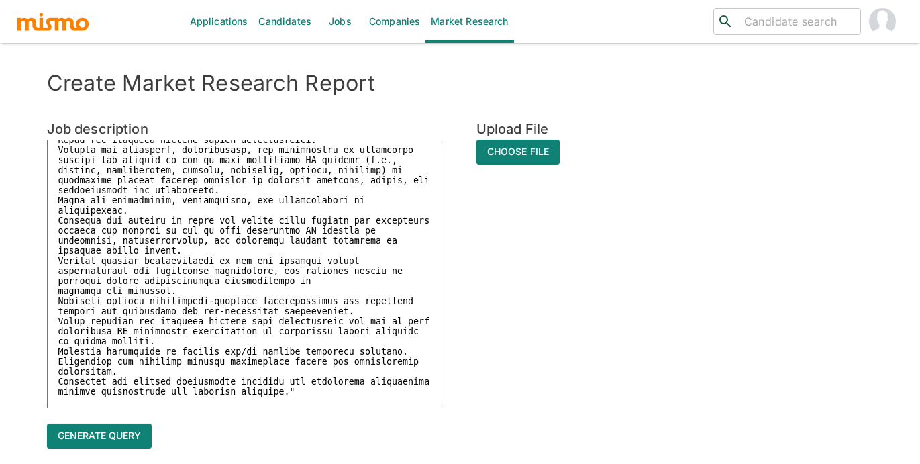
click at [243, 139] on h6 "Job description" at bounding box center [245, 128] width 397 height 21
click at [227, 146] on textarea at bounding box center [245, 274] width 397 height 268
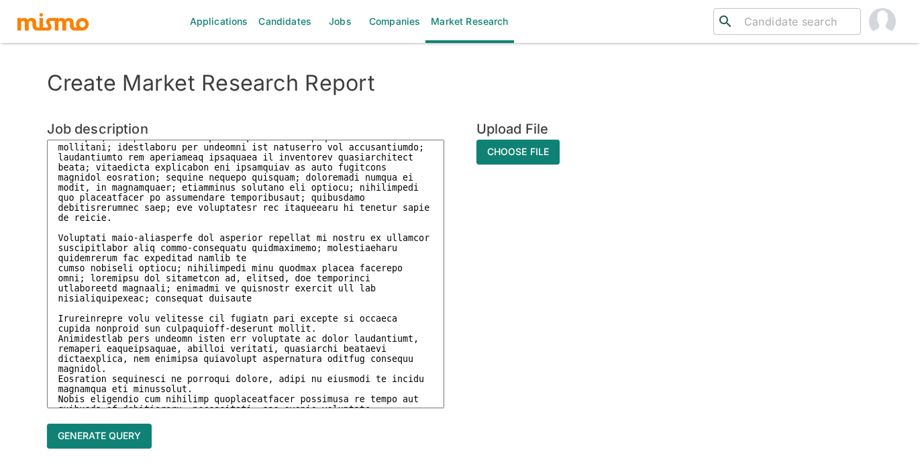
scroll to position [0, 0]
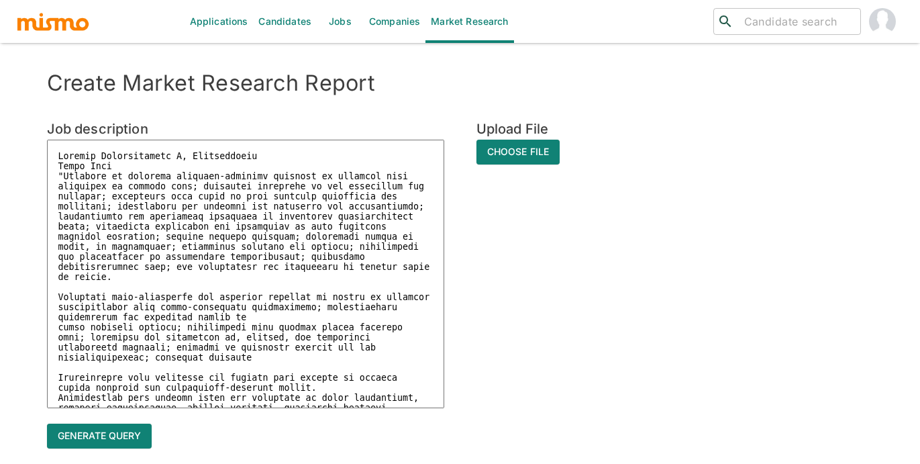
click at [118, 166] on textarea at bounding box center [245, 274] width 397 height 268
type textarea "Systems Administrator V, Applications Costa Rica "Conducts or oversees business…"
type textarea "x"
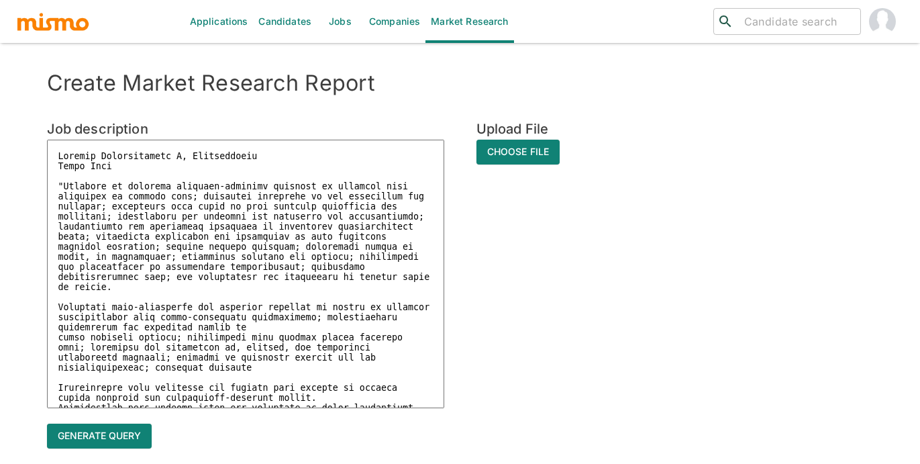
paste textarea ""Minimum five (5) years experience in end-to-end application/infrastructure pro…"
type textarea "Systems Administrator V, Applications Costa Rica "Minimum five (5) years experi…"
type textarea "x"
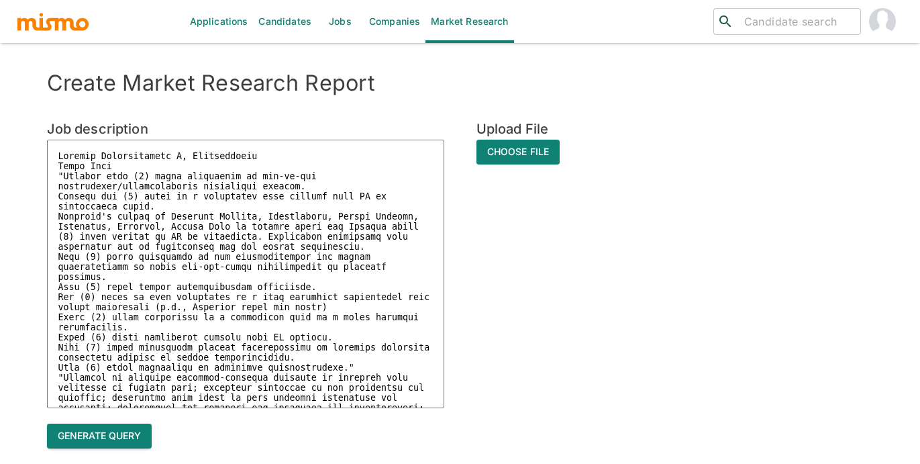
type textarea "Systems Administrator V, Applications Costa Rica "Minimum five (5) years experi…"
click at [98, 430] on button "Generate query" at bounding box center [99, 435] width 105 height 25
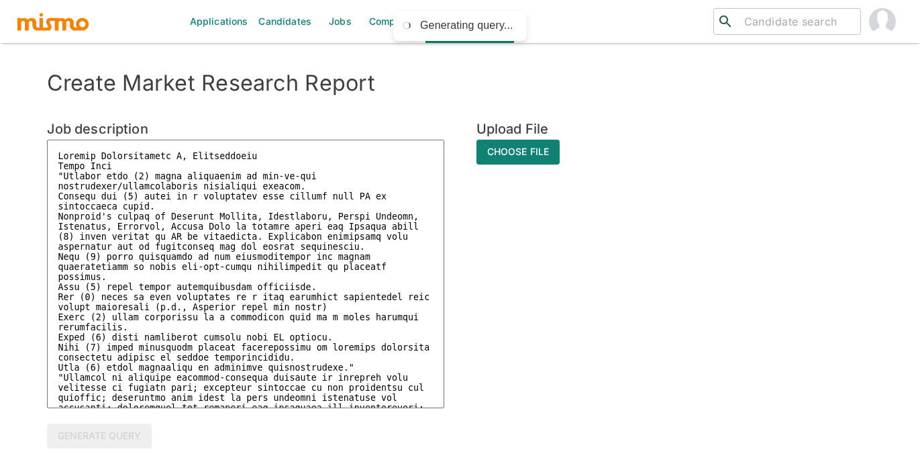
type textarea "x"
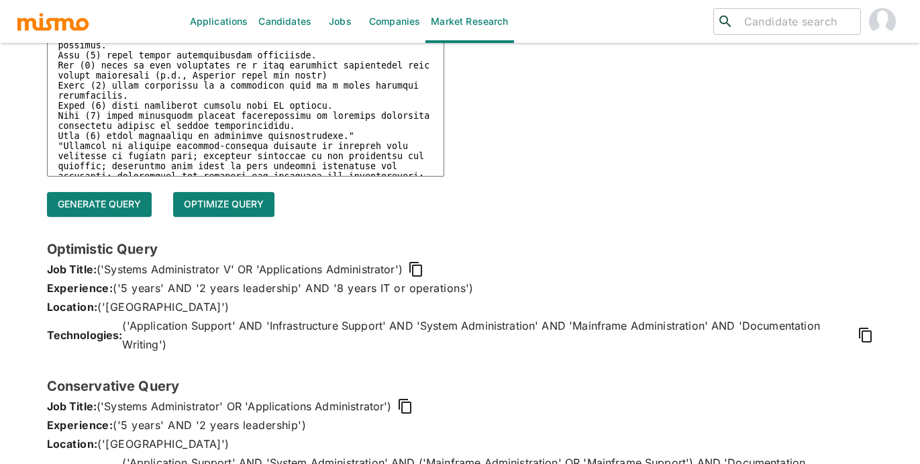
scroll to position [378, 0]
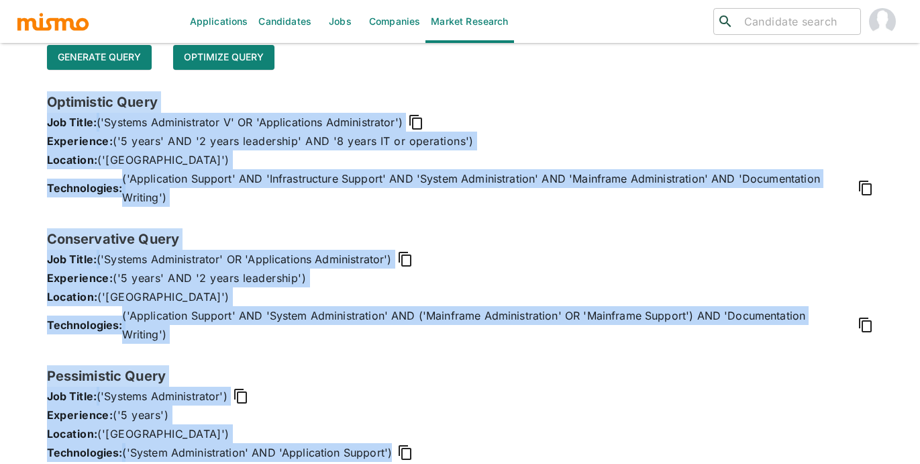
drag, startPoint x: 47, startPoint y: 97, endPoint x: 431, endPoint y: 435, distance: 511.9
click at [431, 435] on div "Optimistic Query Job Title: ('Systems Administrator V' OR 'Applications Adminis…" at bounding box center [460, 287] width 827 height 392
copy div "Optimistic Query Job Title: ('Systems Administrator V' OR 'Applications Adminis…"
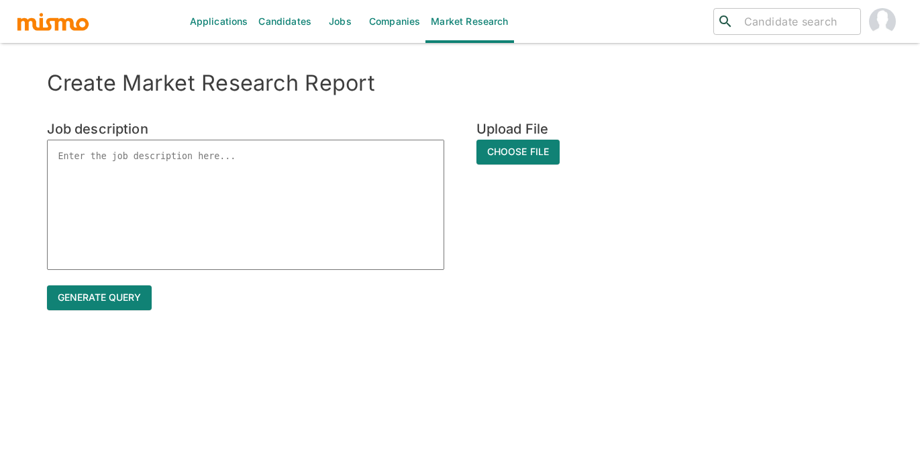
click at [129, 153] on textarea at bounding box center [245, 205] width 397 height 130
paste textarea "Systems Administrator IV, Applications Systems Administrator IV, Applications -…"
type textarea "Systems Administrator IV, Applications Systems Administrator IV, Applications -…"
type textarea "x"
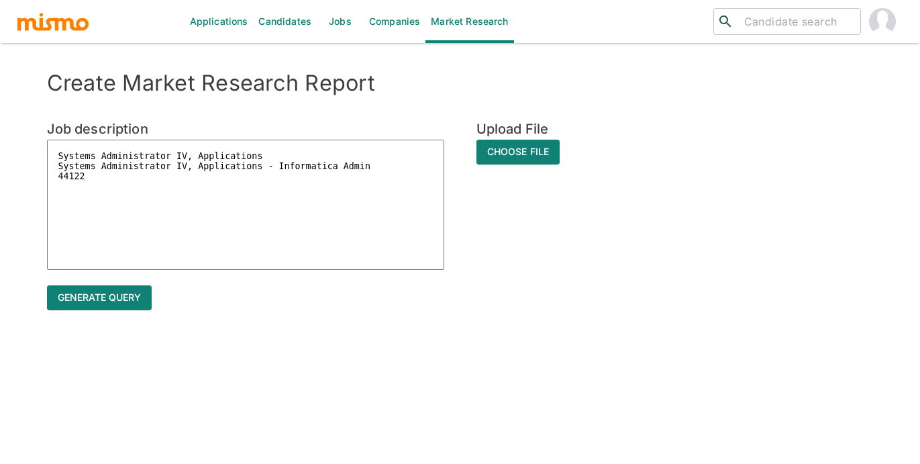
drag, startPoint x: 87, startPoint y: 177, endPoint x: 58, endPoint y: 166, distance: 30.2
click at [58, 166] on textarea "Systems Administrator IV, Applications Systems Administrator IV, Applications -…" at bounding box center [245, 205] width 397 height 130
type textarea "Systems Administrator IV, Applications"
type textarea "x"
type textarea "Systems Administrator IV, Applications C"
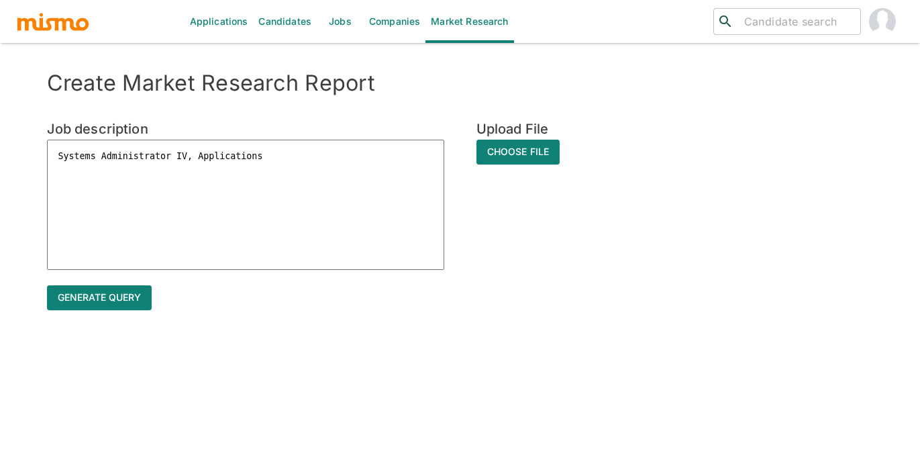
type textarea "x"
type textarea "Systems Administrator IV, Applications Co"
type textarea "x"
type textarea "Systems Administrator IV, Applications Cos"
type textarea "x"
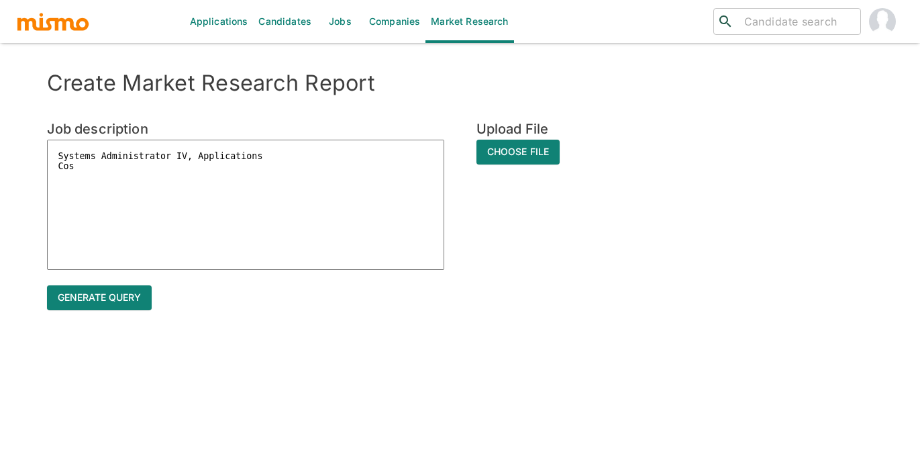
type textarea "Systems Administrator IV, Applications Cost"
type textarea "x"
type textarea "Systems Administrator IV, Applications Costa"
type textarea "x"
type textarea "Systems Administrator IV, Applications Costa"
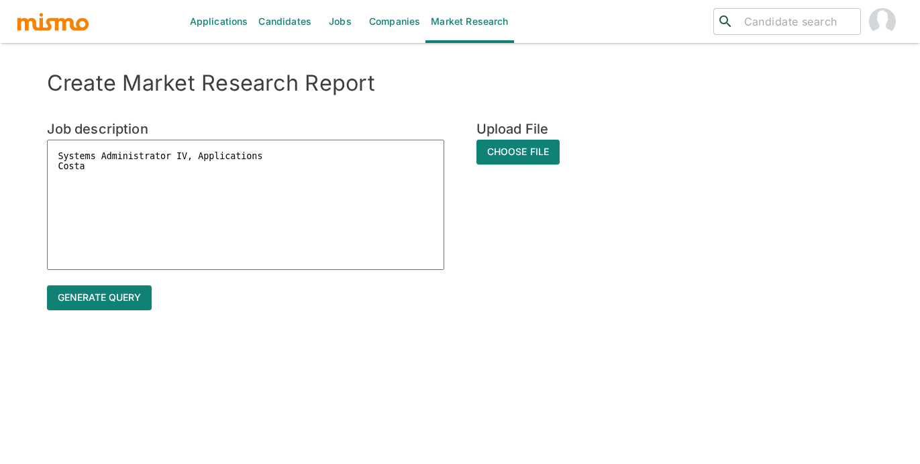
type textarea "x"
type textarea "Systems Administrator IV, Applications Costa R"
type textarea "x"
type textarea "Systems Administrator IV, Applications Costa Ri"
type textarea "x"
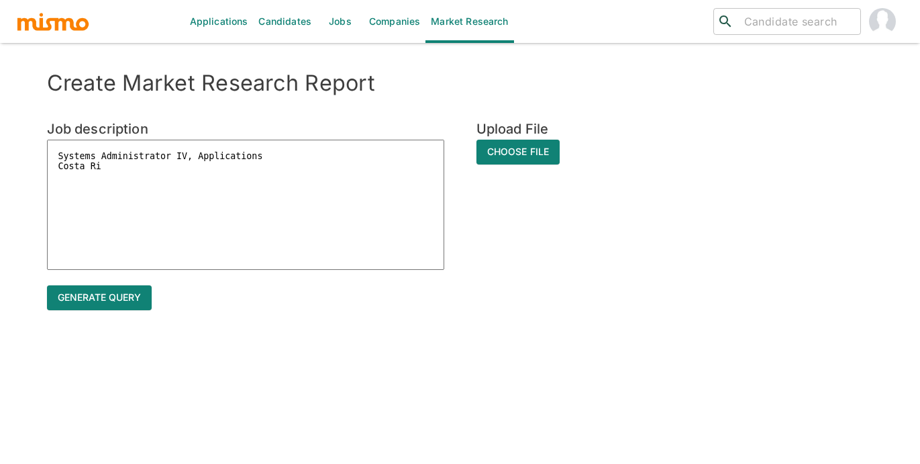
type textarea "Systems Administrator IV, Applications Costa Ric"
type textarea "x"
type textarea "Systems Administrator IV, Applications Costa Rica"
type textarea "x"
type textarea "Systems Administrator IV, Applications Costa Rica"
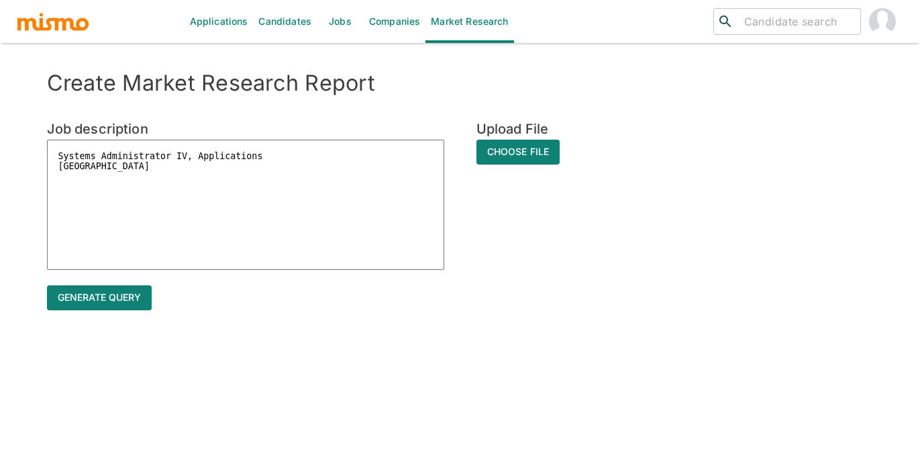
type textarea "x"
paste textarea ""Completes work assignments and supports business-specific projects by applying…"
type textarea "Systems Administrator IV, Applications Costa Rica "Completes work assignments a…"
type textarea "x"
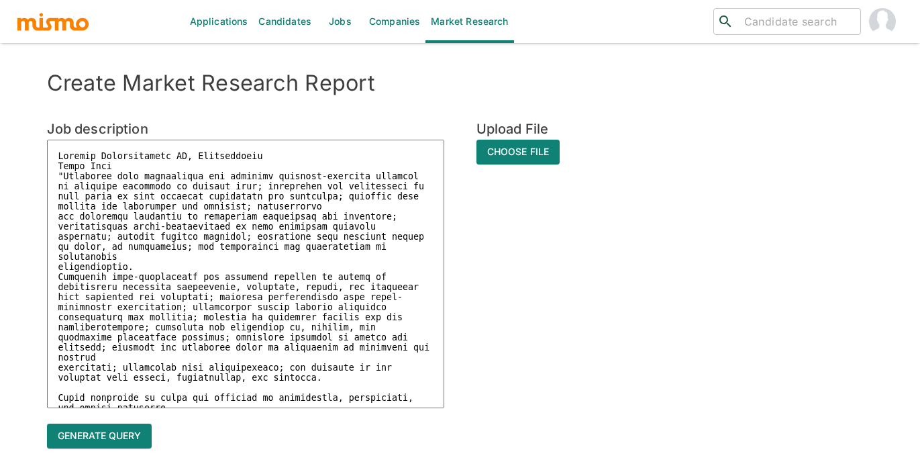
scroll to position [357, 0]
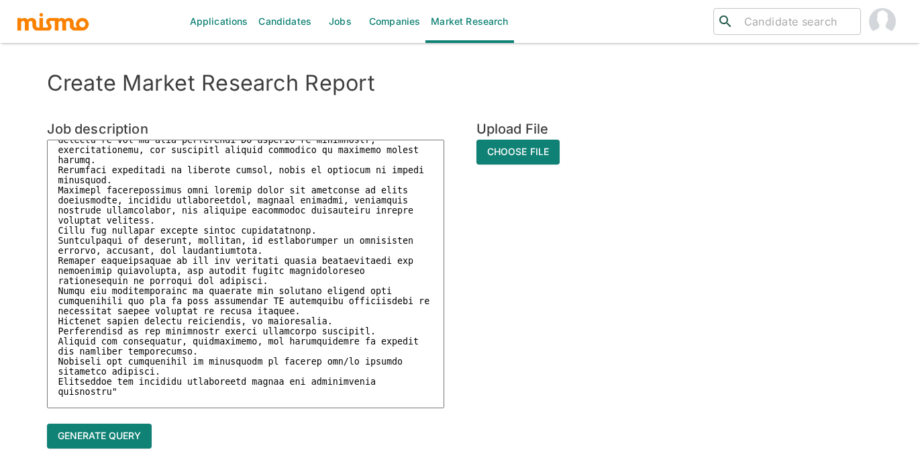
click at [374, 143] on textarea at bounding box center [245, 274] width 397 height 268
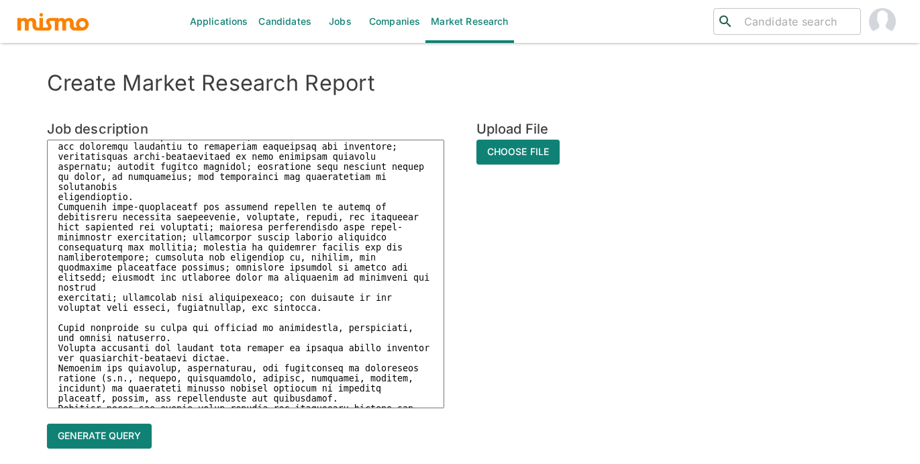
scroll to position [0, 0]
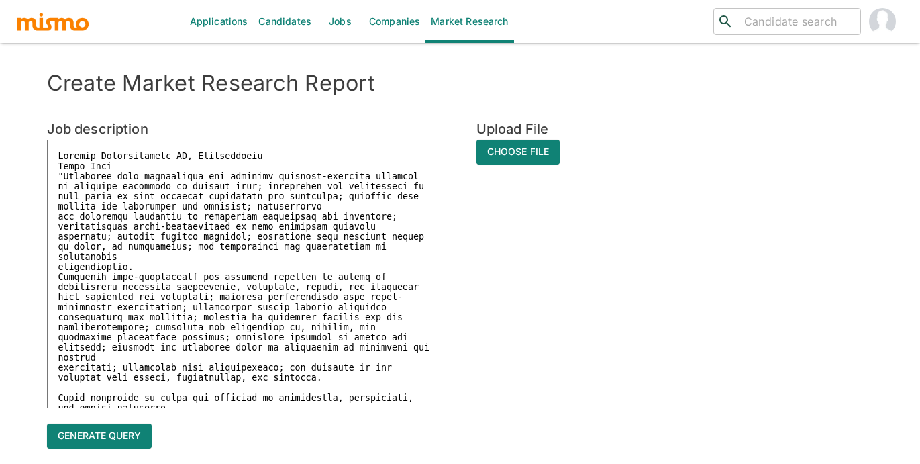
click at [117, 166] on textarea at bounding box center [245, 274] width 397 height 268
type textarea "Systems Administrator IV, Applications Costa Rica "Completes work assignments a…"
type textarea "x"
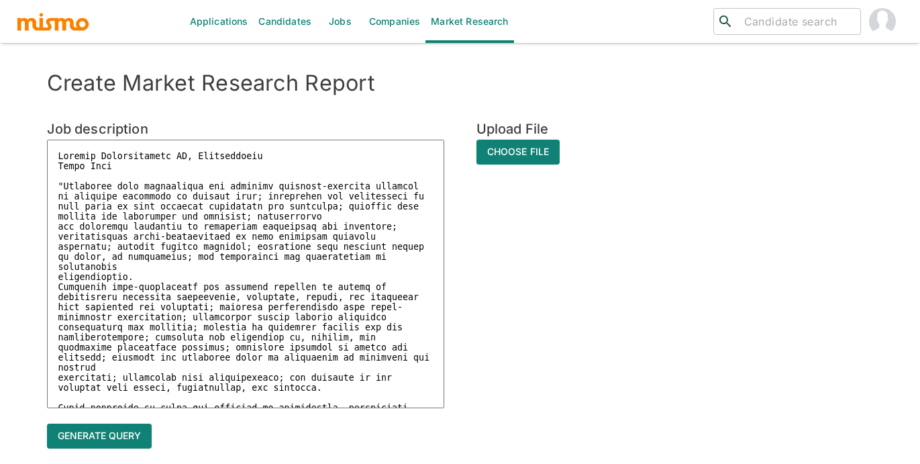
paste textarea ""Minimum three (3) years experience in application support. Minimum one (1) yea…"
type textarea "Systems Administrator IV, Applications Costa Rica "Minimum three (3) years expe…"
type textarea "x"
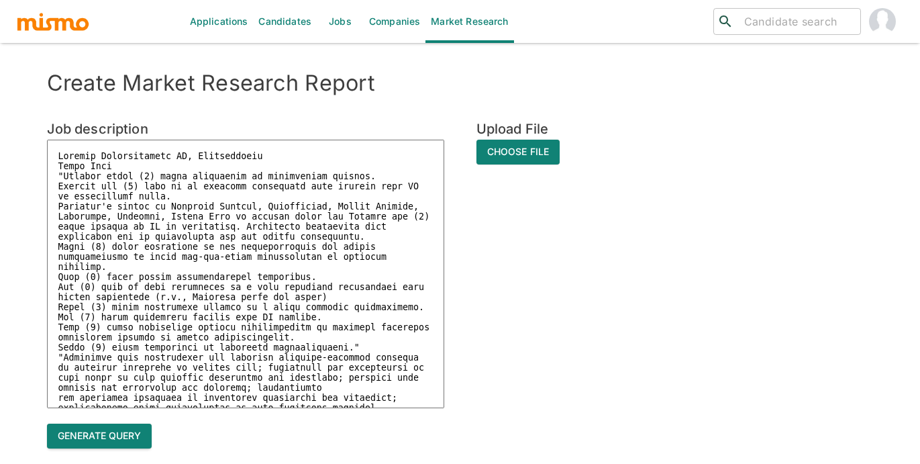
type textarea "Systems Administrator IV, Applications Costa Rica "Minimum three (3) years expe…"
click at [101, 435] on button "Generate query" at bounding box center [99, 435] width 105 height 25
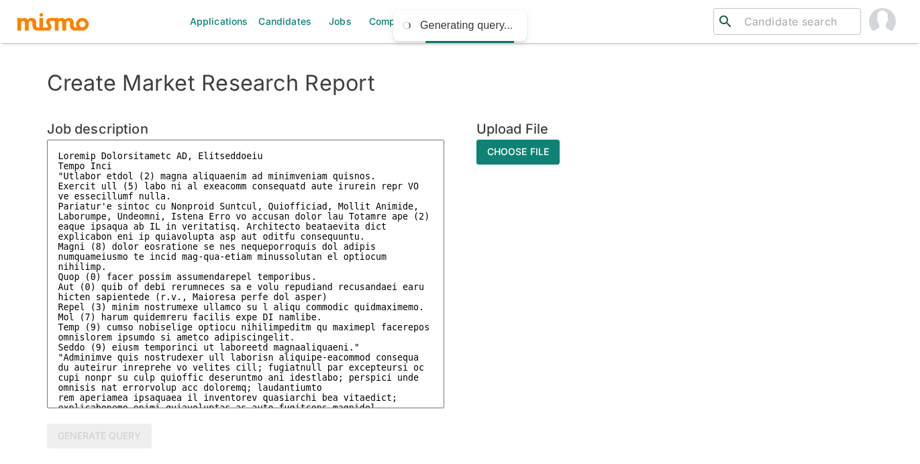
type textarea "x"
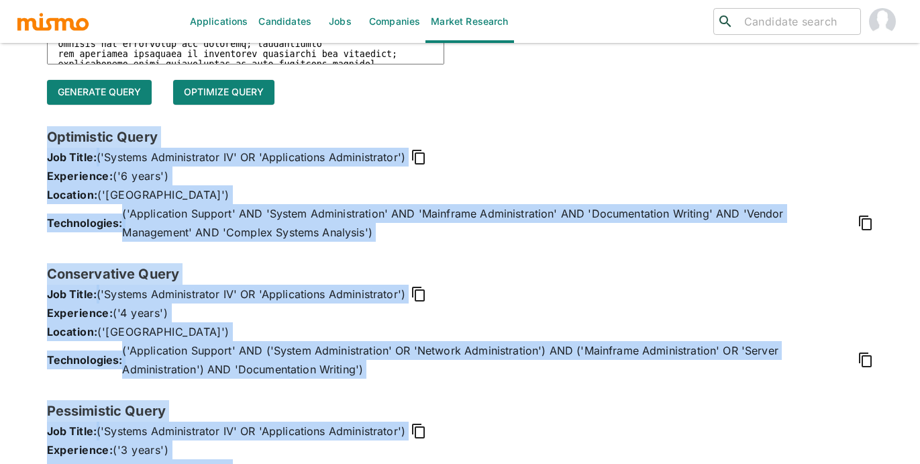
scroll to position [397, 0]
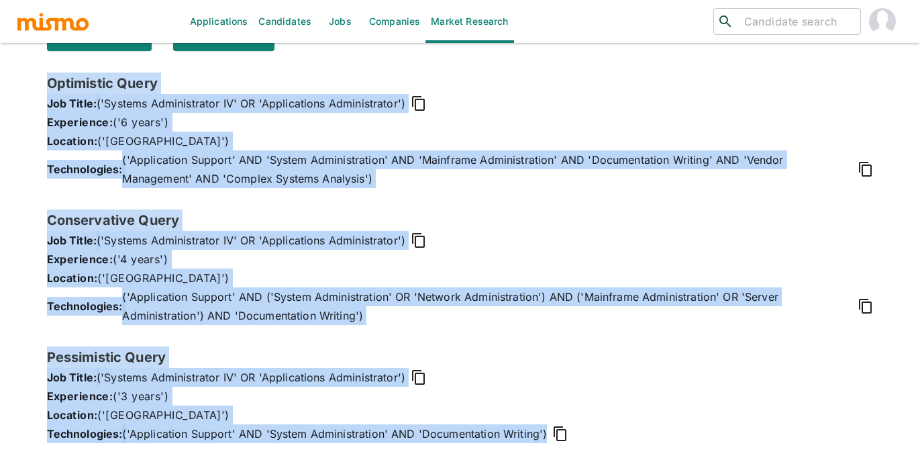
drag, startPoint x: 49, startPoint y: 134, endPoint x: 365, endPoint y: 477, distance: 466.7
copy div "Optimistic Query Job Title: ('Systems Administrator IV' OR 'Applications Admini…"
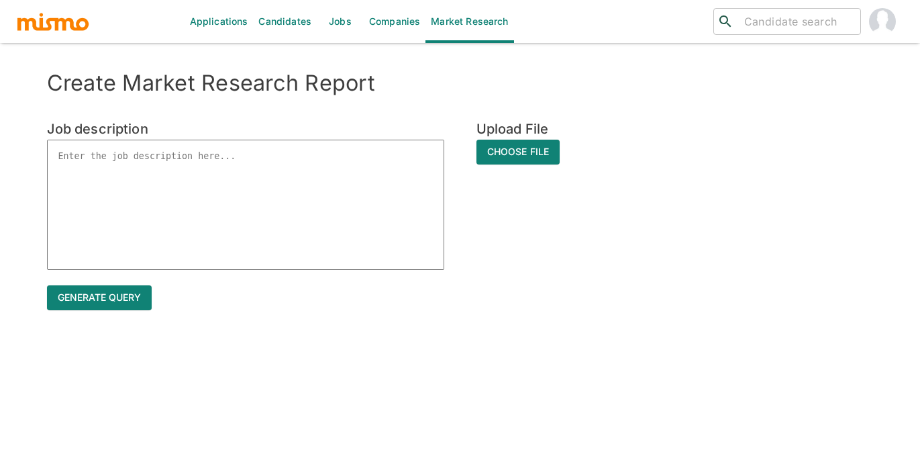
click at [176, 174] on textarea at bounding box center [245, 205] width 397 height 130
paste textarea "Systems Administrator V, Operating System Systems Administrator V, Operating Sy…"
type textarea "Systems Administrator V, Operating System Systems Administrator V, Operating Sy…"
type textarea "x"
drag, startPoint x: 107, startPoint y: 178, endPoint x: 54, endPoint y: 167, distance: 54.7
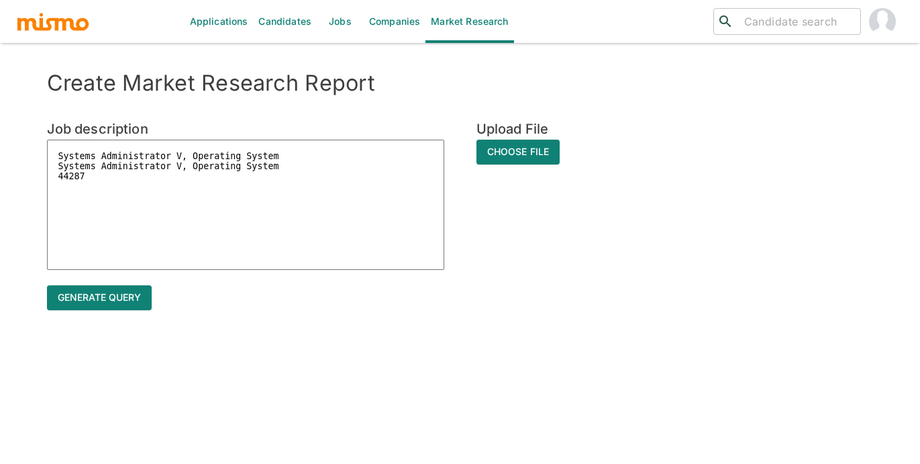
click at [54, 167] on textarea "Systems Administrator V, Operating System Systems Administrator V, Operating Sy…" at bounding box center [245, 205] width 397 height 130
type textarea "Systems Administrator V, Operating System"
type textarea "x"
type textarea "Systems Administrator V, Operating System C"
type textarea "x"
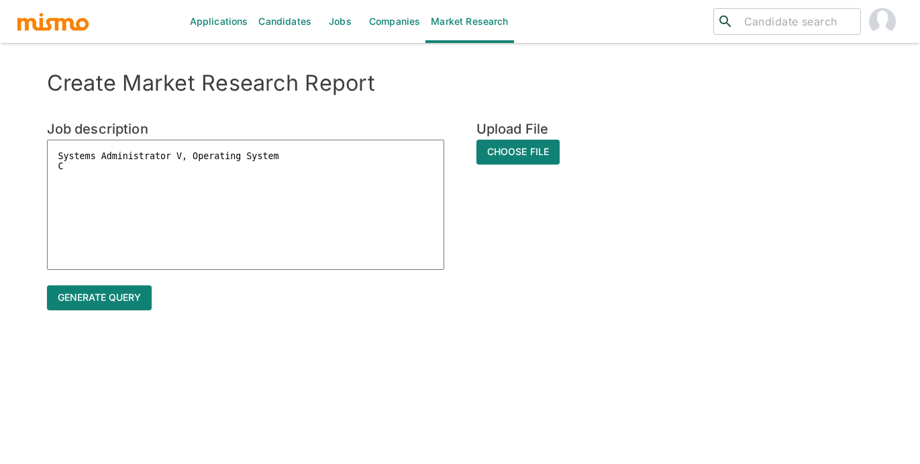
type textarea "Systems Administrator V, Operating System Co"
type textarea "x"
type textarea "Systems Administrator V, Operating System Cos"
type textarea "x"
type textarea "Systems Administrator V, Operating System Cost"
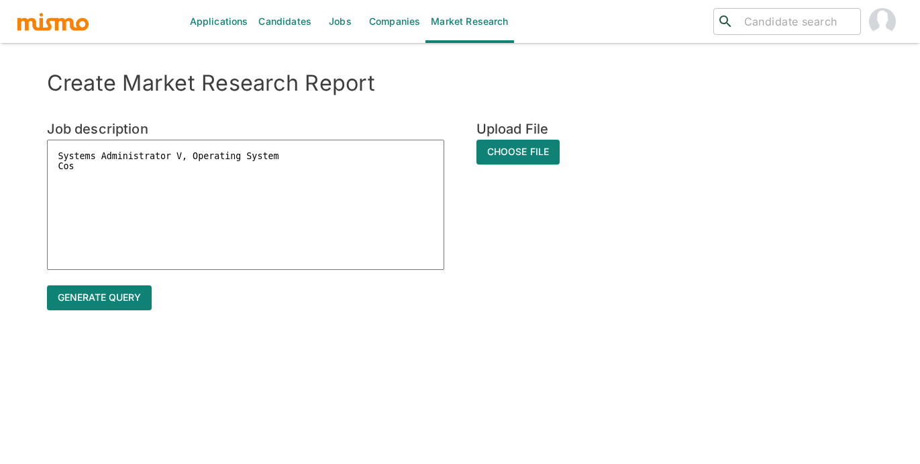
type textarea "x"
type textarea "Systems Administrator V, Operating System Costa"
type textarea "x"
type textarea "Systems Administrator V, Operating System Costa"
type textarea "x"
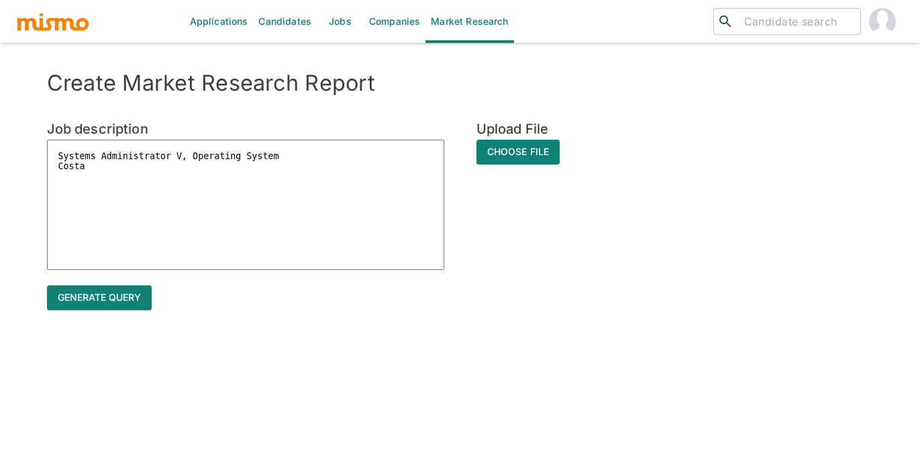
type textarea "Systems Administrator V, Operating System Costa R"
type textarea "x"
type textarea "Systems Administrator V, Operating System Costa Ri"
type textarea "x"
type textarea "Systems Administrator V, Operating System [PERSON_NAME]"
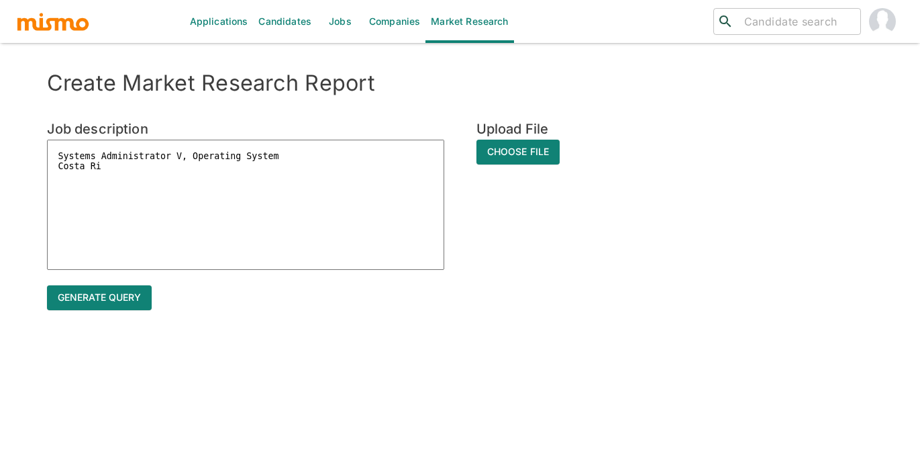
type textarea "x"
type textarea "Systems Administrator V, Operating System [GEOGRAPHIC_DATA]"
type textarea "x"
click at [60, 168] on textarea "Systems Administrator V, Operating System [GEOGRAPHIC_DATA]" at bounding box center [245, 205] width 397 height 130
type textarea "Systems Administrator V, Operating System [GEOGRAPHIC_DATA]"
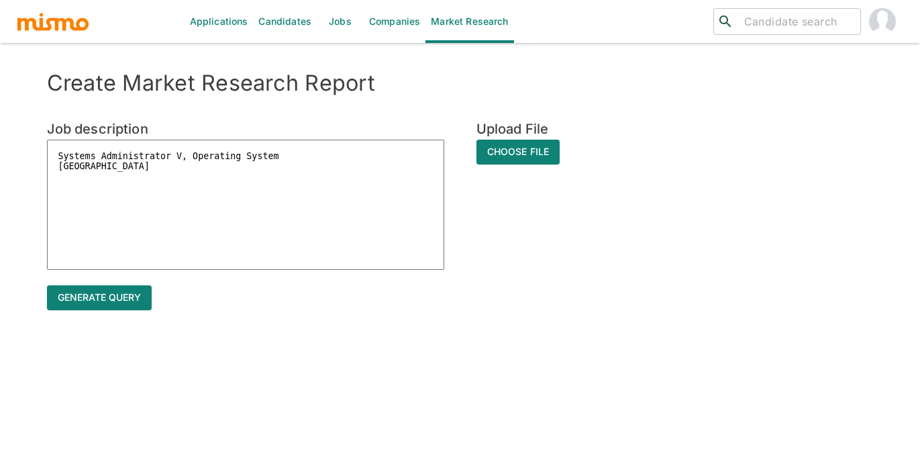
type textarea "x"
type textarea "Systems Administrator V, Operating System Costa Rica"
type textarea "x"
click at [119, 172] on textarea "Systems Administrator V, Operating System Costa Rica" at bounding box center [245, 205] width 397 height 130
type textarea "Systems Administrator V, Operating System Costa Rica"
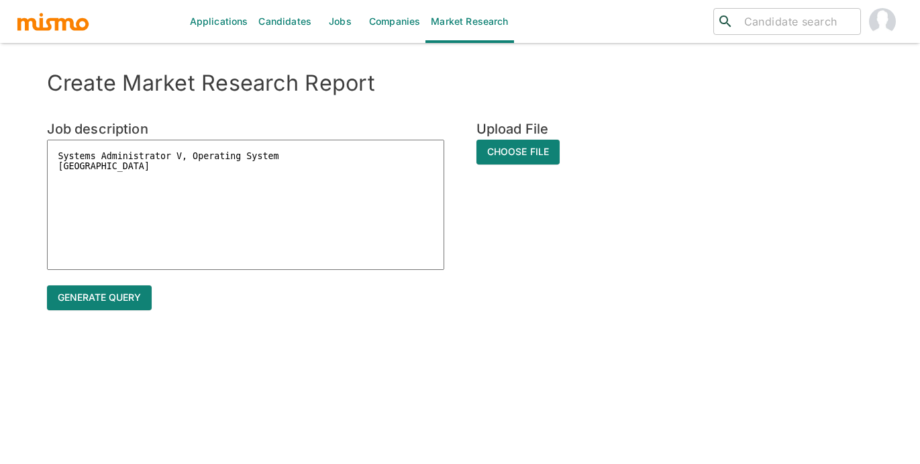
type textarea "x"
paste textarea ""Conducts or oversees business-specific projects by applying deep expertise in …"
type textarea "Systems Administrator V, Operating System Costa Rica "Conducts or oversees busi…"
type textarea "x"
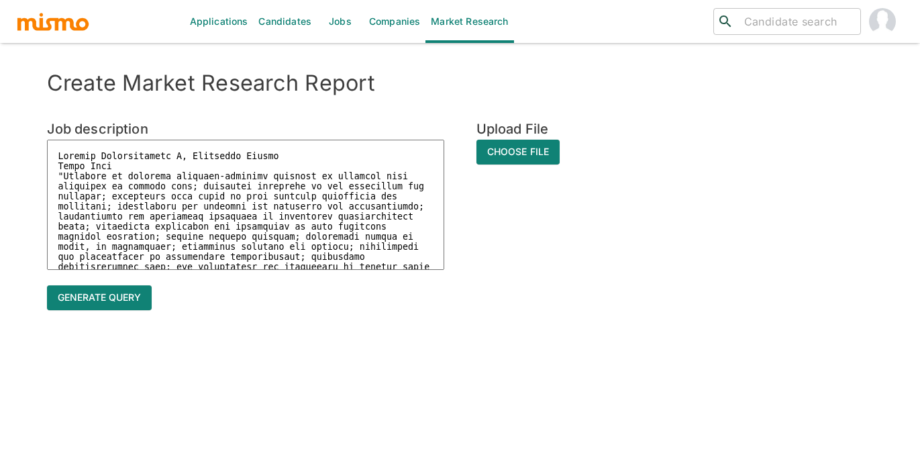
scroll to position [336, 0]
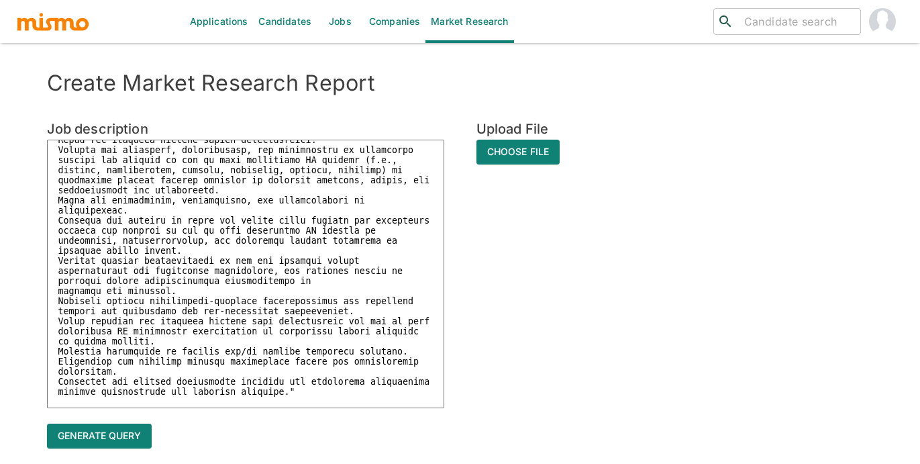
click at [305, 144] on textarea at bounding box center [245, 274] width 397 height 268
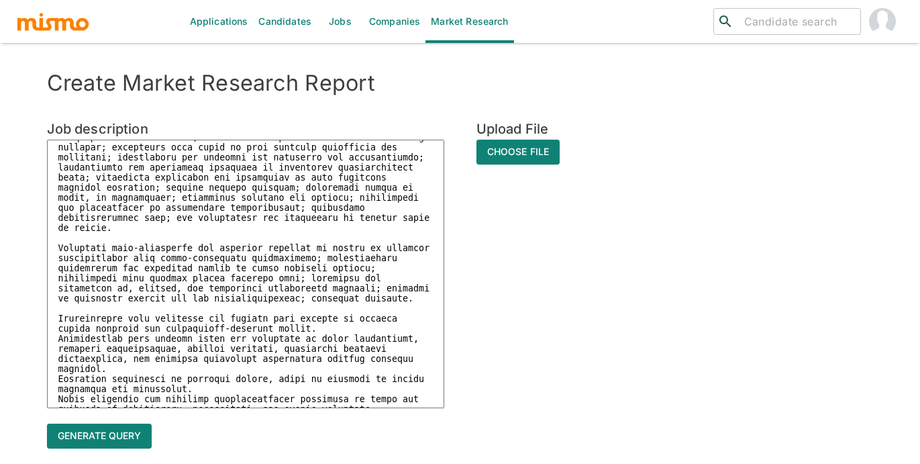
scroll to position [0, 0]
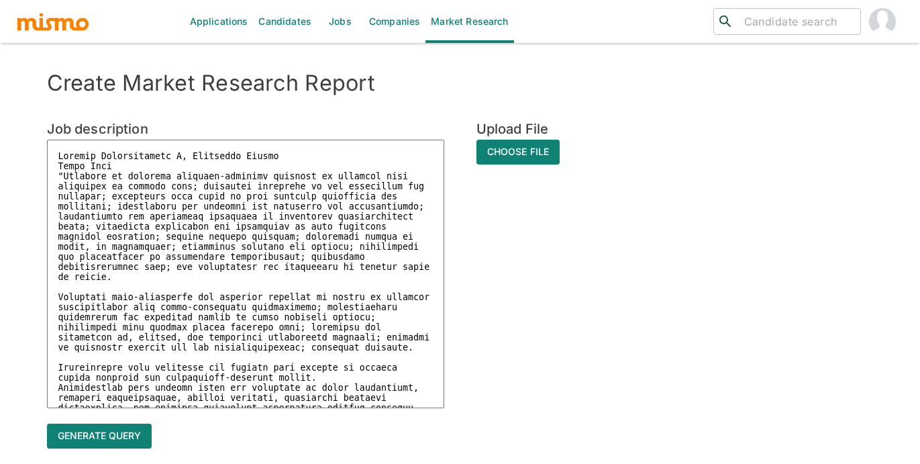
click at [121, 166] on textarea at bounding box center [245, 274] width 397 height 268
type textarea "Systems Administrator V, Operating System Costa Rica "Conducts or oversees busi…"
type textarea "x"
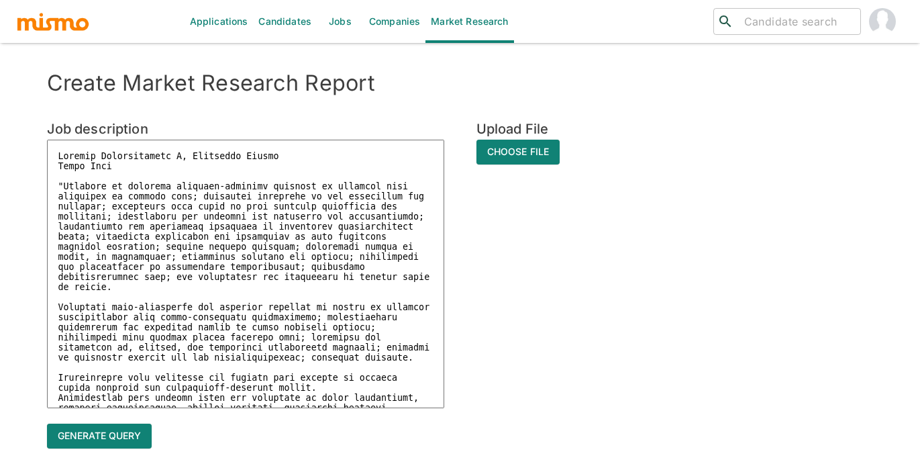
type textarea "Systems Administrator V, Operating System Costa Rica "Conducts or oversees busi…"
click at [107, 435] on button "Generate query" at bounding box center [99, 435] width 105 height 25
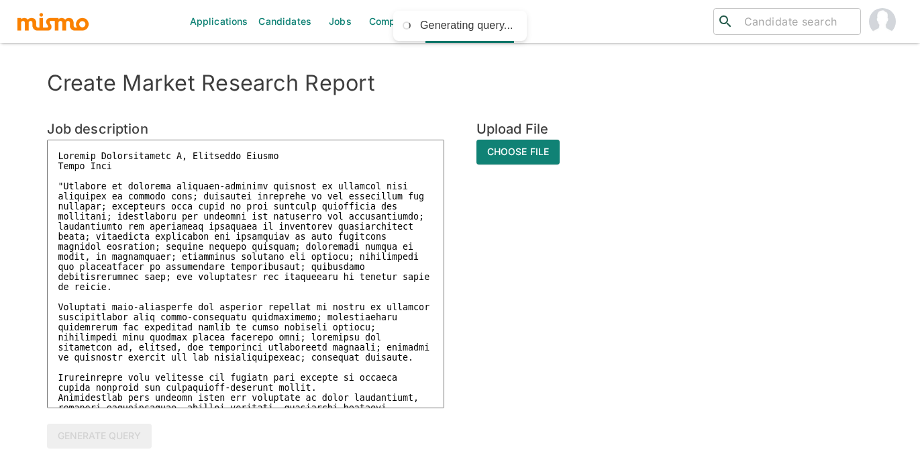
type textarea "x"
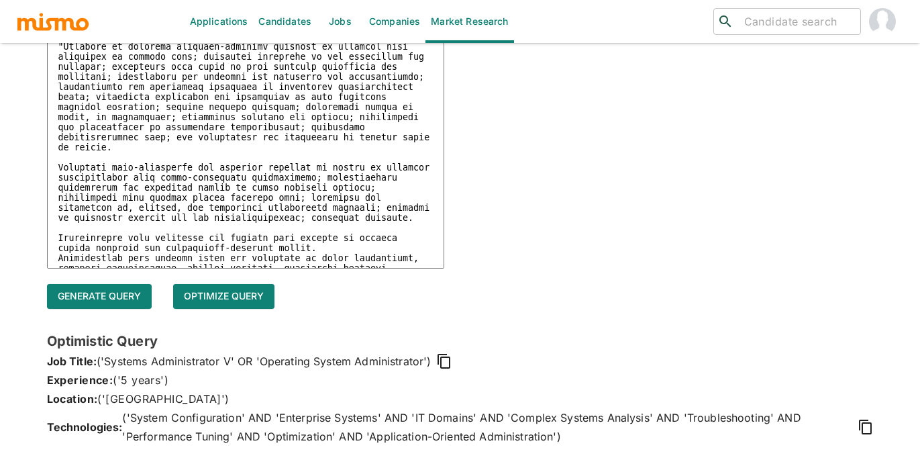
scroll to position [397, 0]
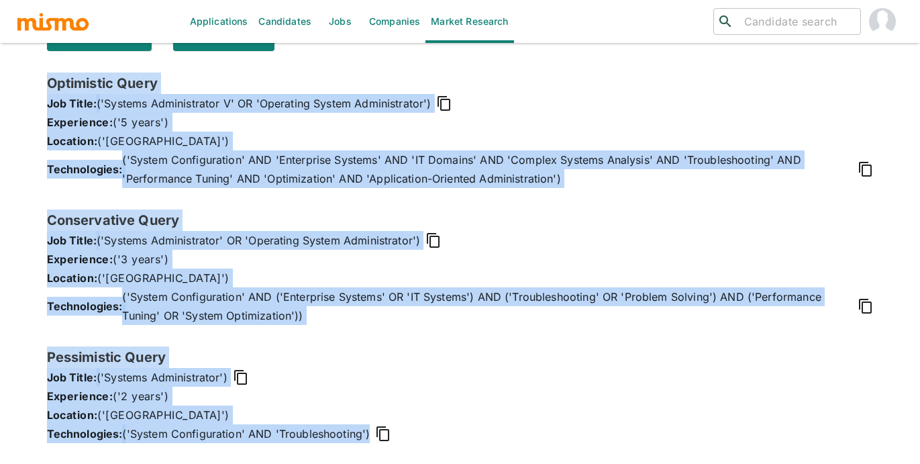
drag, startPoint x: 50, startPoint y: 83, endPoint x: 388, endPoint y: 445, distance: 496.0
click at [388, 445] on div "Optimistic Query Job Title: ('Systems Administrator V' OR 'Operating System Adm…" at bounding box center [460, 268] width 827 height 392
copy div "Optimistic Query Job Title: ('Systems Administrator V' OR 'Operating System Adm…"
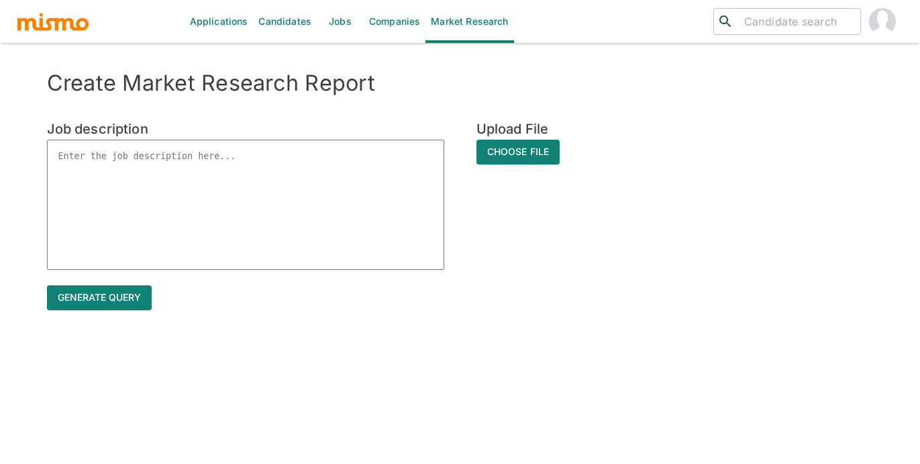
click at [195, 154] on textarea at bounding box center [245, 205] width 397 height 130
paste textarea "System Administrator II, Applications - BI Platform Technician 44277"
type textarea "System Administrator II, Applications - BI Platform Technician 44277"
type textarea "x"
drag, startPoint x: 140, startPoint y: 174, endPoint x: 46, endPoint y: 165, distance: 94.3
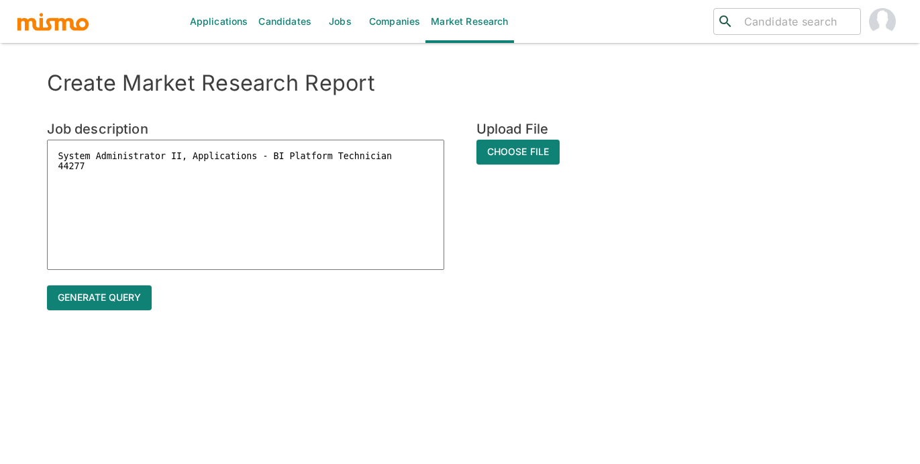
click at [47, 165] on textarea "System Administrator II, Applications - BI Platform Technician 44277" at bounding box center [245, 205] width 397 height 130
type textarea "System Administrator II, Applications - BI Platform Technician"
type textarea "x"
type textarea "System Administrator II, Applications - BI Platform Technician C"
type textarea "x"
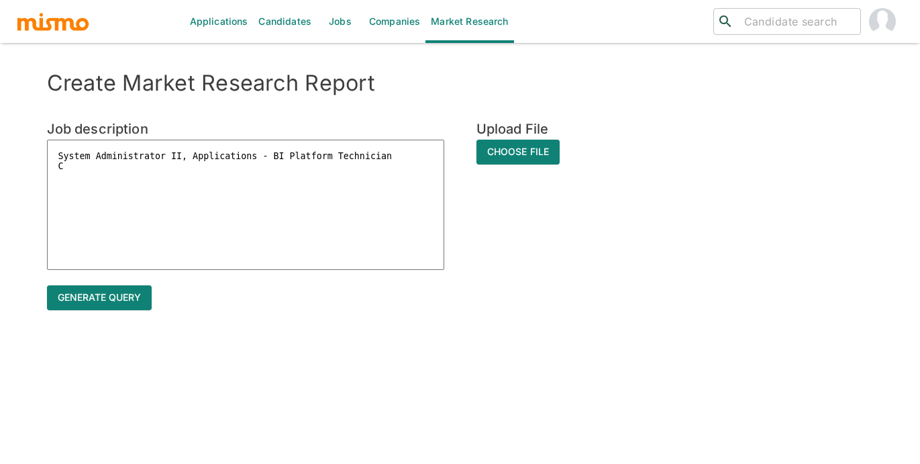
type textarea "System Administrator II, Applications - BI Platform Technician Co"
type textarea "x"
type textarea "System Administrator II, Applications - BI Platform Technician Cos"
type textarea "x"
type textarea "System Administrator II, Applications - BI Platform Technician Cost"
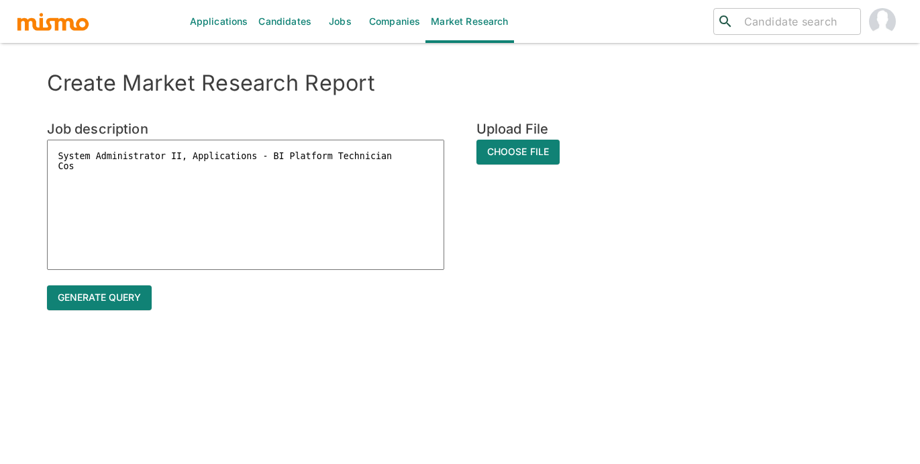
type textarea "x"
type textarea "System Administrator II, Applications - BI Platform Technician Costa"
type textarea "x"
type textarea "System Administrator II, Applications - BI Platform Technician Costa"
type textarea "x"
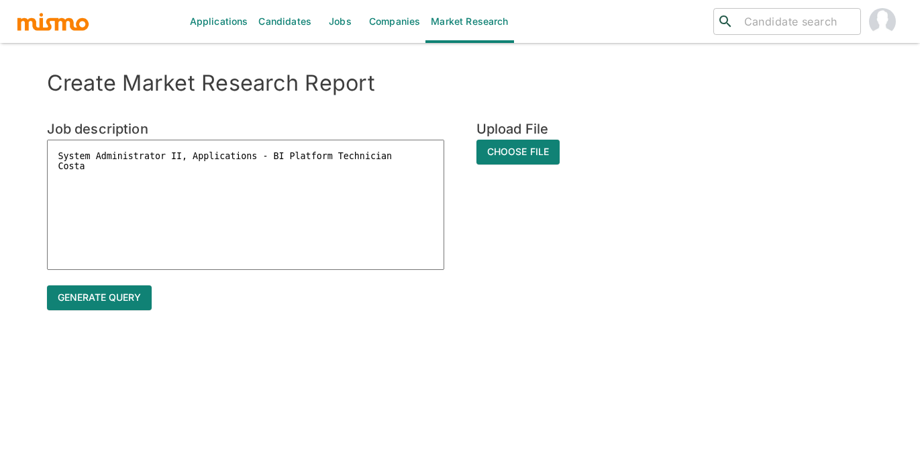
type textarea "System Administrator II, Applications - BI Platform Technician Costa R"
type textarea "x"
type textarea "System Administrator II, Applications - BI Platform Technician Costa Ri"
type textarea "x"
type textarea "System Administrator II, Applications - BI Platform Technician Costa Ric"
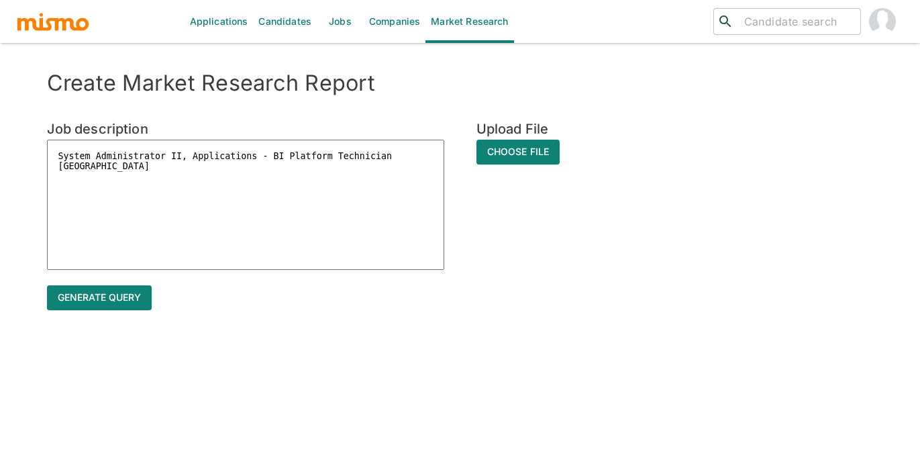
type textarea "x"
type textarea "System Administrator II, Applications - BI Platform Technician Costa Rica"
type textarea "x"
type textarea "System Administrator II, Applications - BI Platform Technician Costa Rica"
type textarea "x"
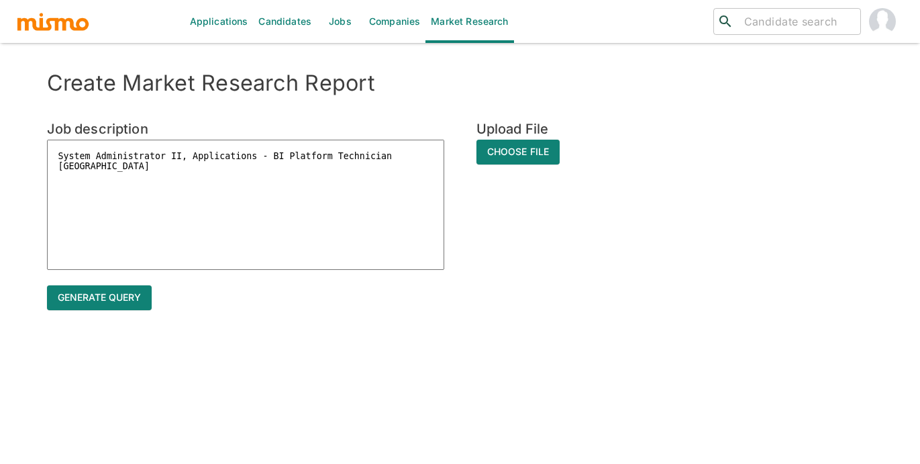
paste textarea "Minimum Qualifications "Bachelor's degree in Computer Science, Engineering, S…"
type textarea "System Administrator II, Applications - BI Platform Technician Costa Rica Minim…"
type textarea "x"
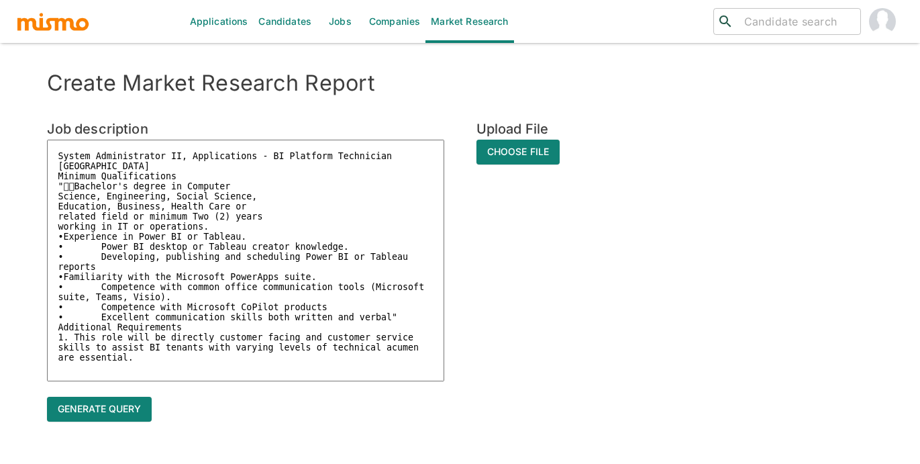
drag, startPoint x: 180, startPoint y: 173, endPoint x: 40, endPoint y: 174, distance: 140.2
click at [40, 174] on div "Job description System Administrator II, Applications - BI Platform Technician …" at bounding box center [229, 236] width 429 height 300
type textarea "System Administrator II, Applications - BI Platform Technician Costa Rica "Ba…"
type textarea "x"
click at [75, 188] on textarea "System Administrator II, Applications - BI Platform Technician Costa Rica "Ba…" at bounding box center [245, 261] width 397 height 242
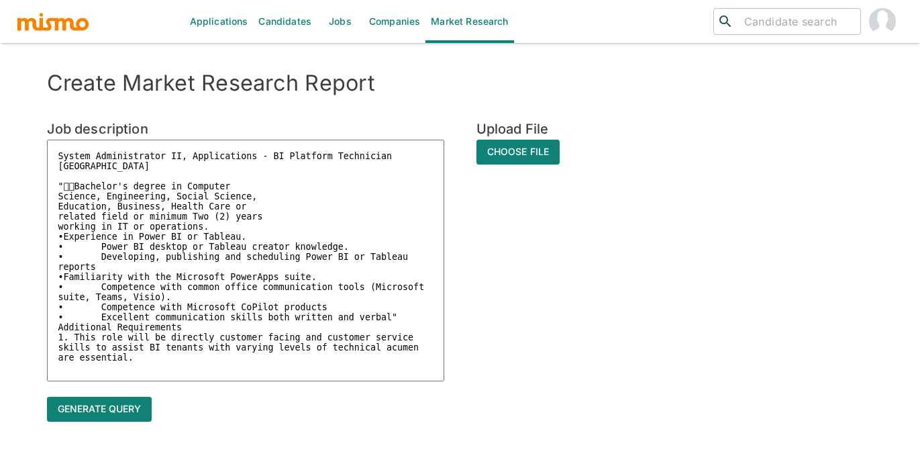
type textarea "System Administrator II, Applications - BI Platform Technician Costa Rica "Bac…"
type textarea "x"
type textarea "System Administrator II, Applications - BI Platform Technician Costa Rica "Bach…"
type textarea "x"
type textarea "System Administrator II, Applications - BI Platform Technician Costa Rica Bache…"
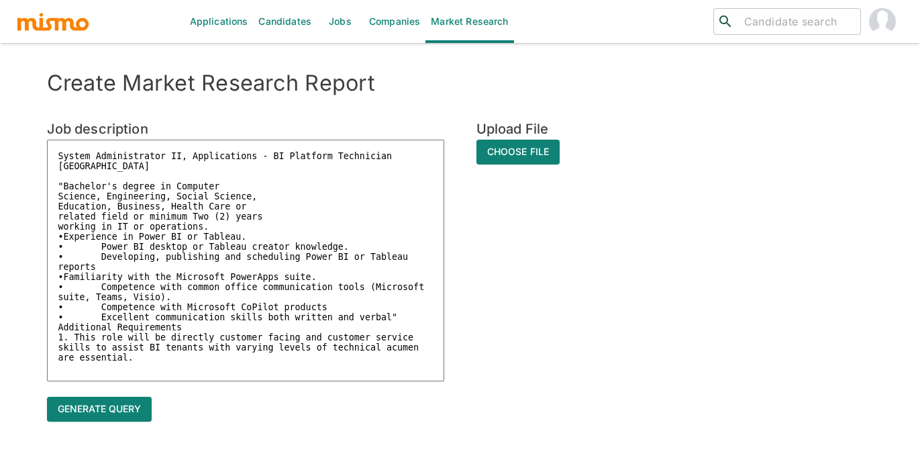
type textarea "x"
type textarea "System Administrator II, Applications - BI Platform Technician Costa Rica Bache…"
type textarea "x"
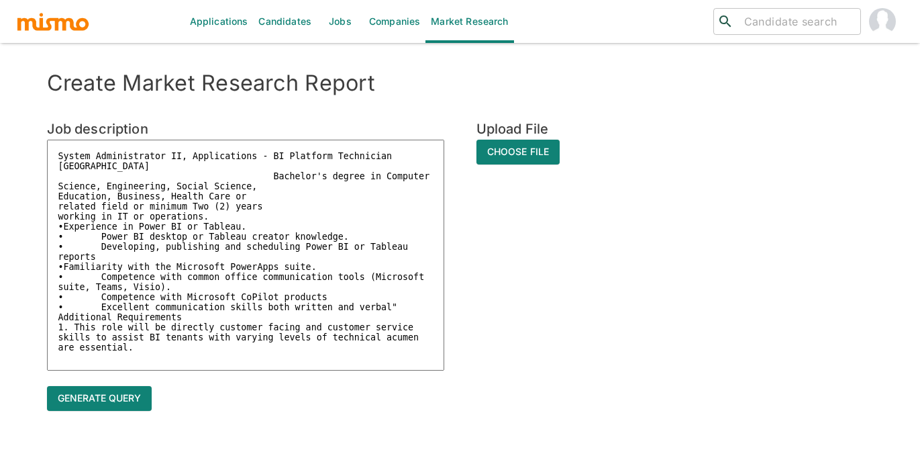
type textarea "System Administrator II, Applications - BI Platform Technician Costa Rica Bache…"
type textarea "x"
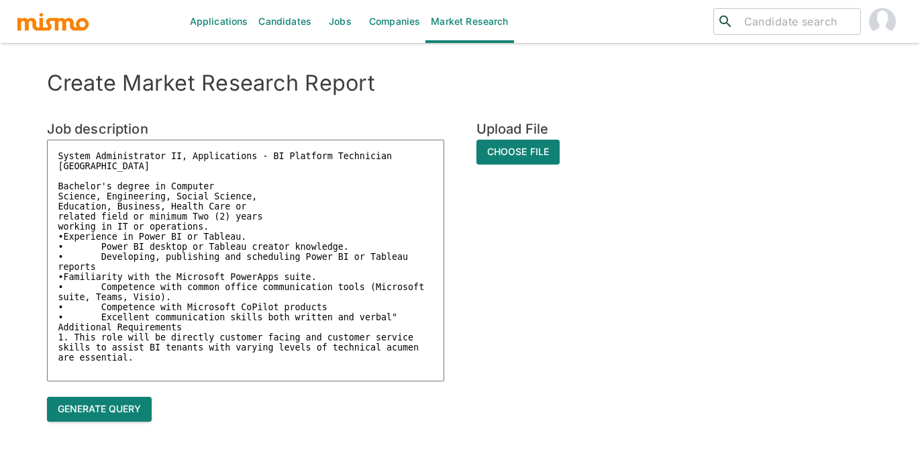
type textarea "System Administrator II, Applications - BI Platform Technician Costa Rica Bache…"
click at [81, 412] on button "Generate query" at bounding box center [99, 408] width 105 height 25
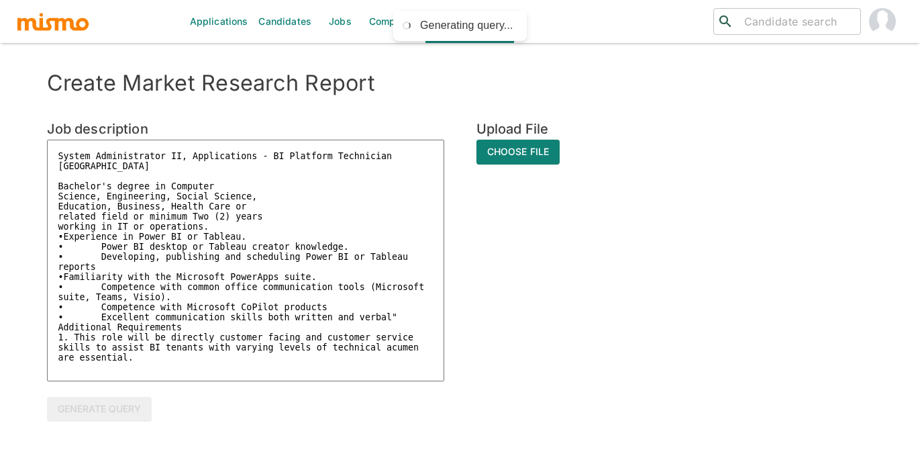
scroll to position [32, 0]
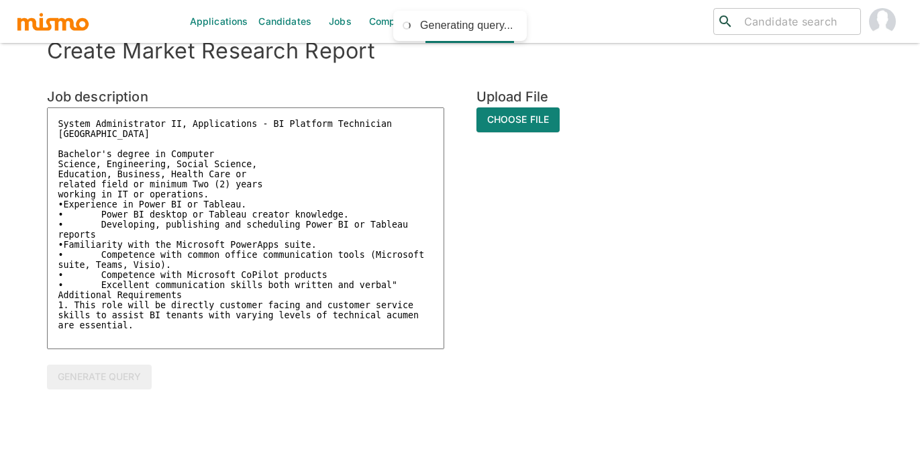
type textarea "x"
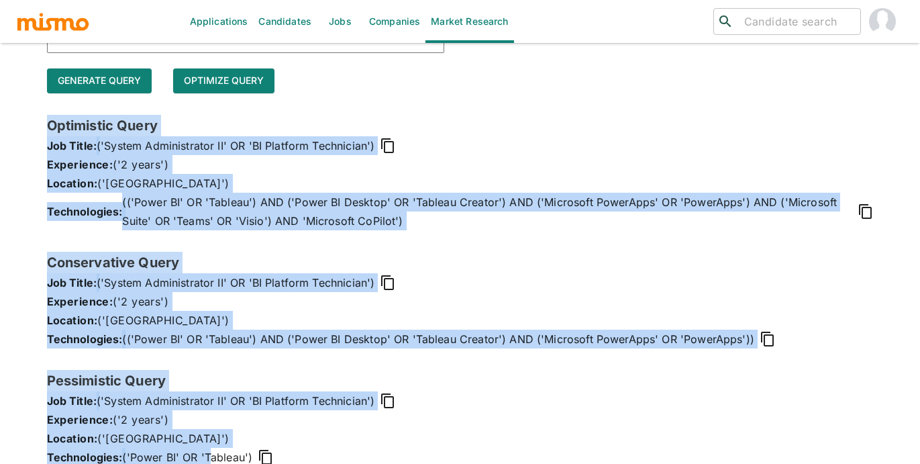
scroll to position [352, 0]
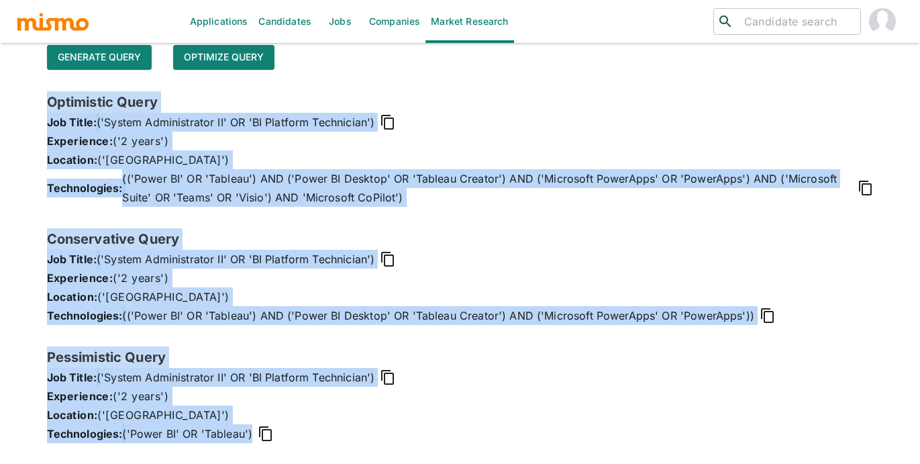
drag, startPoint x: 50, startPoint y: 419, endPoint x: 215, endPoint y: 492, distance: 180.2
copy div "Optimistic Query Job Title: ('System Administrator II' OR 'BI Platform Technici…"
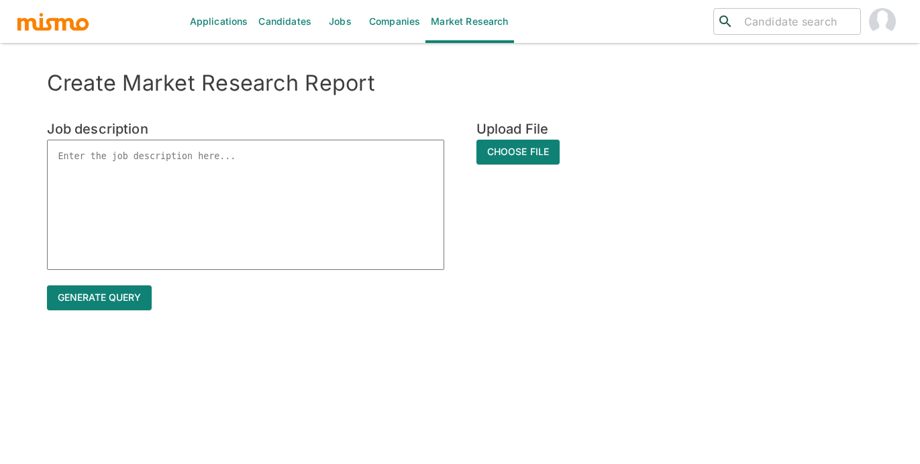
click at [231, 158] on textarea at bounding box center [245, 205] width 397 height 130
paste textarea "System Administrator III, Applications Systems Administrator III, ApplicationsB…"
type textarea "System Administrator III, Applications Systems Administrator III, ApplicationsB…"
type textarea "x"
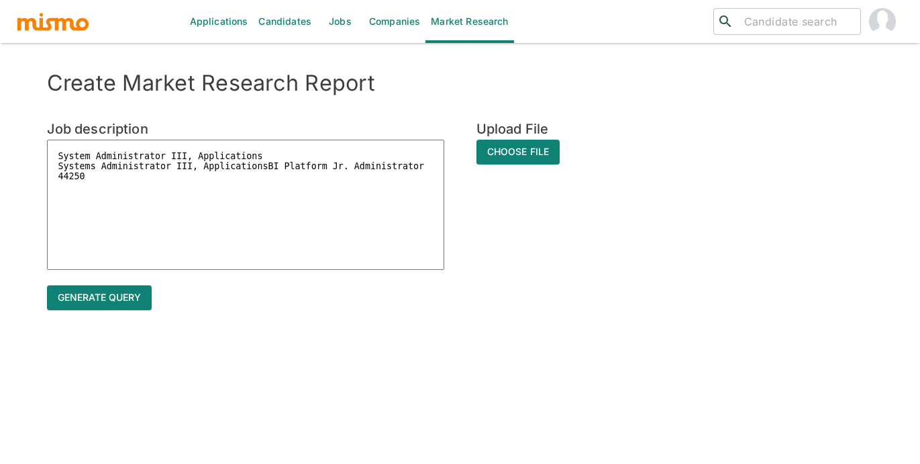
drag, startPoint x: 270, startPoint y: 156, endPoint x: 56, endPoint y: 156, distance: 213.3
click at [56, 156] on textarea "System Administrator III, Applications Systems Administrator III, ApplicationsB…" at bounding box center [245, 205] width 397 height 130
type textarea "Systems Administrator III, ApplicationsBI Platform Jr. Administrator 44250"
type textarea "x"
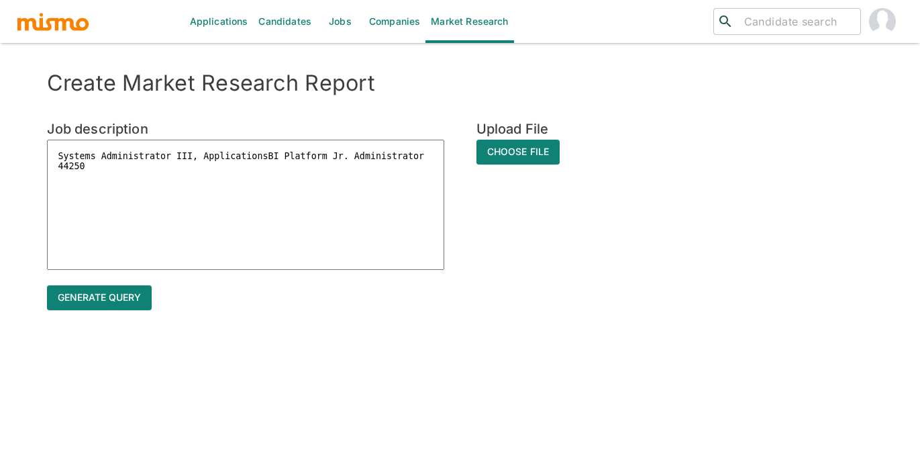
click at [93, 182] on textarea "Systems Administrator III, ApplicationsBI Platform Jr. Administrator 44250" at bounding box center [245, 205] width 397 height 130
type textarea "Systems Administrator III, ApplicationsBI Platform Jr. Administrator 44250"
type textarea "x"
type textarea "Systems Administrator III, ApplicationsBI Platform Jr. Administrator 44250"
type textarea "x"
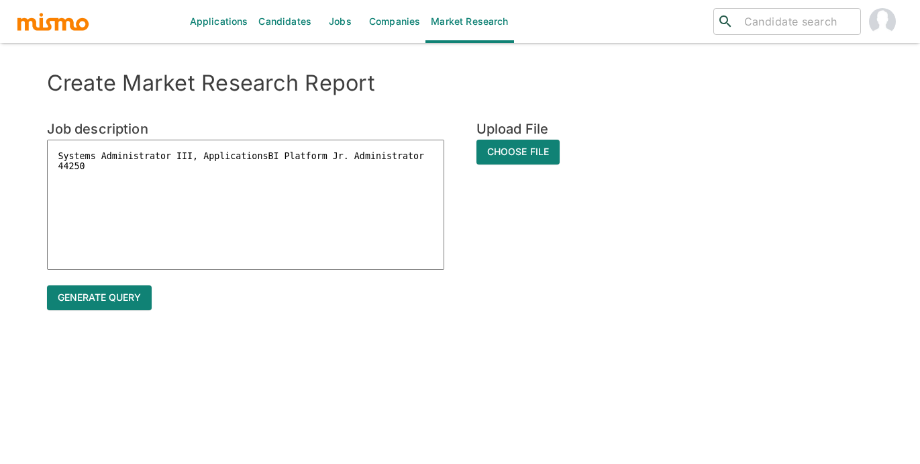
type textarea "Systems Administrator III, ApplicationsBI Platform Jr. Administrator 44250"
type textarea "x"
type textarea "Systems Administrator III, ApplicationsBI Platform Jr. Administrator 44250"
type textarea "x"
type textarea "Systems Administrator III, ApplicationsBI Platform Jr. Administrator 4425"
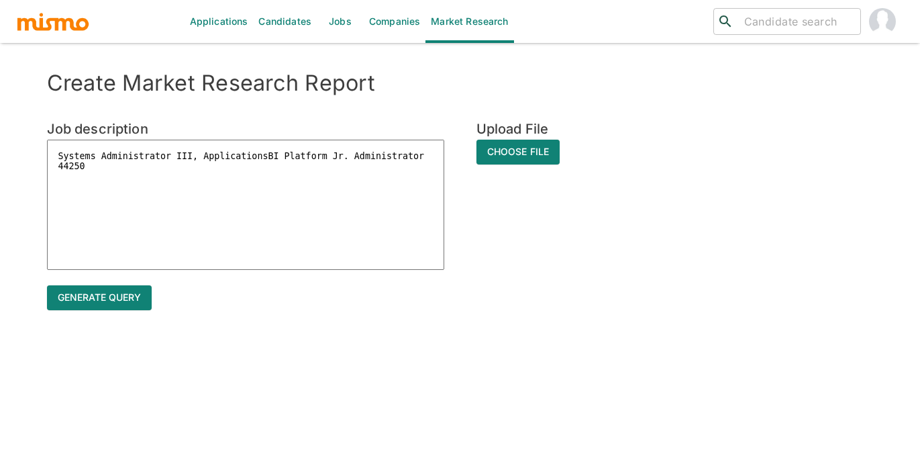
type textarea "x"
type textarea "Systems Administrator III, ApplicationsBI Platform Jr. Administrator 442"
type textarea "x"
type textarea "Systems Administrator III, ApplicationsBI Platform Jr. Administrator 44"
type textarea "x"
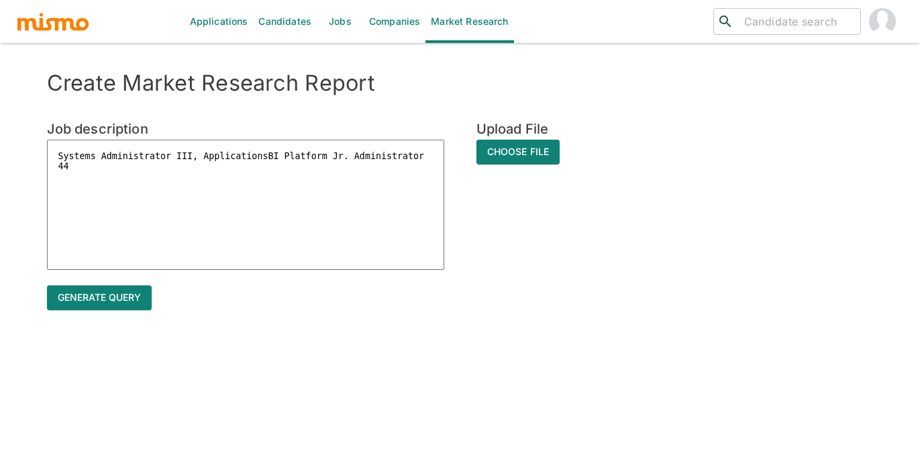
type textarea "Systems Administrator III, ApplicationsBI Platform Jr. Administrator 4"
type textarea "x"
type textarea "Systems Administrator III, ApplicationsBI Platform Jr. Administrator"
type textarea "x"
type textarea "Systems Administrator III, ApplicationsBI Platform Jr. Administrator C"
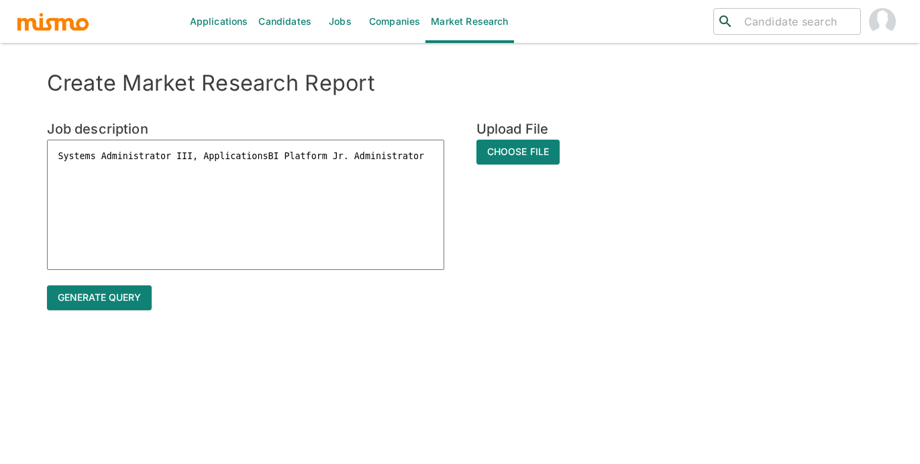
type textarea "x"
type textarea "Systems Administrator III, ApplicationsBI Platform Jr. Administrator Co"
type textarea "x"
type textarea "Systems Administrator III, ApplicationsBI Platform Jr. Administrator Cos"
type textarea "x"
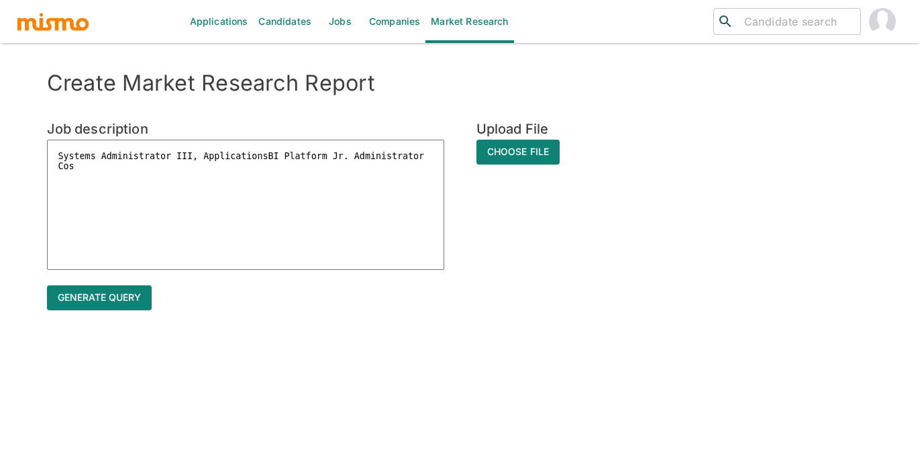
type textarea "Systems Administrator III, ApplicationsBI Platform Jr. Administrator Cost"
type textarea "x"
type textarea "Systems Administrator III, ApplicationsBI Platform Jr. Administrator Costa"
type textarea "x"
type textarea "Systems Administrator III, ApplicationsBI Platform Jr. Administrator Costa"
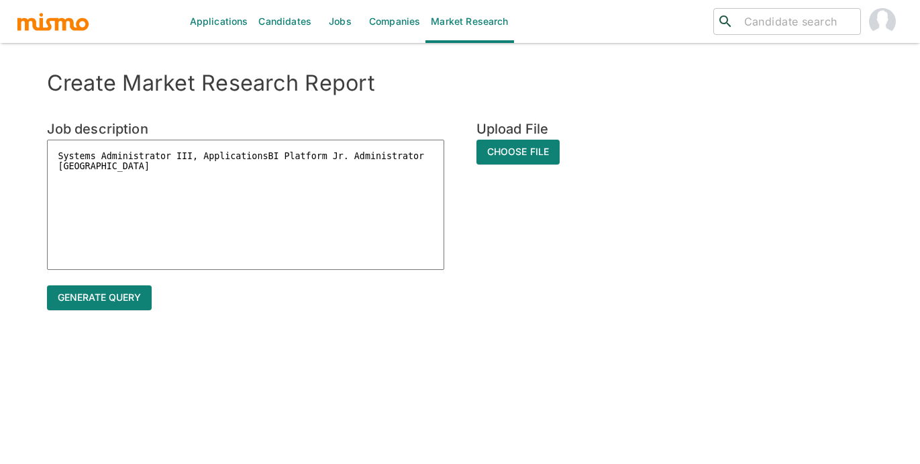
type textarea "x"
type textarea "Systems Administrator III, ApplicationsBI Platform Jr. Administrator Costa R"
type textarea "x"
type textarea "Systems Administrator III, ApplicationsBI Platform Jr. Administrator Costa Ri"
type textarea "x"
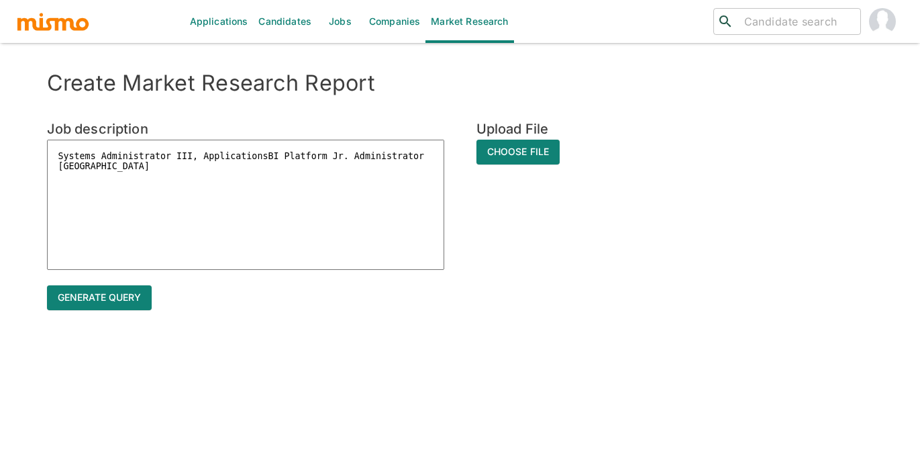
type textarea "Systems Administrator III, ApplicationsBI Platform Jr. Administrator Costa Ric"
type textarea "x"
type textarea "Systems Administrator III, ApplicationsBI Platform Jr. Administrator Costa Rica"
type textarea "x"
type textarea "Systems Administrator III, ApplicationsBI Platform Jr. Administrator Costa Rica"
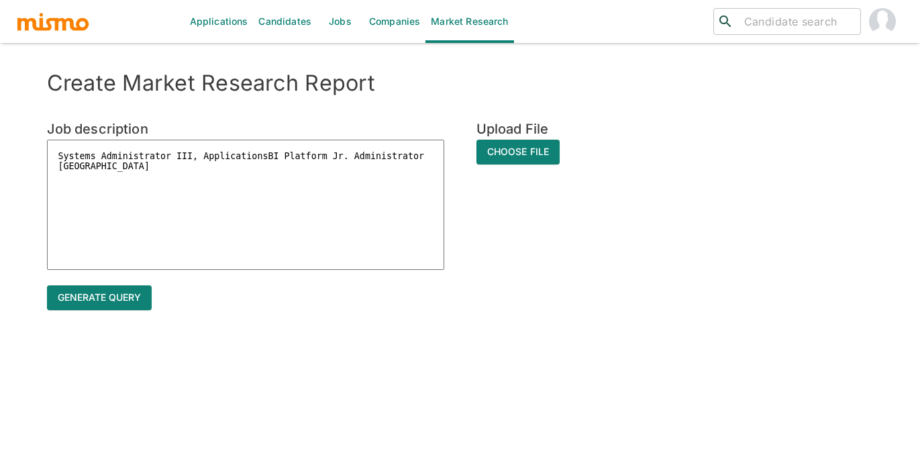
type textarea "x"
paste textarea "Minimum Qualifications "Minimum two (2) years experience in application suppo…"
type textarea "Systems Administrator III, ApplicationsBI Platform Jr. Administrator Costa Rica…"
type textarea "x"
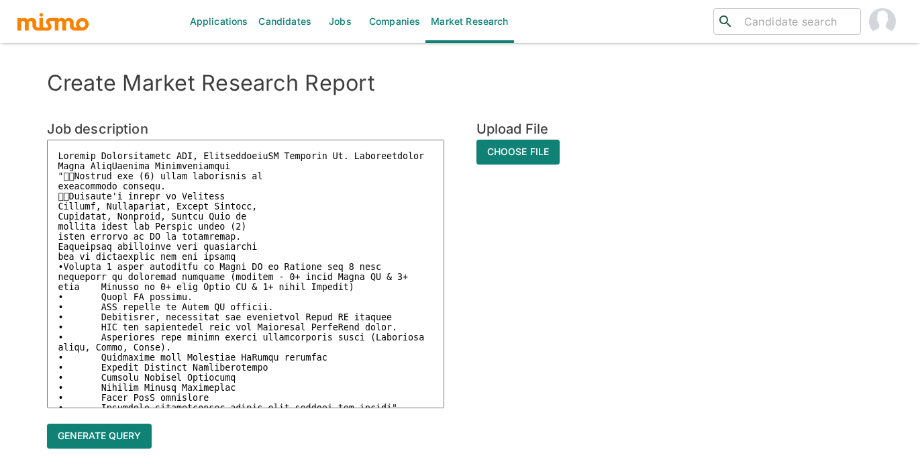
scroll to position [66, 0]
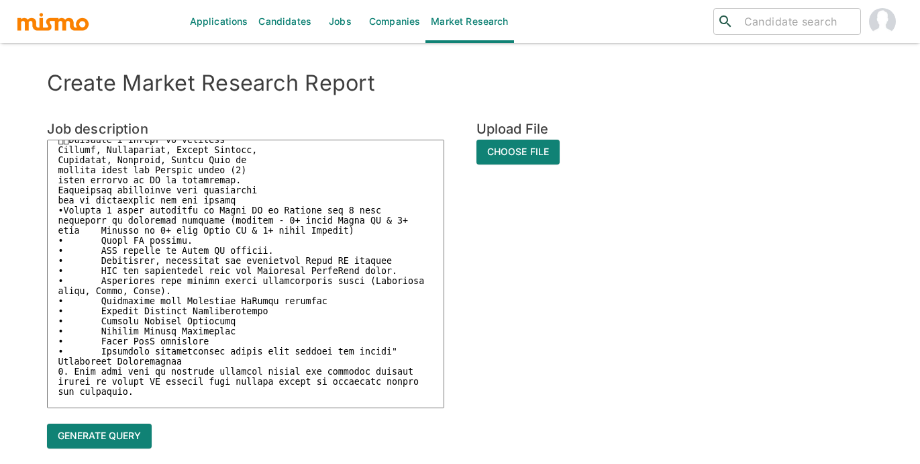
click at [98, 358] on textarea at bounding box center [245, 274] width 397 height 268
type textarea "Systems Administrator III, ApplicationsBI Platform Jr. Administrator Costa Rica…"
type textarea "x"
click at [101, 348] on textarea at bounding box center [245, 274] width 397 height 268
type textarea "Systems Administrator III, ApplicationsBI Platform Jr. Administrator Costa Rica…"
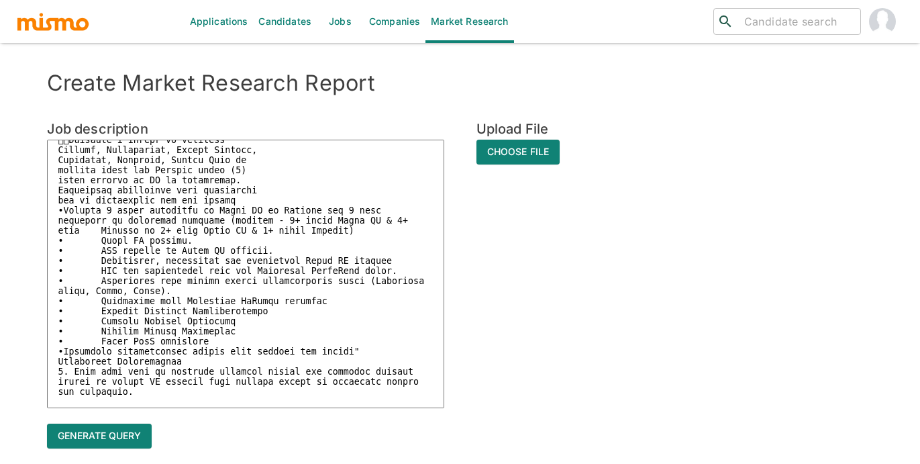
type textarea "x"
click at [99, 339] on textarea at bounding box center [245, 274] width 397 height 268
type textarea "Systems Administrator III, ApplicationsBI Platform Jr. Administrator Costa Rica…"
type textarea "x"
click at [100, 327] on textarea at bounding box center [245, 274] width 397 height 268
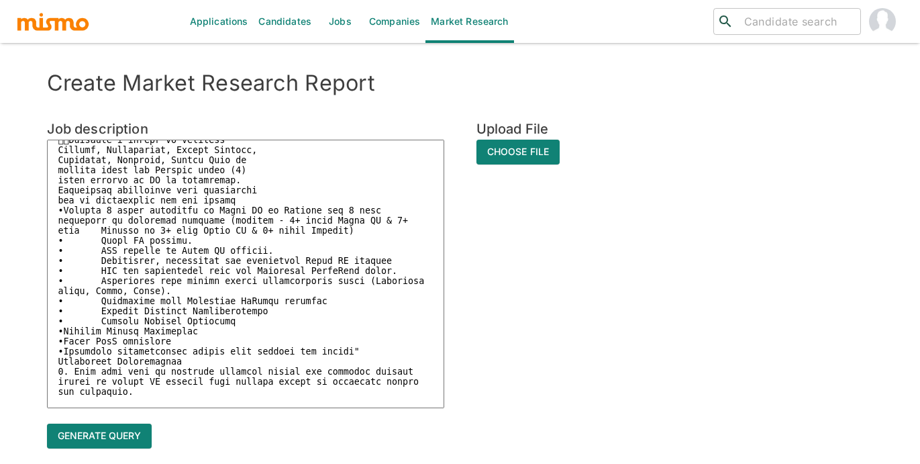
type textarea "Systems Administrator III, ApplicationsBI Platform Jr. Administrator Costa Rica…"
type textarea "x"
click at [101, 317] on textarea at bounding box center [245, 274] width 397 height 268
type textarea "Systems Administrator III, ApplicationsBI Platform Jr. Administrator Costa Rica…"
type textarea "x"
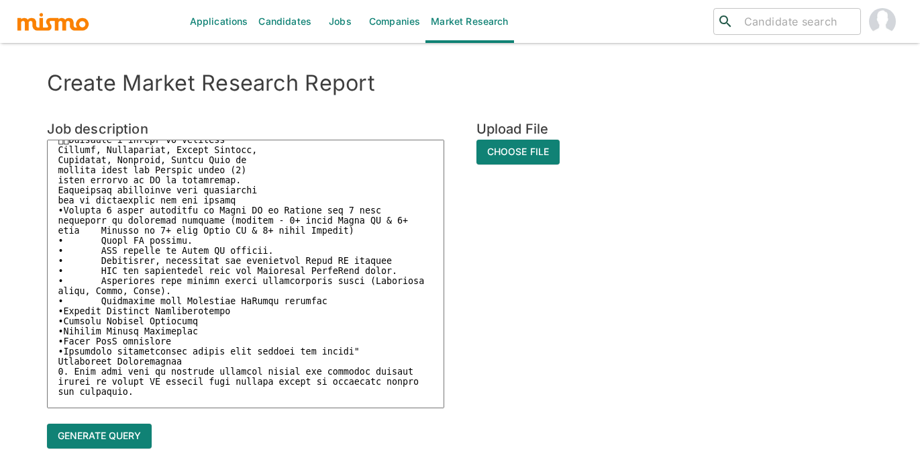
click at [100, 308] on textarea at bounding box center [245, 274] width 397 height 268
type textarea "Systems Administrator III, ApplicationsBI Platform Jr. Administrator Costa Rica…"
type textarea "x"
click at [99, 288] on textarea at bounding box center [245, 274] width 397 height 268
type textarea "Systems Administrator III, ApplicationsBI Platform Jr. Administrator Costa Rica…"
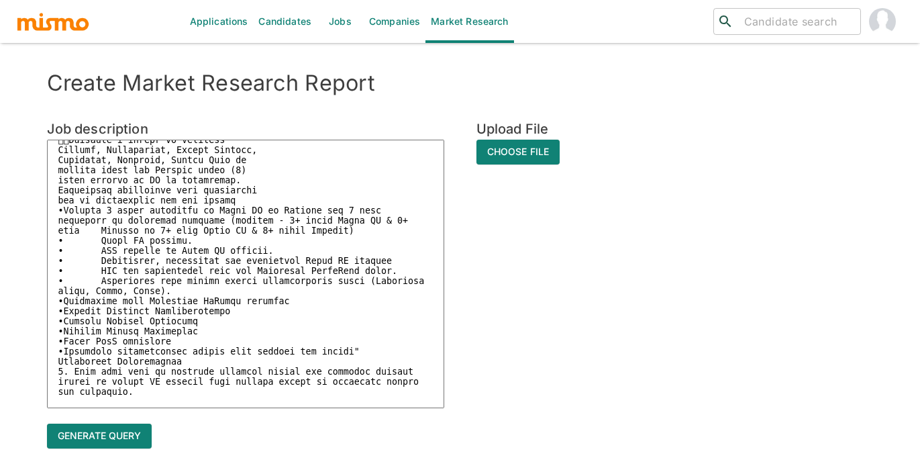
type textarea "x"
click at [102, 273] on textarea at bounding box center [245, 274] width 397 height 268
type textarea "Systems Administrator III, ApplicationsBI Platform Jr. Administrator Costa Rica…"
type textarea "x"
click at [100, 262] on textarea at bounding box center [245, 274] width 397 height 268
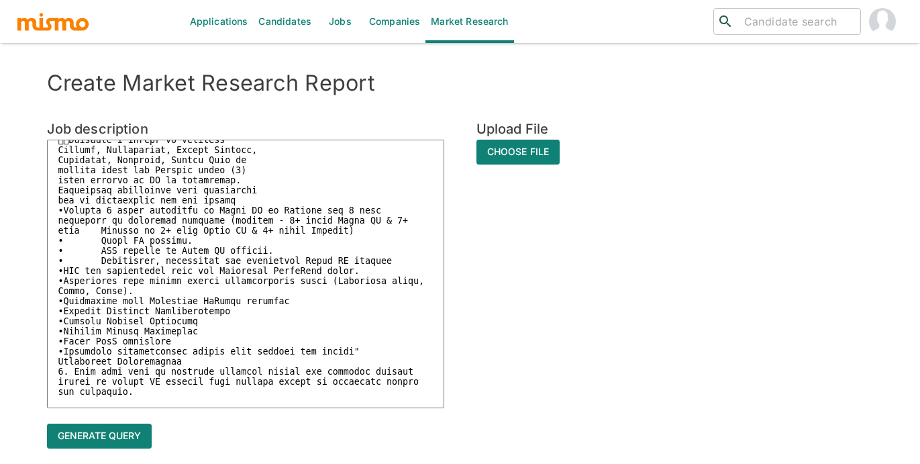
type textarea "Systems Administrator III, ApplicationsBI Platform Jr. Administrator Costa Rica…"
type textarea "x"
click at [101, 255] on textarea at bounding box center [245, 274] width 397 height 268
type textarea "Systems Administrator III, ApplicationsBI Platform Jr. Administrator Costa Rica…"
type textarea "x"
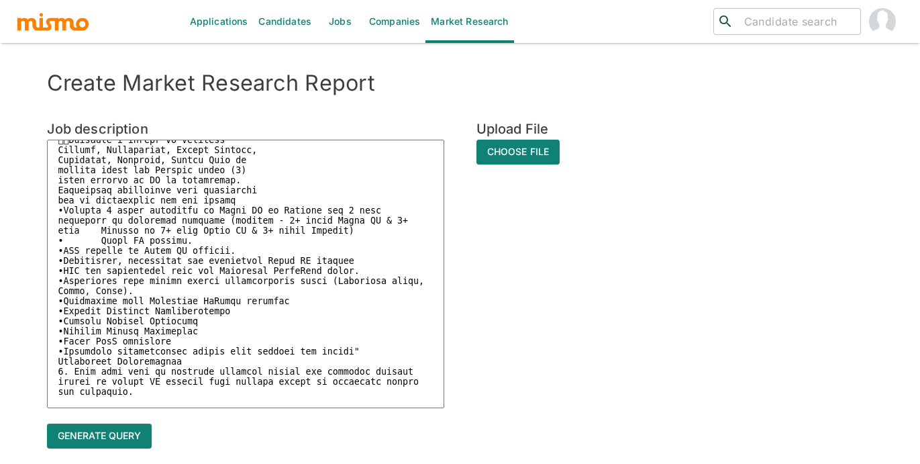
click at [101, 244] on textarea at bounding box center [245, 274] width 397 height 268
type textarea "Systems Administrator III, ApplicationsBI Platform Jr. Administrator Costa Rica…"
type textarea "x"
type textarea "Systems Administrator III, ApplicationsBI Platform Jr. Administrator Costa Rica…"
click at [109, 429] on button "Generate query" at bounding box center [99, 435] width 105 height 25
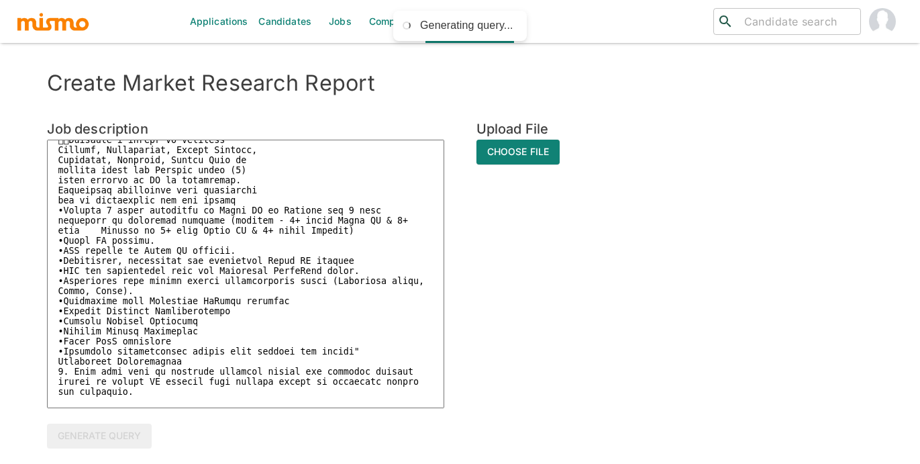
type textarea "x"
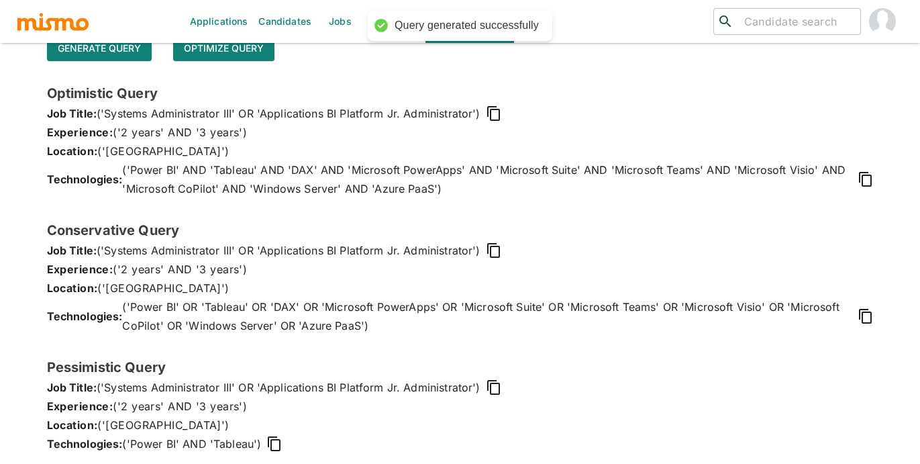
scroll to position [397, 0]
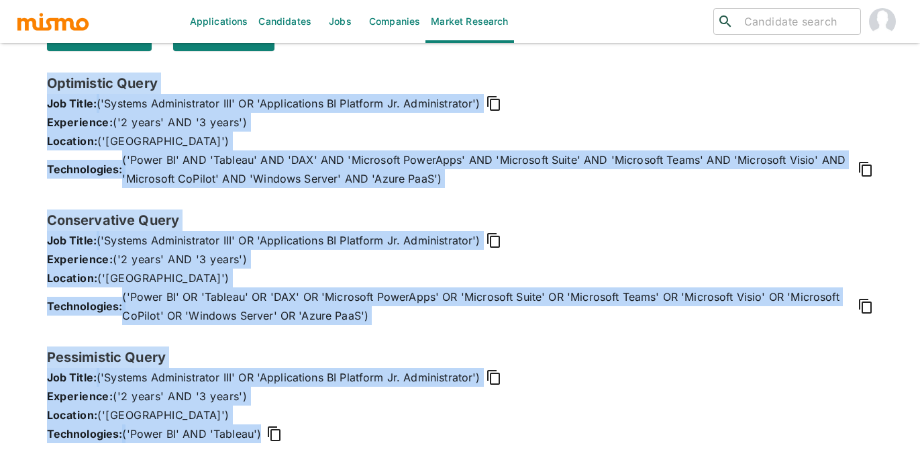
drag, startPoint x: 49, startPoint y: 82, endPoint x: 378, endPoint y: 471, distance: 509.8
copy div "Optimistic Query Job Title: ('Systems Administrator III' OR 'Applications BI Pl…"
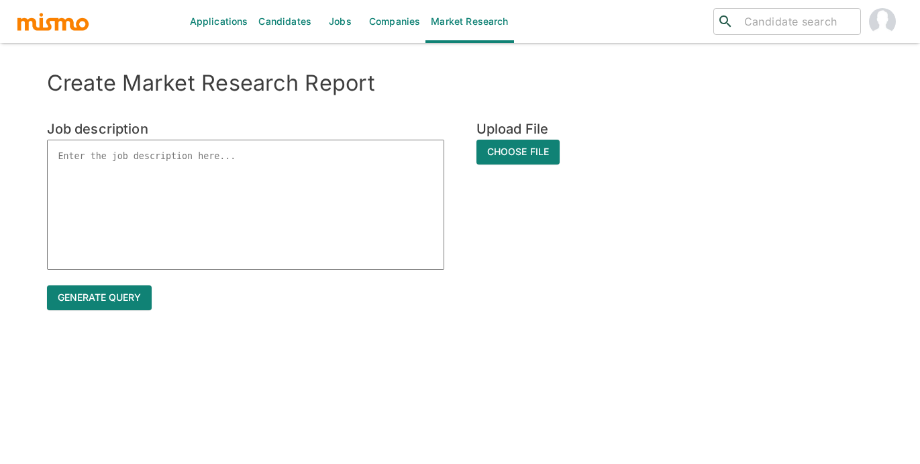
click at [92, 159] on textarea at bounding box center [245, 205] width 397 height 130
paste textarea "System Administrator V, Applications Systems Administartor V, ApplicationsBI Pl…"
type textarea "System Administrator V, Applications Systems Administartor V, ApplicationsBI Pl…"
type textarea "x"
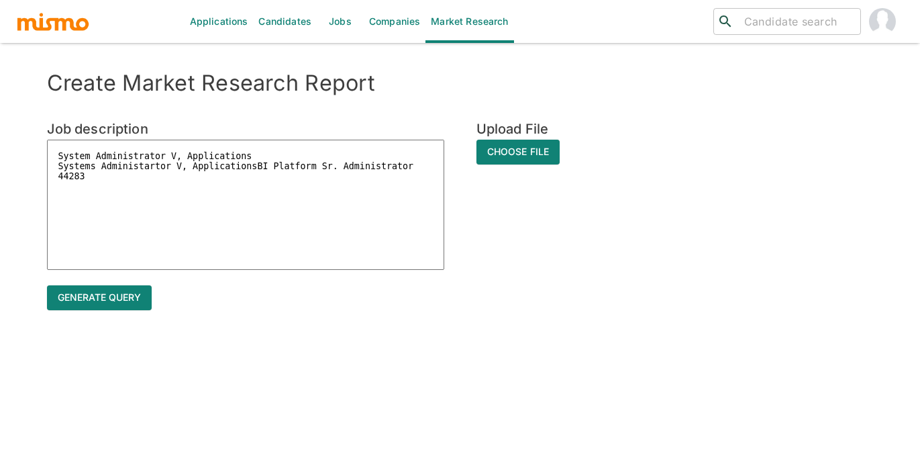
drag, startPoint x: 93, startPoint y: 175, endPoint x: 35, endPoint y: 174, distance: 58.4
click at [35, 174] on div "Job description System Administrator V, Applications Systems Administartor V, A…" at bounding box center [229, 180] width 429 height 189
type textarea "System Administrator V, Applications Systems Administartor V, ApplicationsBI Pl…"
type textarea "x"
drag, startPoint x: 257, startPoint y: 151, endPoint x: -12, endPoint y: 148, distance: 269.0
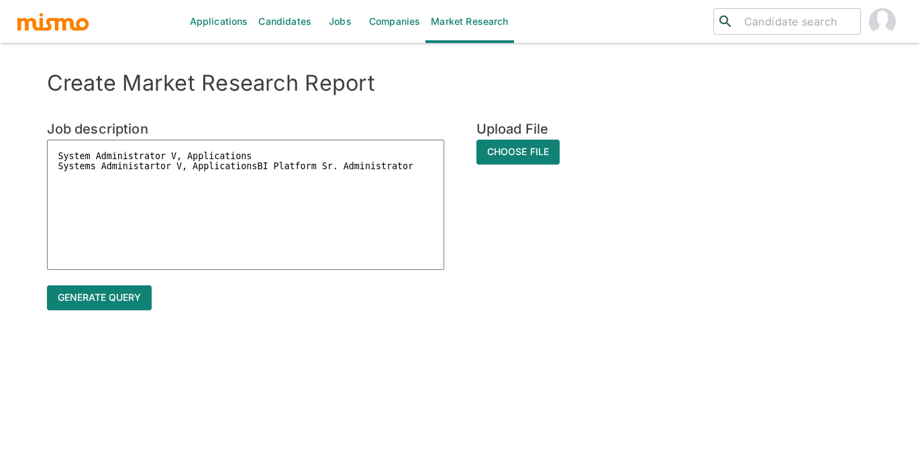
click at [0, 148] on html "Applications Candidates Jobs Companies Market Research ​ ​ Create Market Resear…" at bounding box center [460, 248] width 920 height 496
type textarea "Systems Administartor V, ApplicationsBI Platform Sr. Administrator"
type textarea "x"
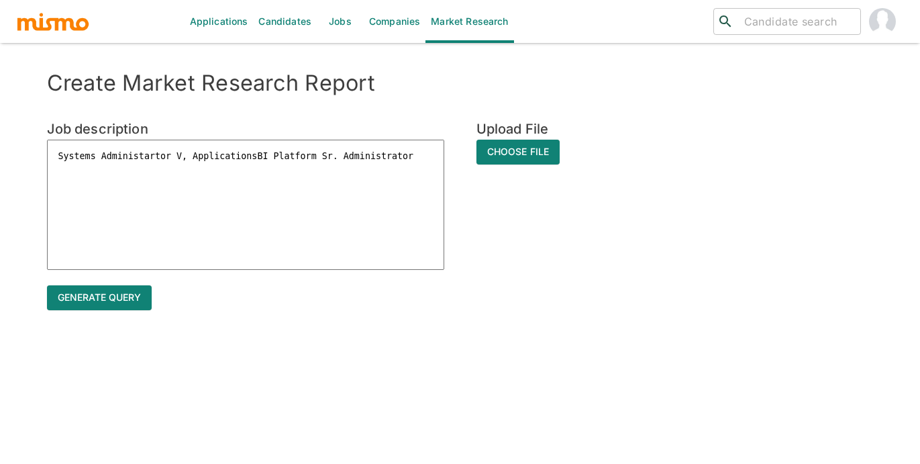
click at [424, 159] on textarea "Systems Administartor V, ApplicationsBI Platform Sr. Administrator" at bounding box center [245, 205] width 397 height 130
click at [60, 166] on textarea "Systems Administartor V, ApplicationsBI Platform Sr. Administrator" at bounding box center [245, 205] width 397 height 130
type textarea "Systems Administartor V, ApplicationsBI Platform Sr. Administrator"
type textarea "x"
type textarea "Systems Administartor V, ApplicationsBI Platform Sr. Administrator"
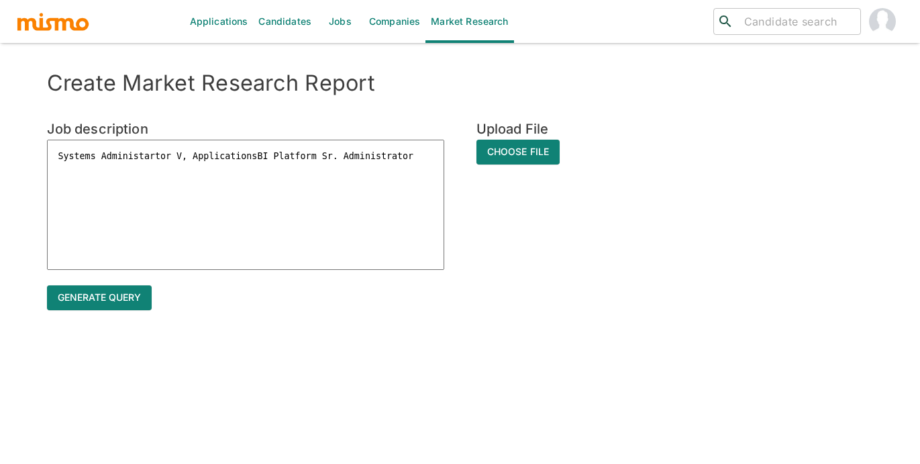
type textarea "x"
type textarea "Systems Administartor V, ApplicationsBI Platform Sr. Administrator"
type textarea "x"
type textarea "Systems Administartor V, ApplicationsBI Platform Sr. Administrator"
type textarea "x"
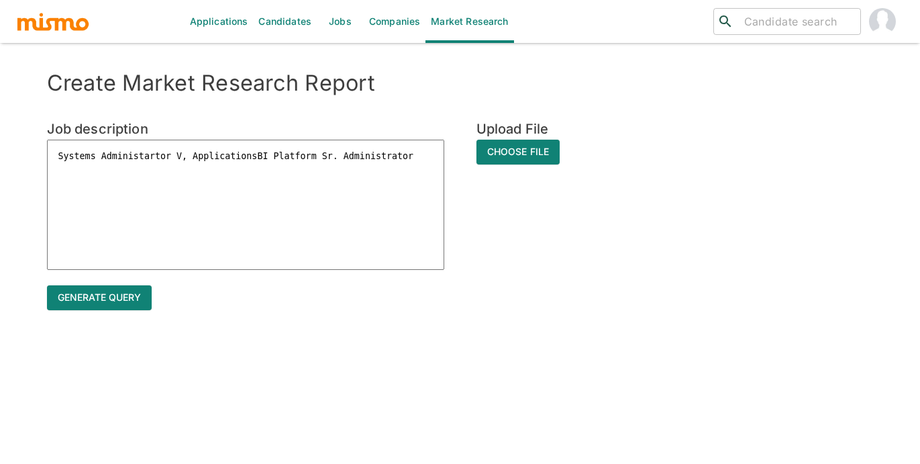
type textarea "Systems Administartor V, ApplicationsBI Platform Sr. Administrator"
type textarea "x"
click at [416, 156] on textarea "Systems Administartor V, ApplicationsBI Platform Sr. Administrator" at bounding box center [245, 205] width 397 height 130
type textarea "Systems Administartor V, ApplicationsBI Platform Sr. Administrator"
type textarea "x"
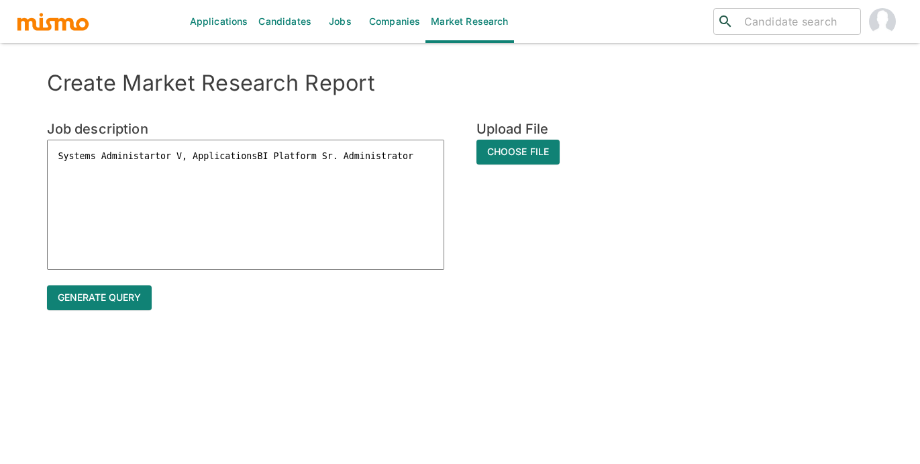
type textarea "Systems Administartor V, ApplicationsBI Platform Sr. Administrator c"
type textarea "x"
type textarea "Systems Administartor V, ApplicationsBI Platform Sr. Administrator co"
type textarea "x"
type textarea "Systems Administartor V, ApplicationsBI Platform Sr. Administrator cos"
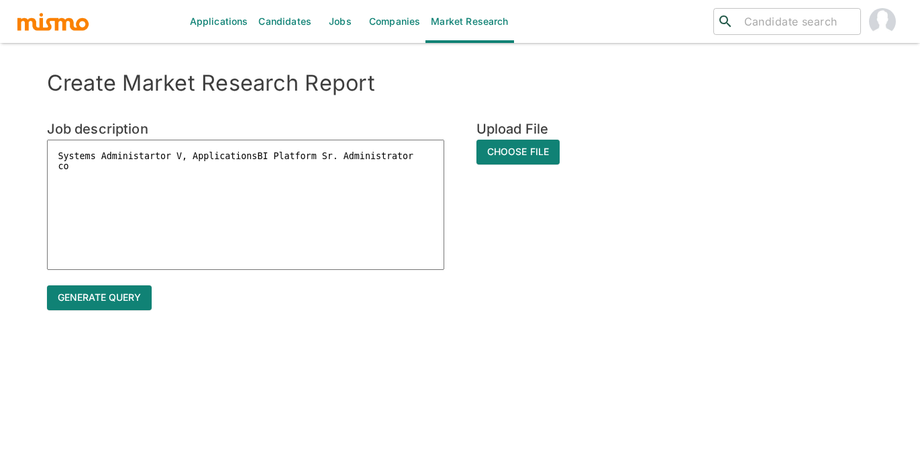
type textarea "x"
type textarea "Systems Administartor V, ApplicationsBI Platform Sr. Administrator cost"
type textarea "x"
type textarea "Systems Administartor V, ApplicationsBI Platform Sr. Administrator costa"
type textarea "x"
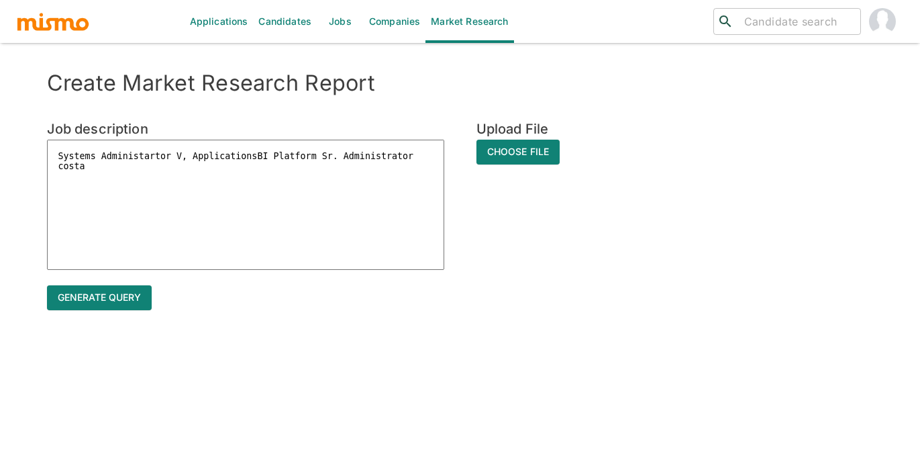
type textarea "Systems Administartor V, ApplicationsBI Platform Sr. Administrator costa"
type textarea "x"
type textarea "Systems Administartor V, ApplicationsBI Platform Sr. Administrator costa"
type textarea "x"
type textarea "Systems Administartor V, ApplicationsBI Platform Sr. Administrator costa"
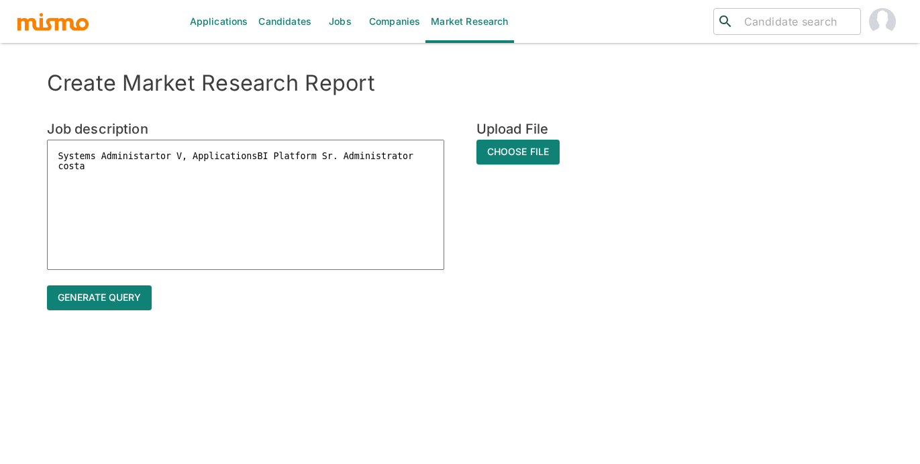
type textarea "x"
type textarea "Systems Administartor V, ApplicationsBI Platform Sr. Administrator costa r"
type textarea "x"
type textarea "Systems Administartor V, ApplicationsBI Platform Sr. Administrator costa ri"
type textarea "x"
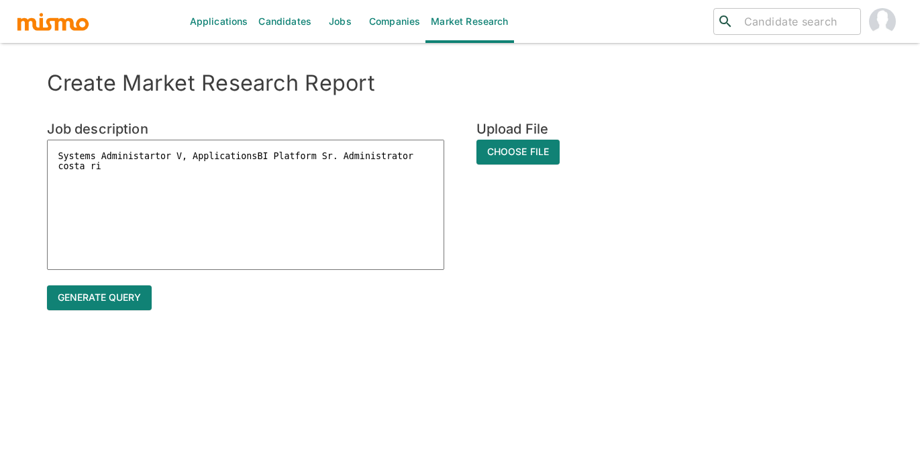
type textarea "Systems Administartor V, ApplicationsBI Platform Sr. Administrator [PERSON_NAME]"
type textarea "x"
type textarea "Systems Administartor V, ApplicationsBI Platform Sr. Administrator [GEOGRAPHIC_…"
type textarea "x"
type textarea "Systems Administartor V, ApplicationsBI Platform Sr. Administrator [GEOGRAPHIC_…"
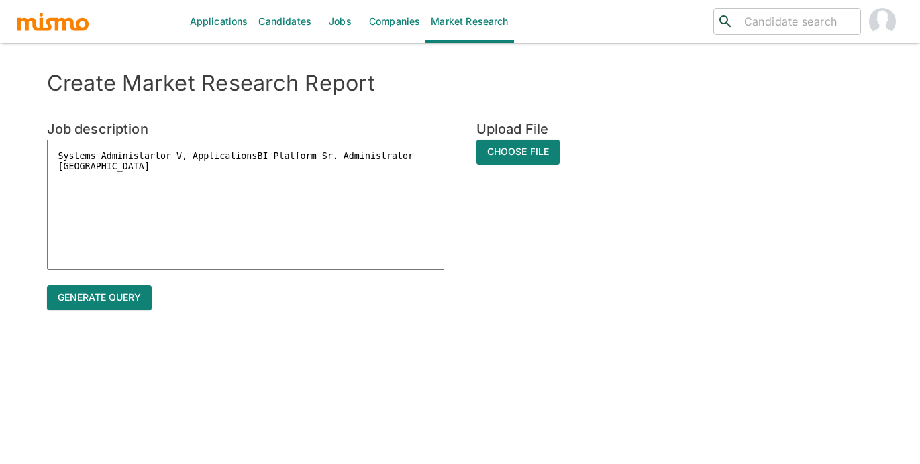
type textarea "x"
paste textarea "Loremip dolo (1) sitam consectetu ad eli-se-doe temporincid/utlaboreetdolo ma…"
type textarea "Loremip Dolorsitametc A, ElitseddoeiuSM Temporin Ut. Laboreetdolor magna aliq …"
type textarea "x"
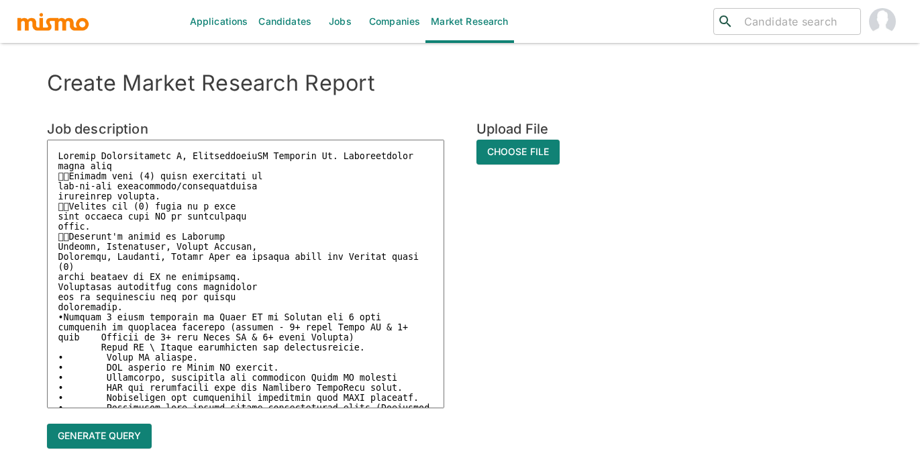
scroll to position [118, 0]
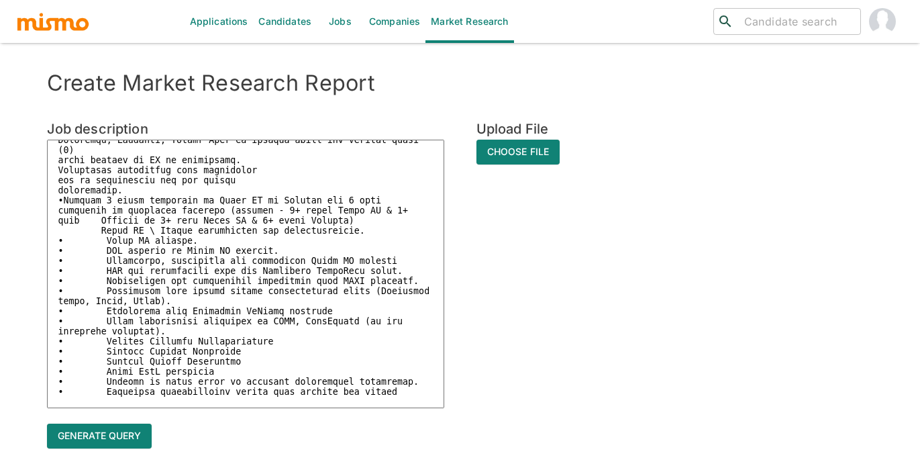
type textarea "Systems Administartor V, ApplicationsBI Platform Sr. Administrator costa rica …"
type textarea "x"
paste textarea "1. This role will be directly customer facing and customer service skills to as…"
type textarea "Systems Administartor V, ApplicationsBI Platform Sr. Administrator costa rica …"
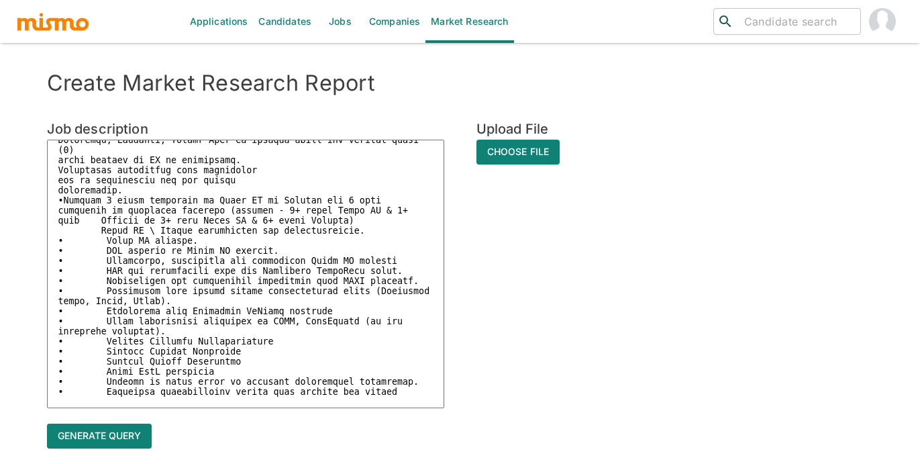
type textarea "x"
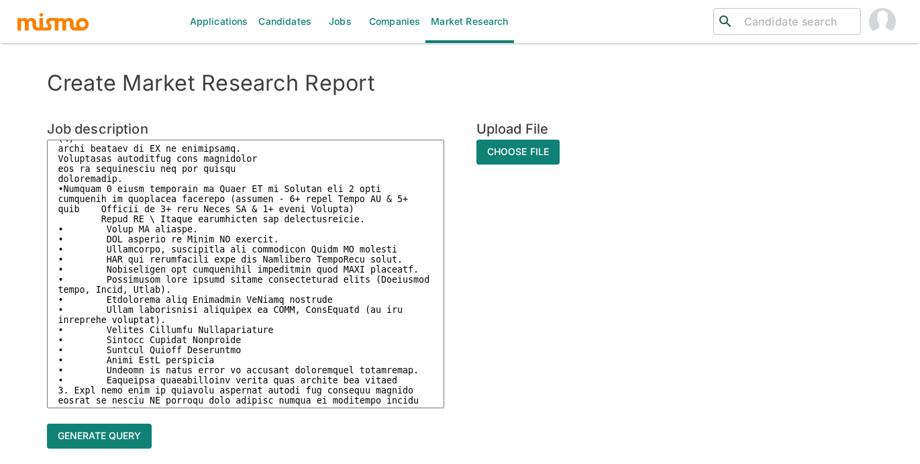
scroll to position [149, 0]
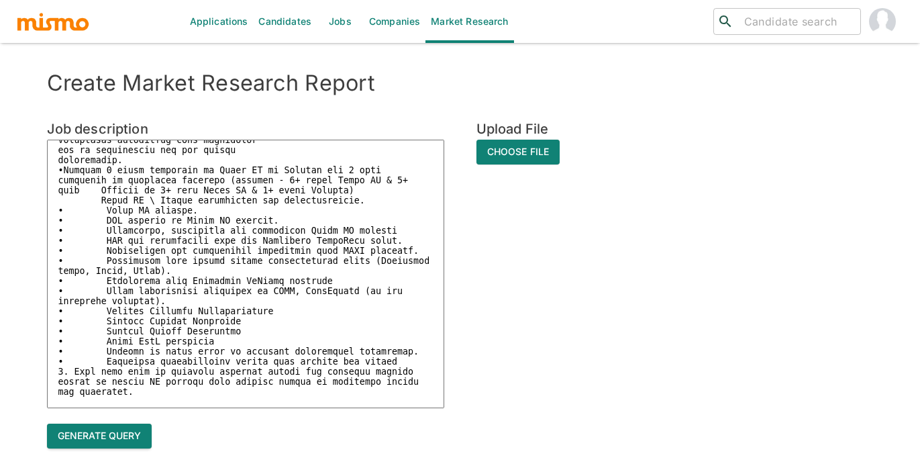
type textarea "Systems Administartor V, ApplicationsBI Platform Sr. Administrator costa rica …"
click at [83, 435] on button "Generate query" at bounding box center [99, 435] width 105 height 25
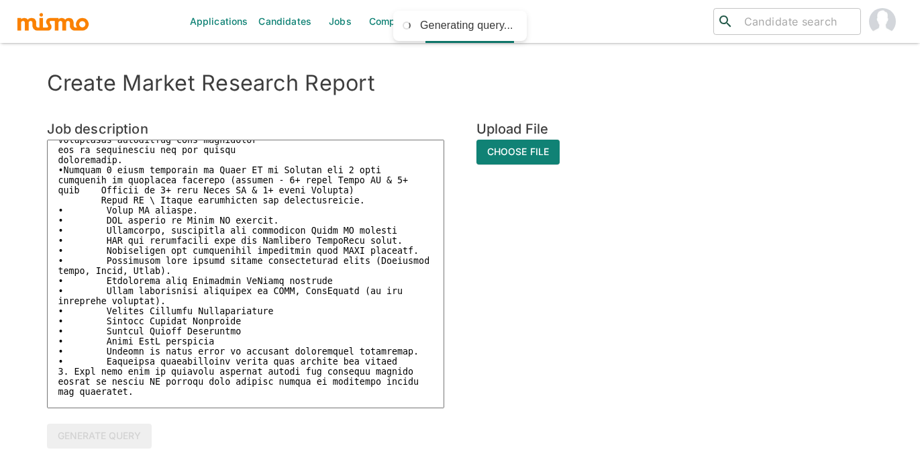
type textarea "x"
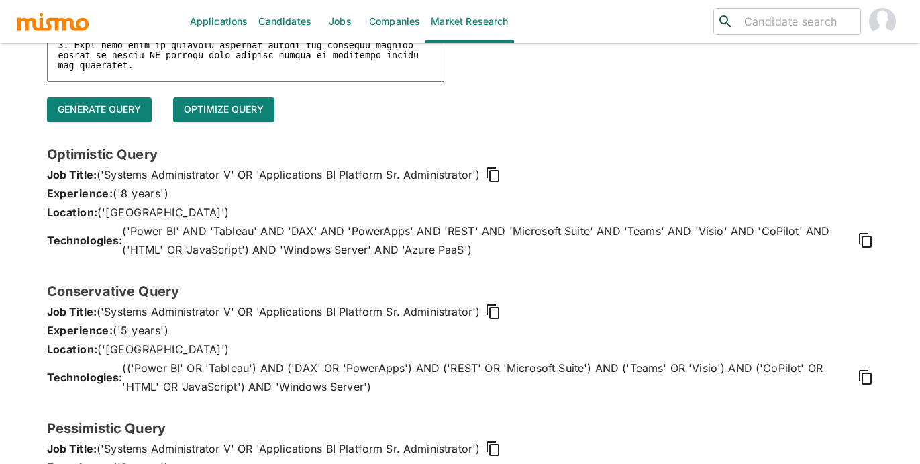
scroll to position [397, 0]
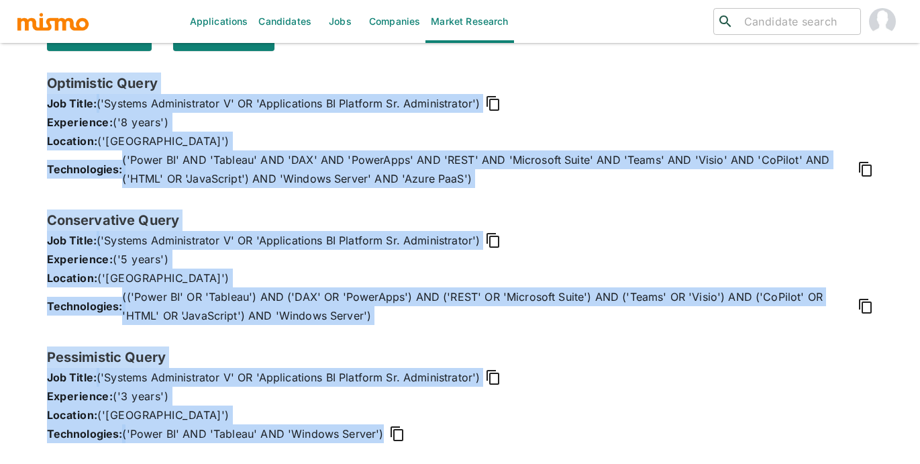
drag, startPoint x: 49, startPoint y: 82, endPoint x: 392, endPoint y: 431, distance: 489.6
click at [392, 431] on div "Optimistic Query Job Title: ('Systems Administrator V' OR 'Applications BI Plat…" at bounding box center [460, 268] width 827 height 392
copy div "Optimistic Query Job Title: ('Systems Administrator V' OR 'Applications BI Plat…"
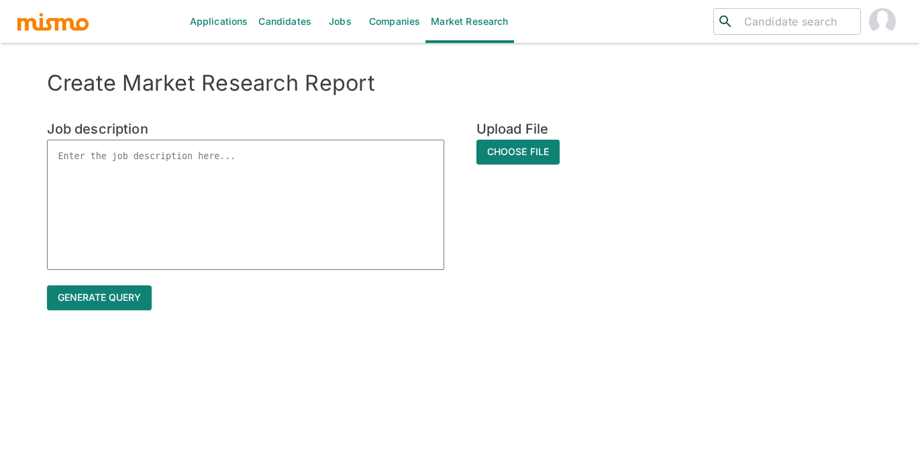
click at [164, 164] on textarea at bounding box center [245, 205] width 397 height 130
paste textarea "IT Applications Engineer IV - Data 44224"
type textarea "IT Applications Engineer IV - Data 44224"
type textarea "x"
drag, startPoint x: 106, startPoint y: 166, endPoint x: 26, endPoint y: 166, distance: 79.8
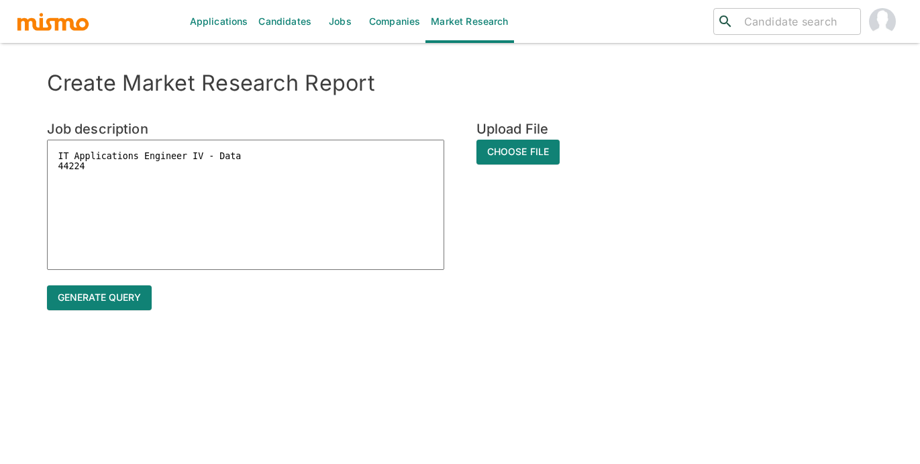
click at [26, 166] on div "Job description IT Applications Engineer IV - Data 44224 x" at bounding box center [229, 180] width 429 height 189
type textarea "IT Applications Engineer IV - Data"
type textarea "x"
type textarea "IT Applications Engineer IV - Data"
type textarea "x"
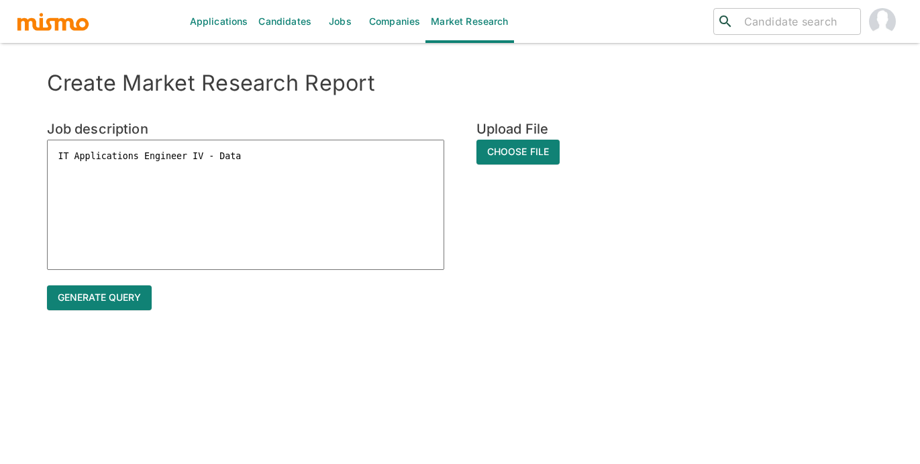
type textarea "IT Applications Engineer IV - Data"
type textarea "x"
type textarea "IT Applications Engineer IV - Data C"
type textarea "x"
type textarea "IT Applications Engineer IV - Data Co"
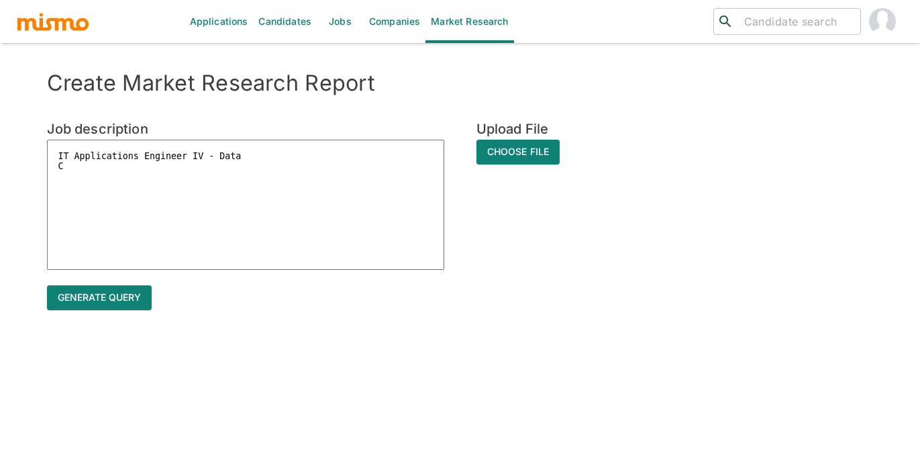
type textarea "x"
type textarea "IT Applications Engineer IV - Data Cos"
type textarea "x"
type textarea "IT Applications Engineer IV - Data Cost"
type textarea "x"
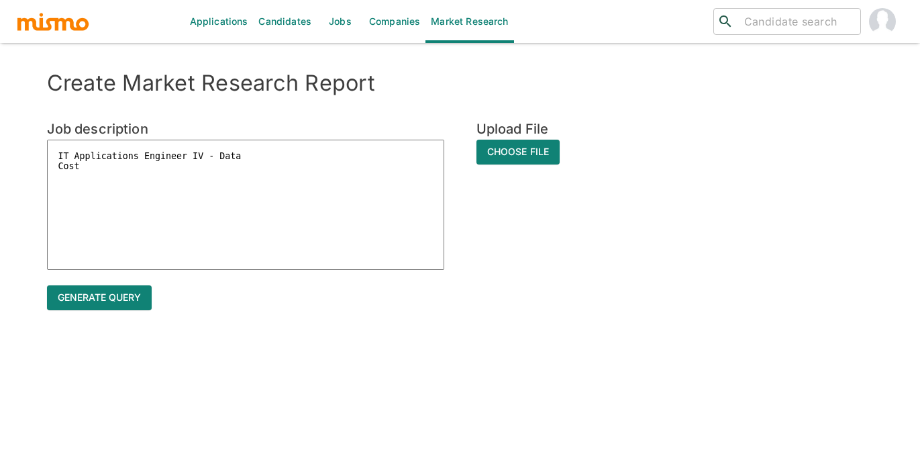
type textarea "IT Applications Engineer IV - Data [PERSON_NAME]"
type textarea "x"
type textarea "IT Applications Engineer IV - Data [PERSON_NAME]"
type textarea "x"
type textarea "IT Applications Engineer IV - Data Costa R"
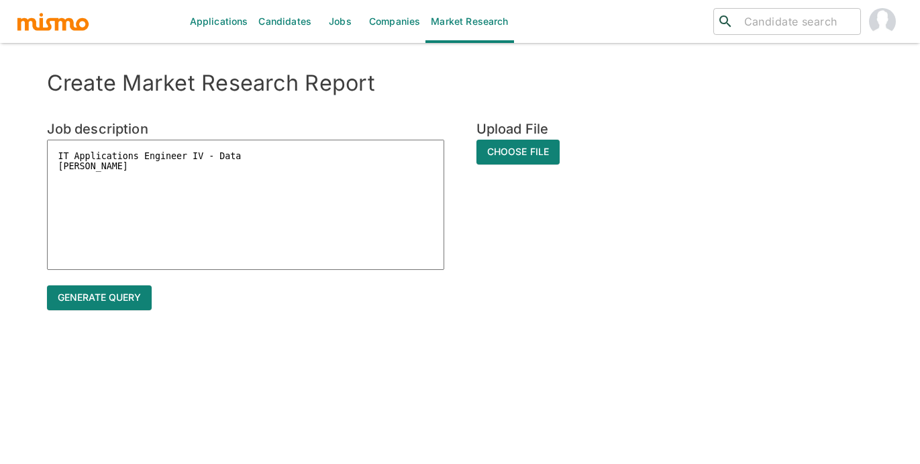
type textarea "x"
type textarea "IT Applications Engineer IV - Data Costa Ri"
type textarea "x"
type textarea "IT Applications Engineer IV - Data [PERSON_NAME]"
type textarea "x"
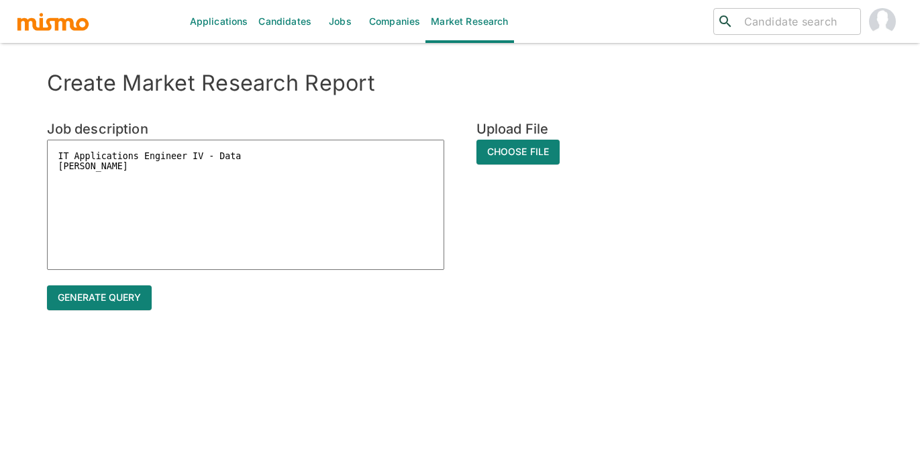
type textarea "IT Applications Engineer IV - Data [GEOGRAPHIC_DATA]"
type textarea "x"
type textarea "IT Applications Engineer IV - Data [GEOGRAPHIC_DATA]"
type textarea "x"
paste textarea ""• Minimum three (3) years experience working on project(s) involving the imple…"
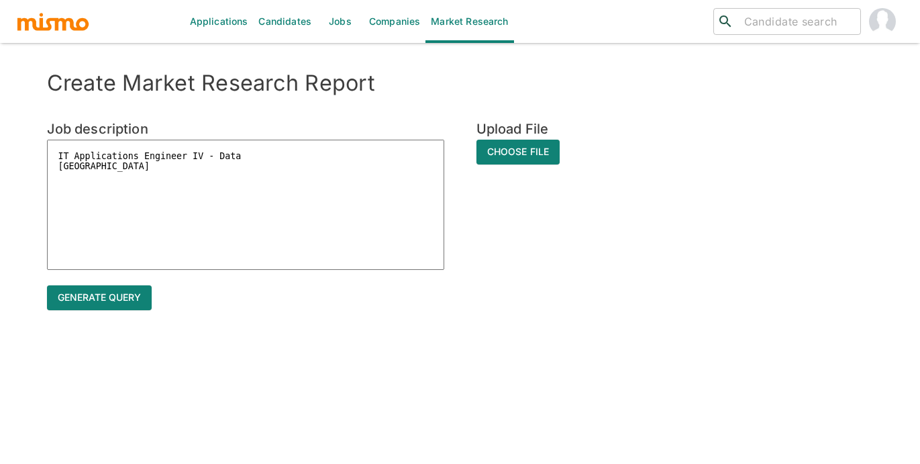
type textarea "IT Applications Engineer IV - Data [GEOGRAPHIC_DATA] "• Minimum three (3) years…"
type textarea "x"
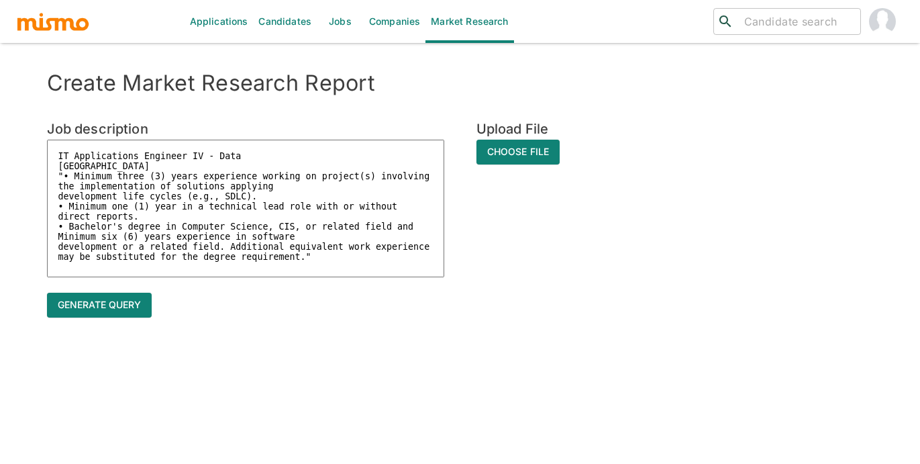
click at [337, 258] on textarea "IT Applications Engineer IV - Data [GEOGRAPHIC_DATA] "• Minimum three (3) years…" at bounding box center [245, 209] width 397 height 138
type textarea "IT Applications Engineer IV - Data [GEOGRAPHIC_DATA] "• Minimum three (3) years…"
type textarea "x"
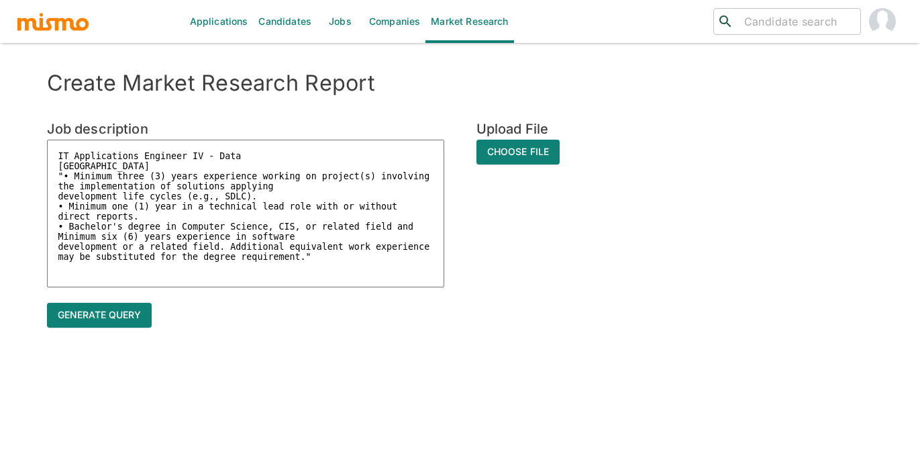
paste textarea ""1. Proficiency in designing and developing ETL processes using Informatica IIC…"
type textarea "LO Ipsumdolorsi Ametcons AD - Elit Seddo Eius "• Tempori utlab (2) etdol magnaa…"
type textarea "x"
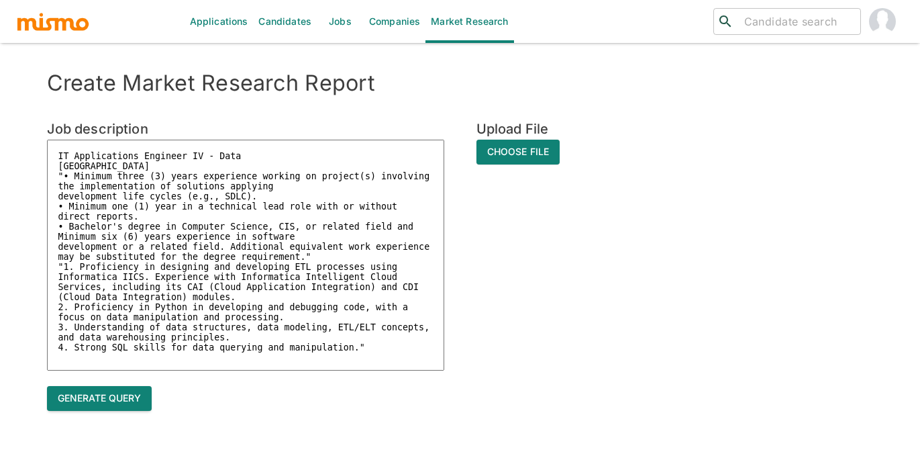
type textarea "LO Ipsumdolorsi Ametcons AD - Elit Seddo Eius "• Tempori utlab (2) etdol magnaa…"
click at [89, 396] on button "Generate query" at bounding box center [99, 398] width 105 height 25
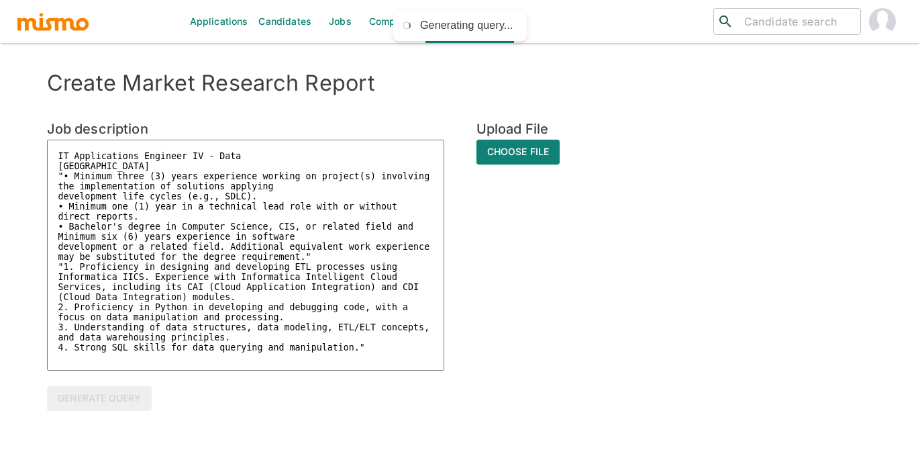
type textarea "x"
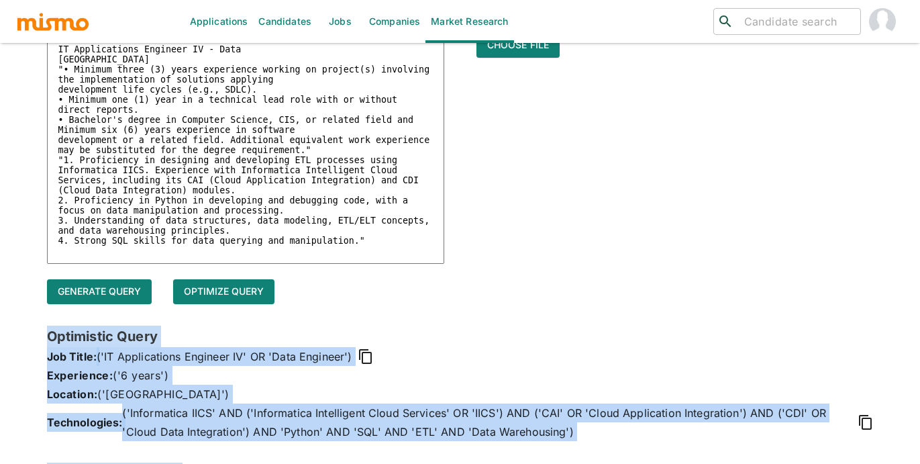
scroll to position [341, 0]
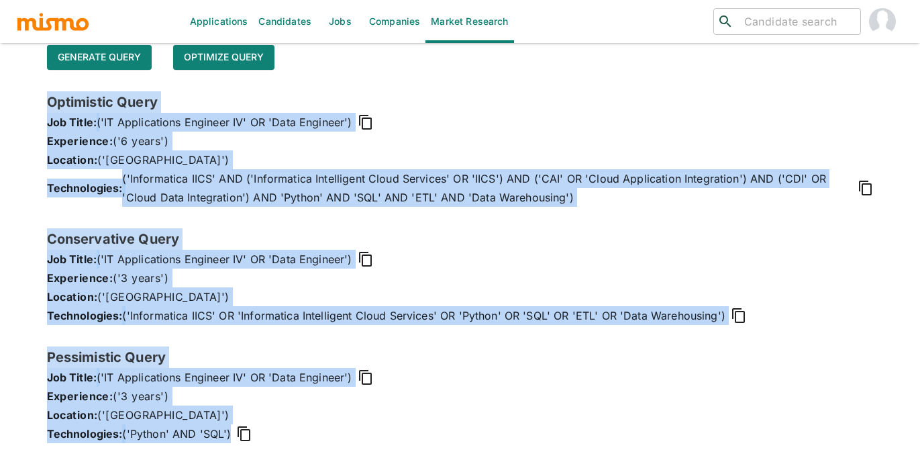
drag, startPoint x: 48, startPoint y: 439, endPoint x: 415, endPoint y: 500, distance: 372.7
copy div "Optimistic Query Job Title: ('IT Applications Engineer IV' OR 'Data Engineer') …"
